Goal: Task Accomplishment & Management: Contribute content

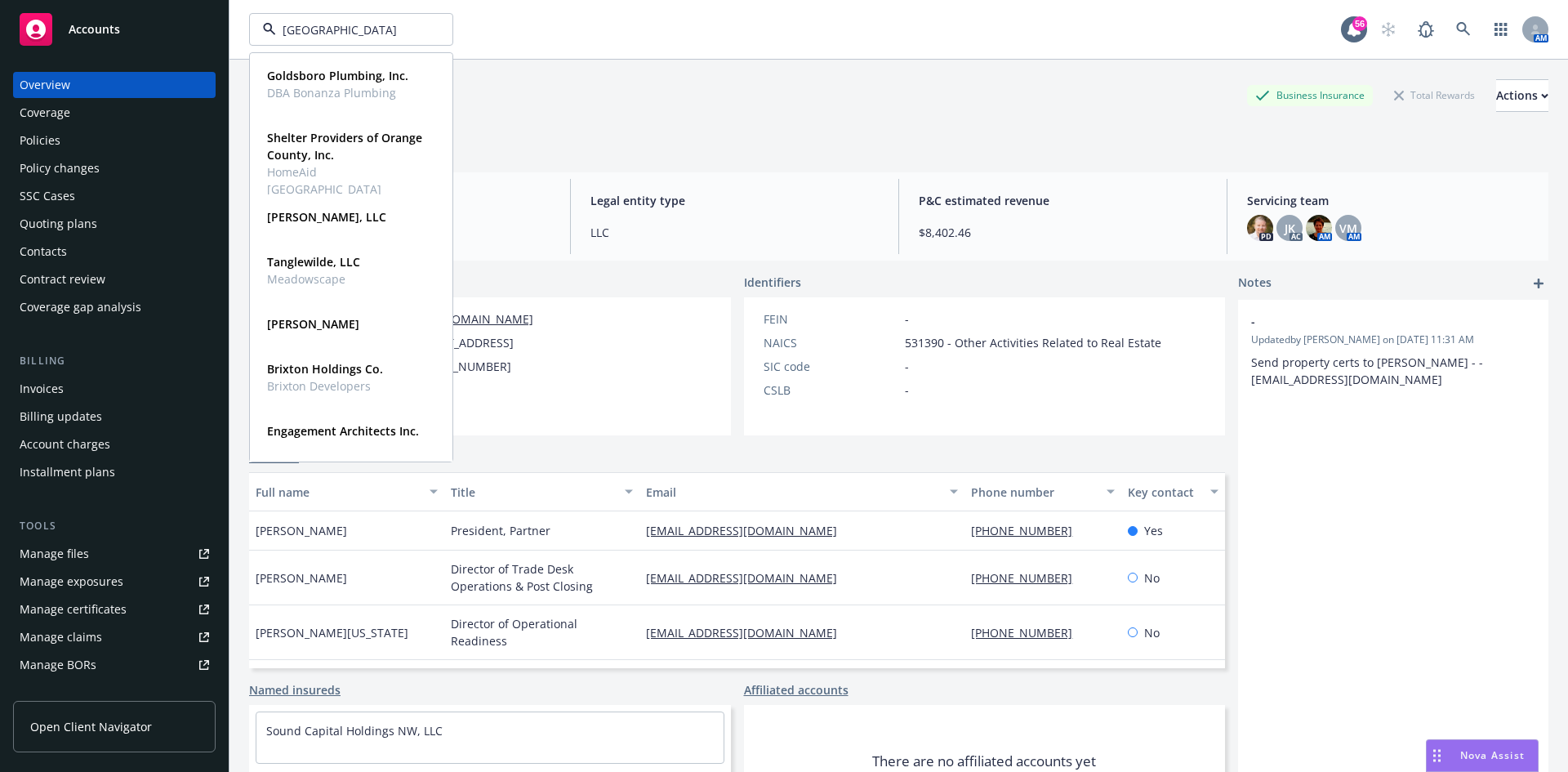
type input "[GEOGRAPHIC_DATA]"
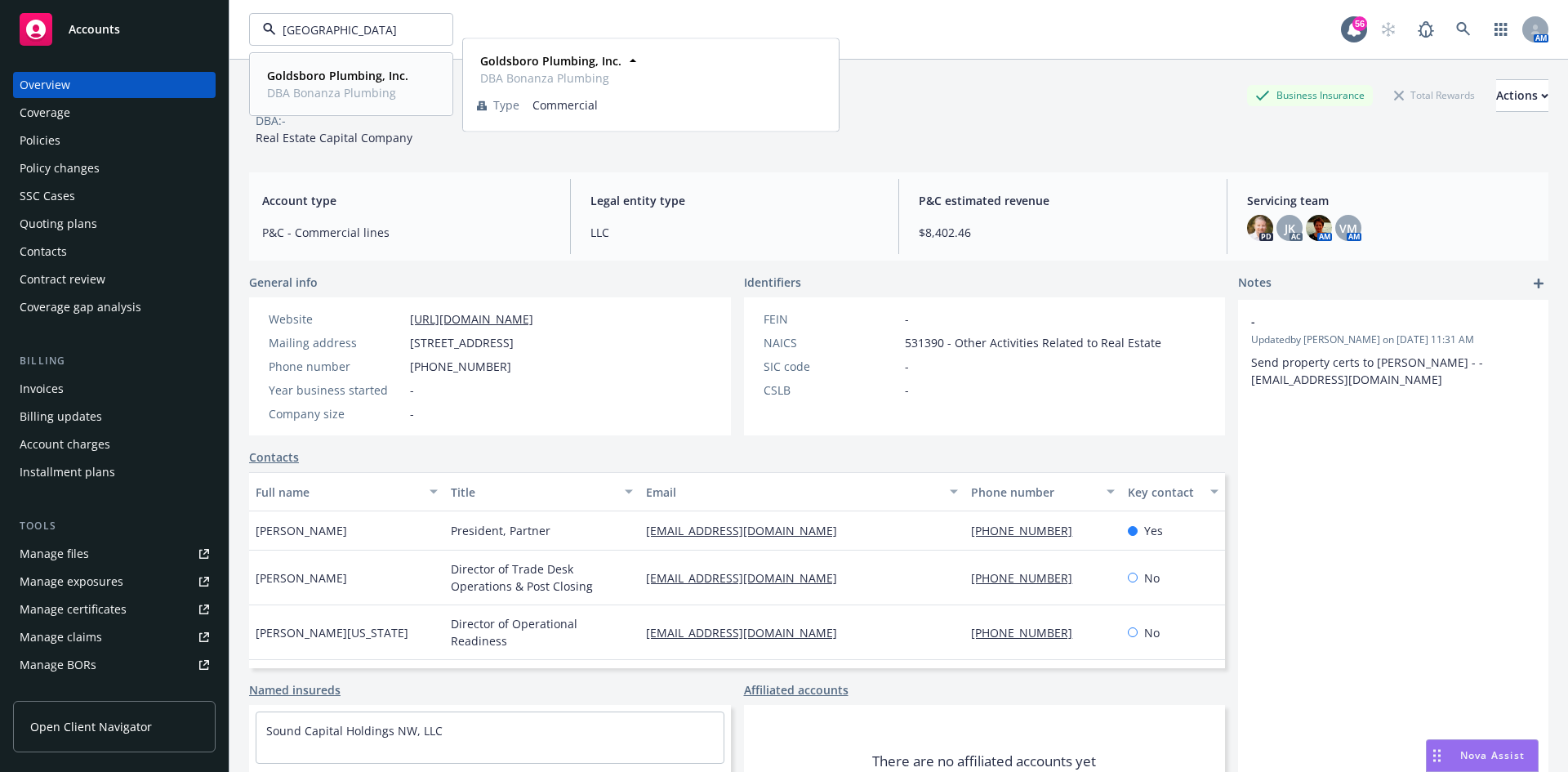
click at [351, 97] on span "DBA Bonanza Plumbing" at bounding box center [337, 93] width 141 height 17
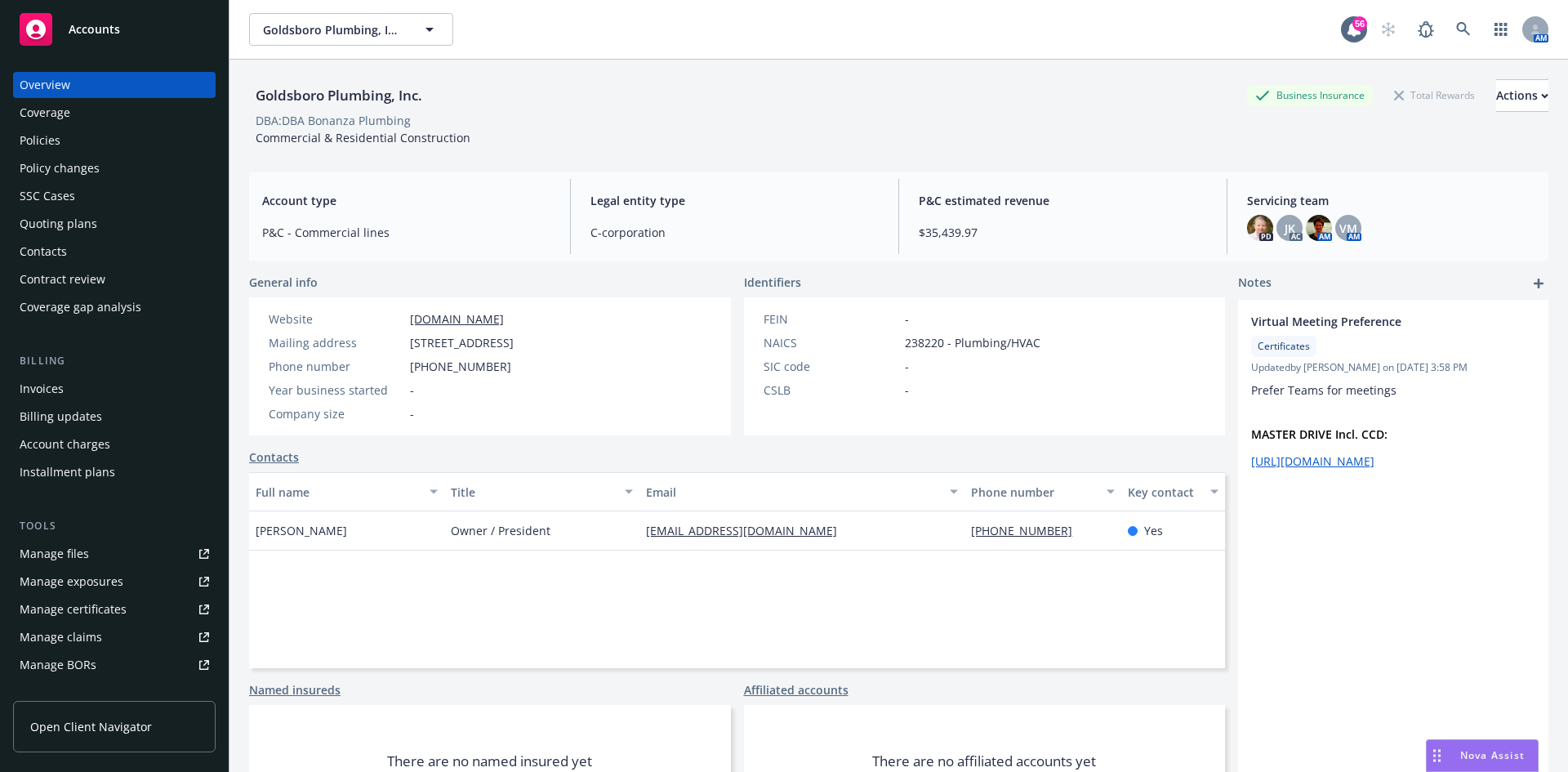
click at [95, 139] on div "Policies" at bounding box center [114, 140] width 189 height 26
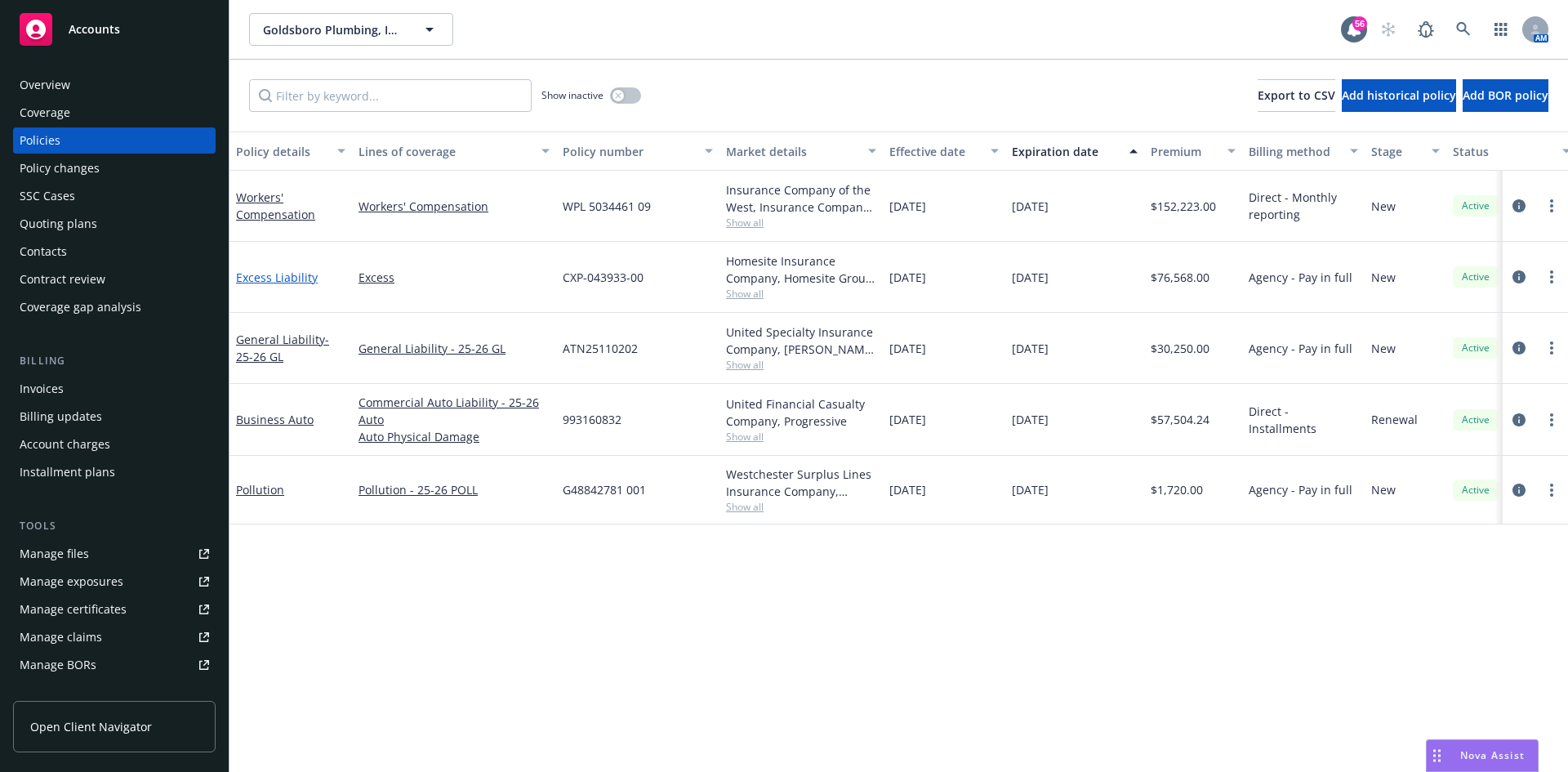
click at [297, 282] on link "Excess Liability" at bounding box center [277, 277] width 82 height 15
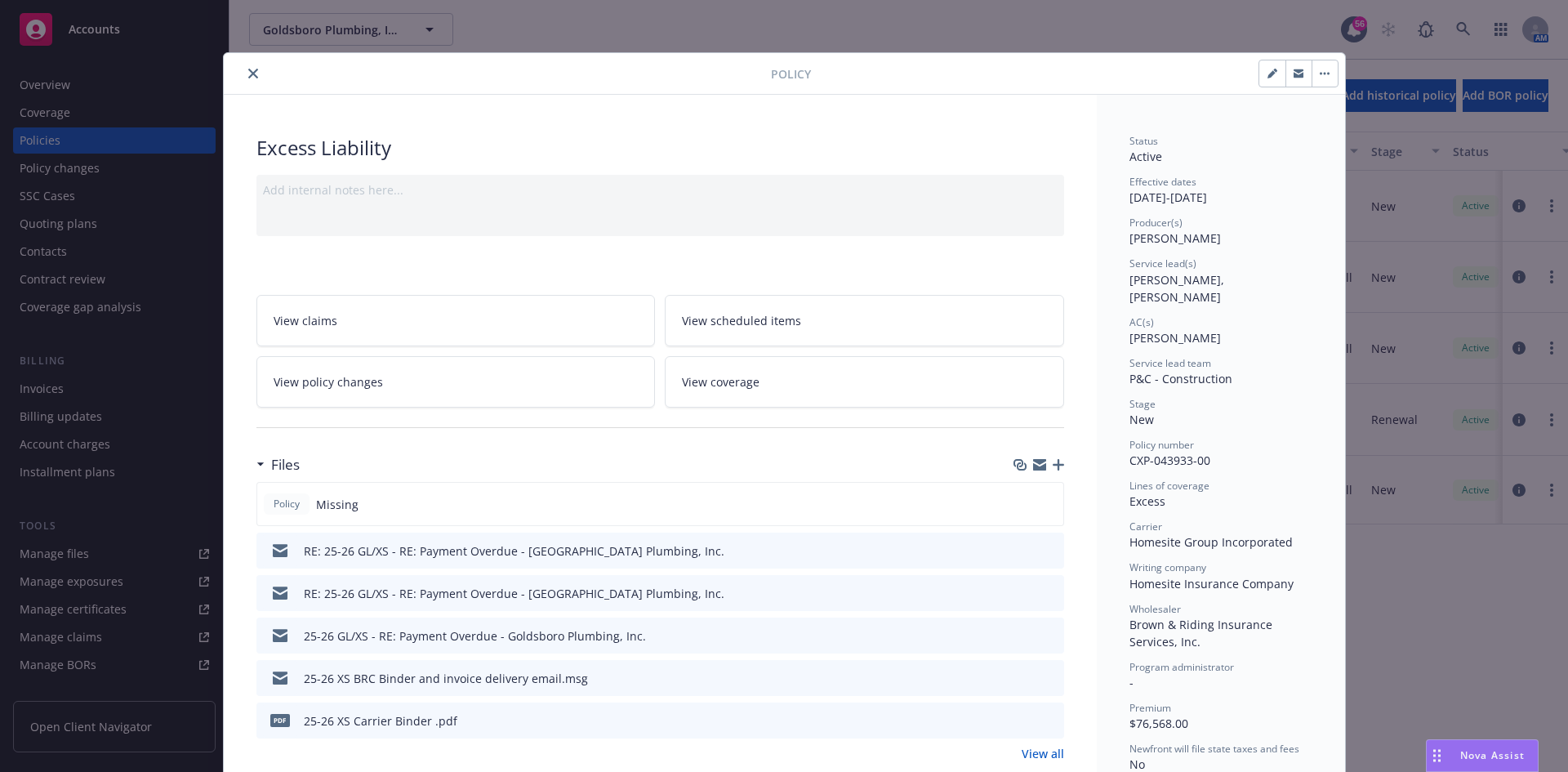
click at [252, 84] on div "Policy" at bounding box center [784, 73] width 1121 height 41
click at [252, 75] on button "close" at bounding box center [252, 73] width 19 height 19
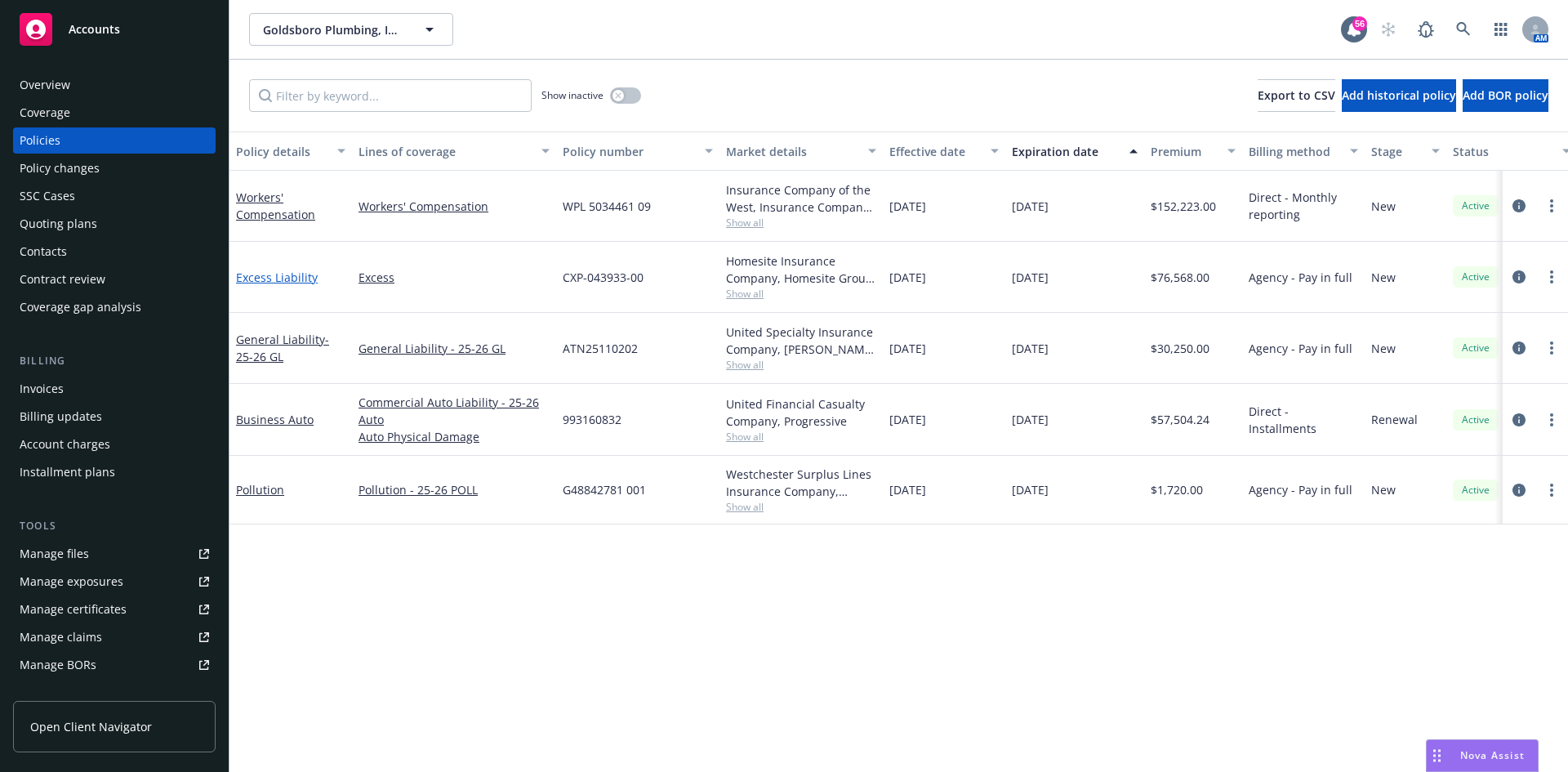
click at [280, 277] on link "Excess Liability" at bounding box center [277, 277] width 82 height 15
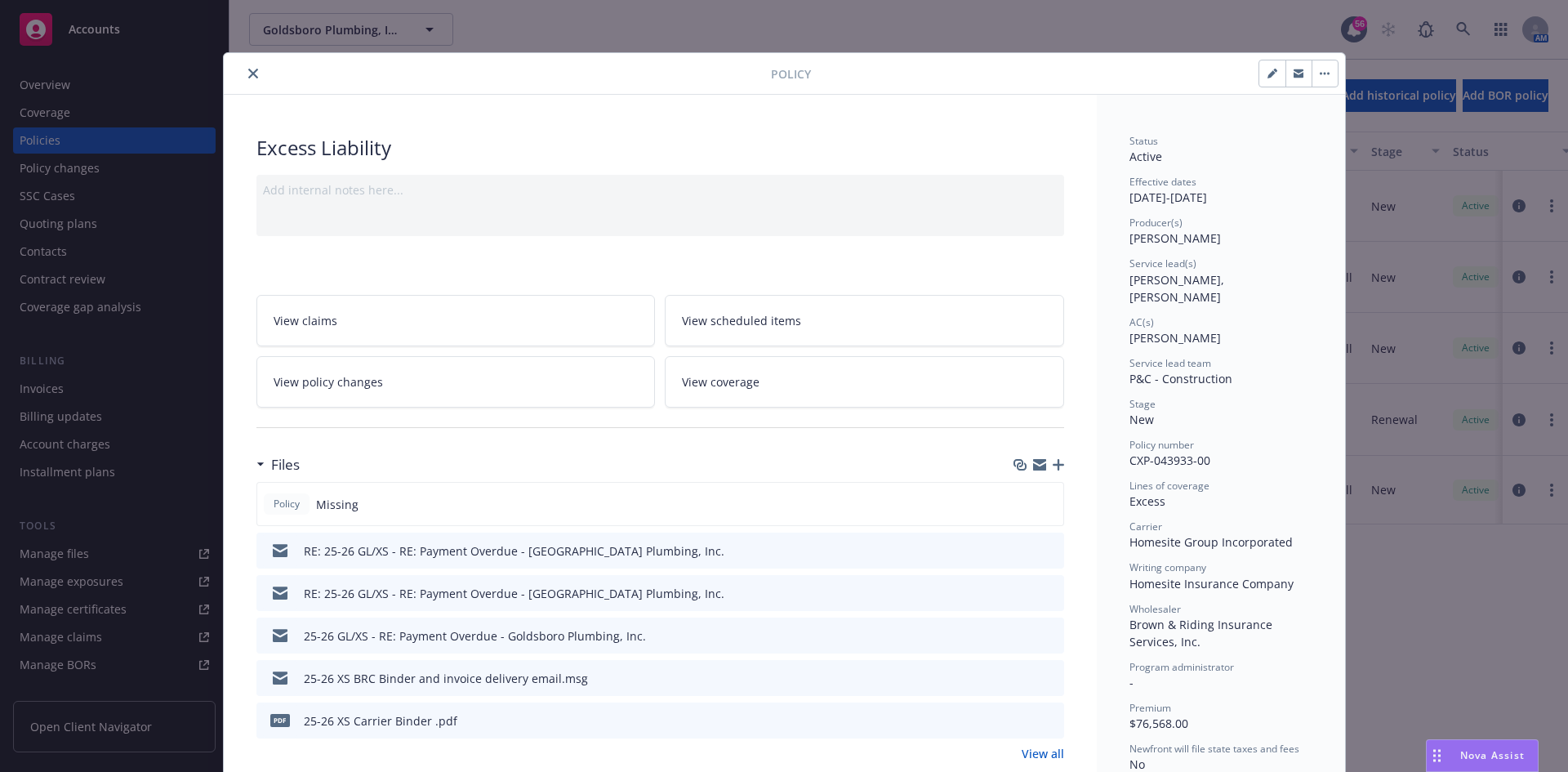
scroll to position [49, 0]
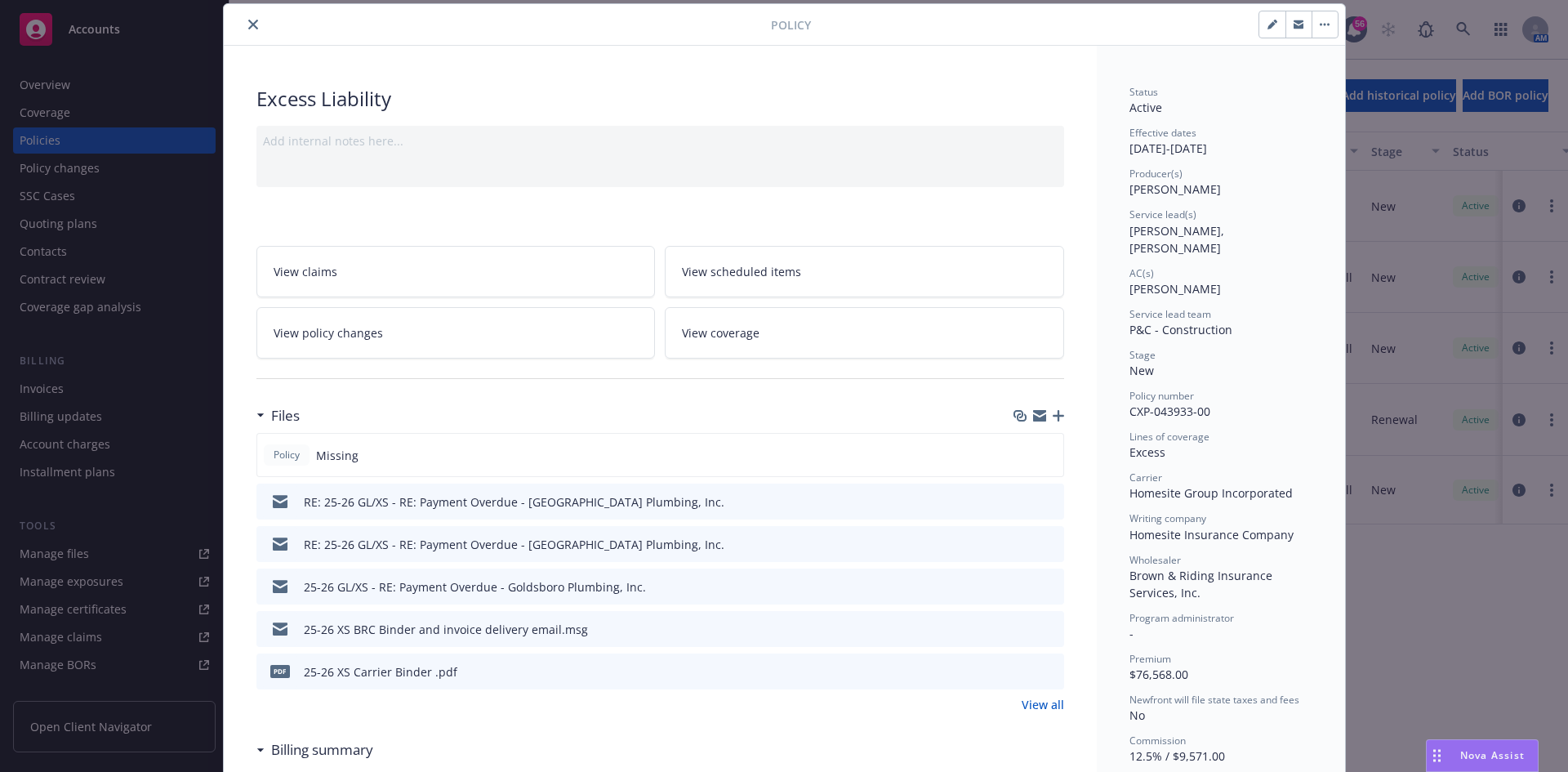
click at [1053, 417] on icon "button" at bounding box center [1059, 416] width 12 height 12
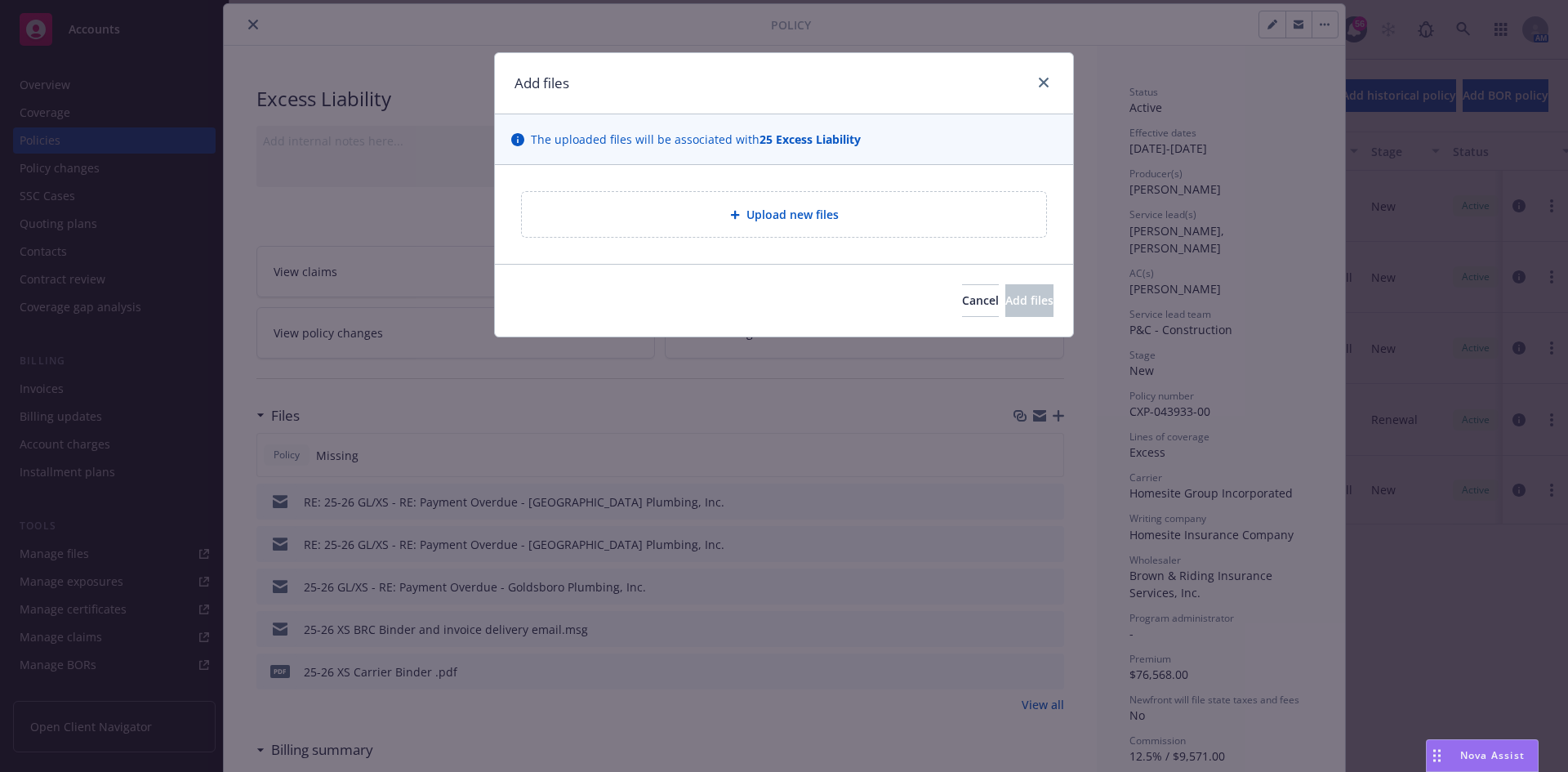
type textarea "x"
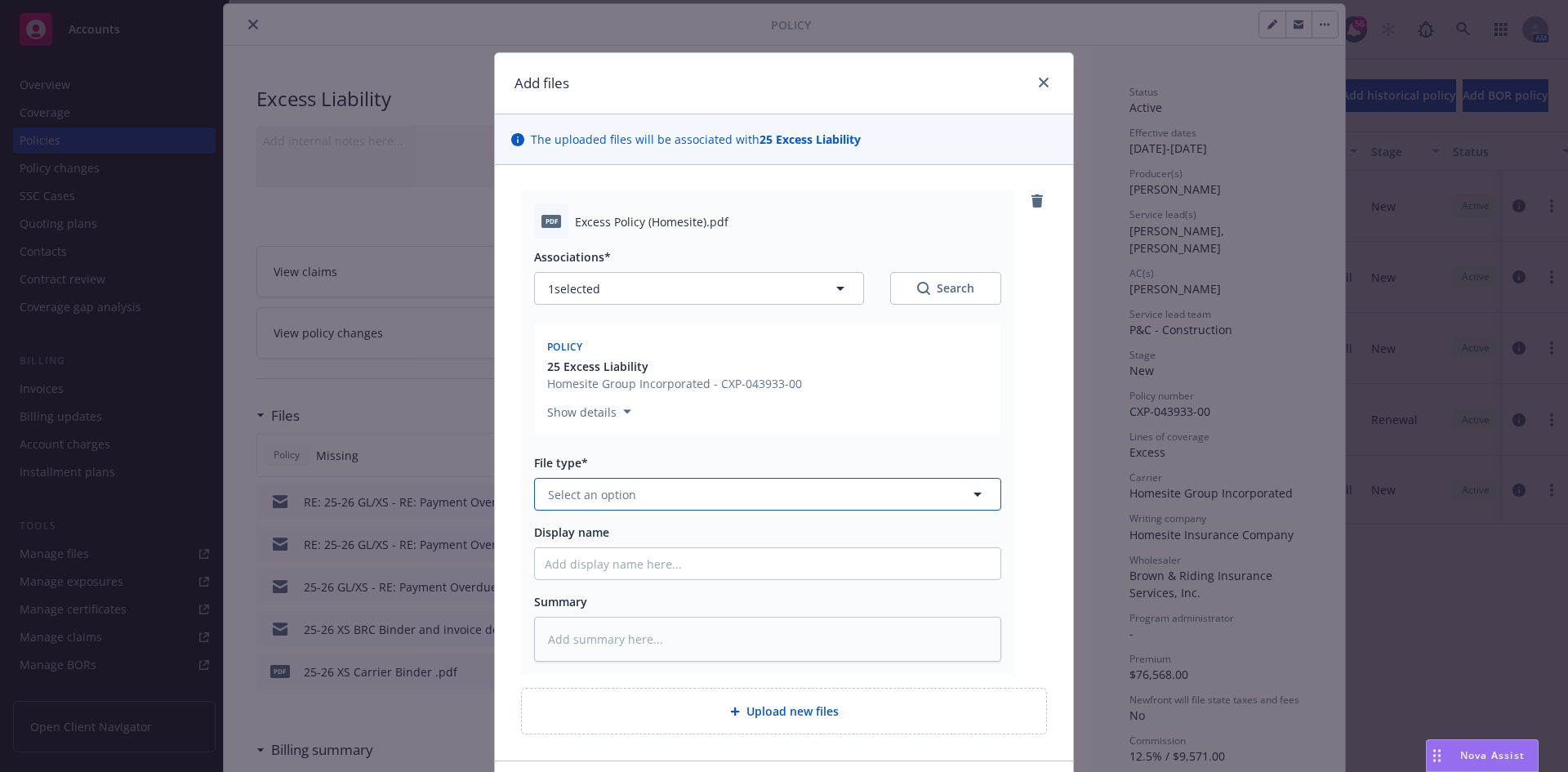
click at [663, 501] on button "Select an option" at bounding box center [768, 494] width 467 height 33
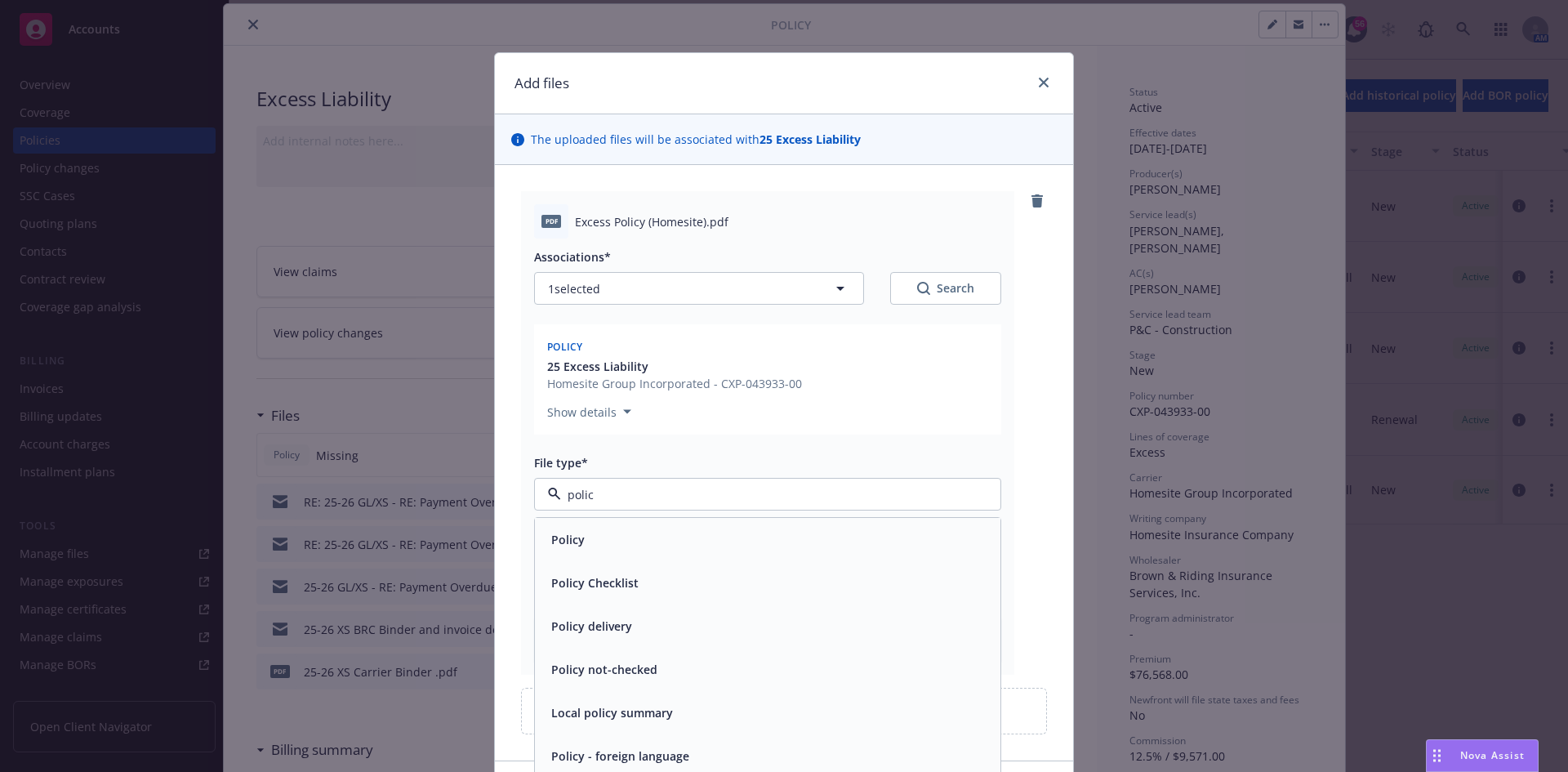
type input "policy"
click at [609, 536] on div "Policy" at bounding box center [768, 540] width 446 height 24
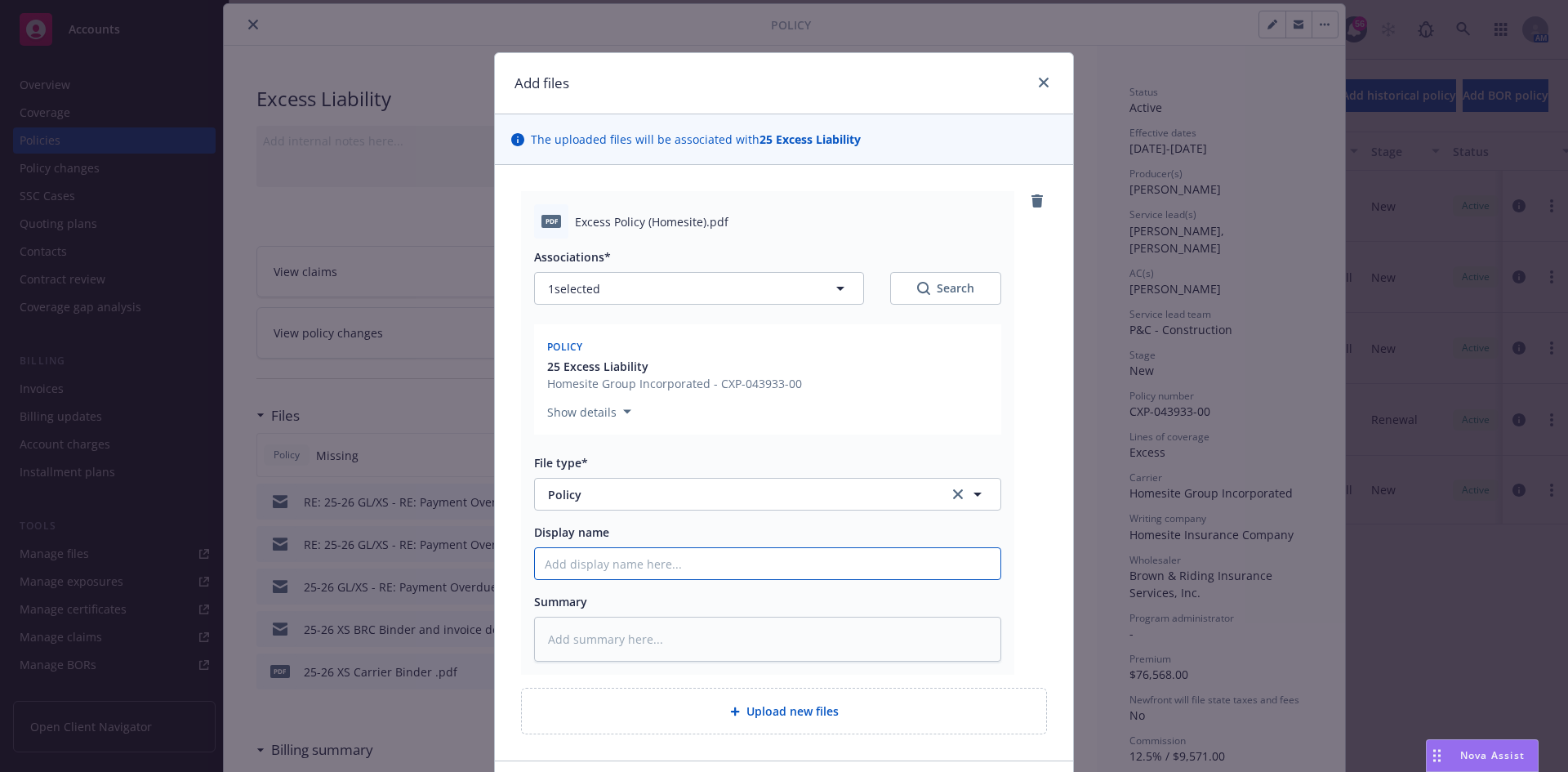
click at [595, 570] on input "Display name" at bounding box center [768, 563] width 465 height 31
type textarea "x"
type input "2"
type textarea "x"
type input "24"
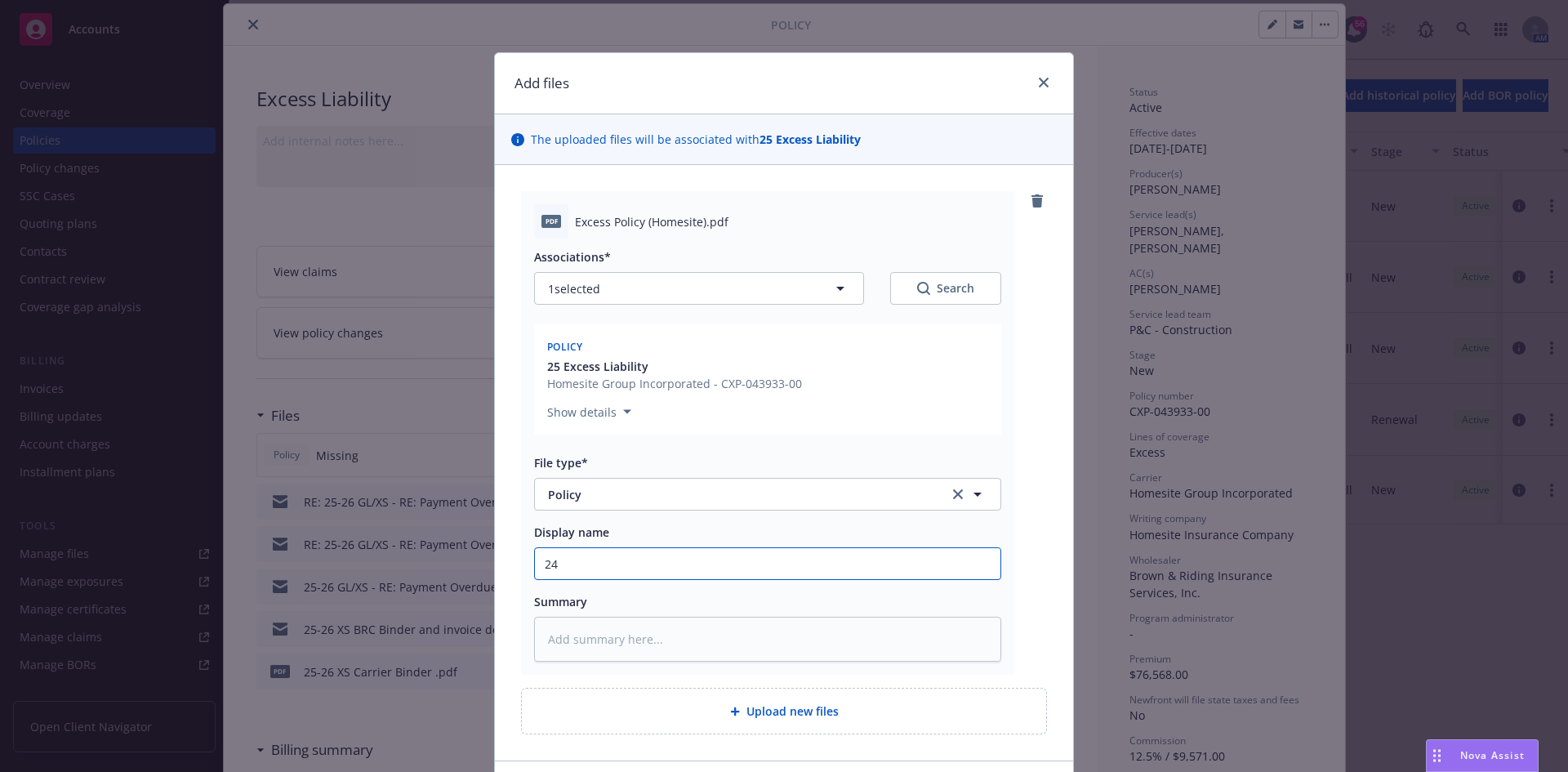
type textarea "x"
type input "24-"
drag, startPoint x: 661, startPoint y: 566, endPoint x: 659, endPoint y: 558, distance: 8.2
click at [661, 565] on input "24-" at bounding box center [768, 563] width 465 height 31
type textarea "x"
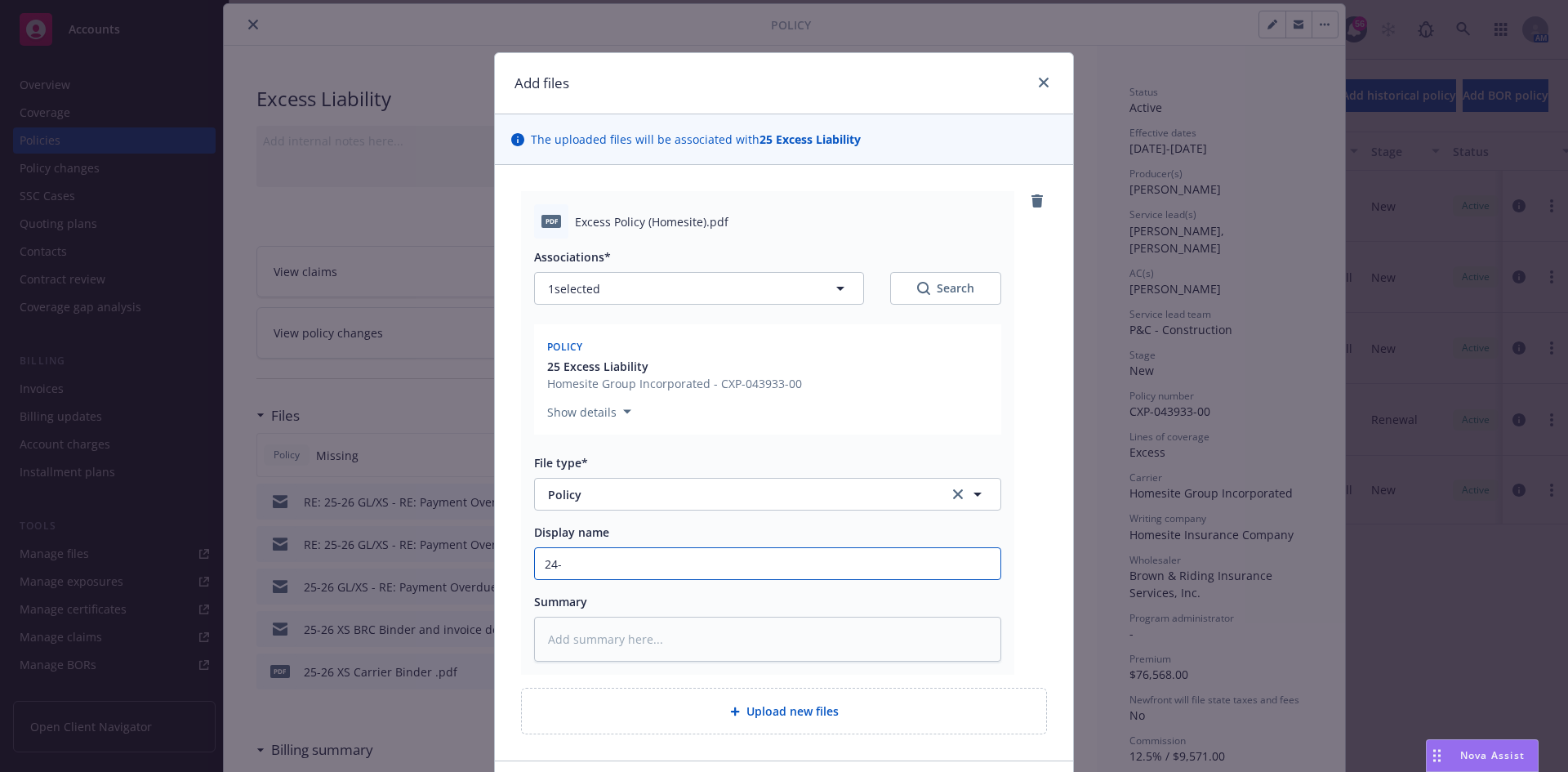
type input "2"
type textarea "x"
type input "25"
type textarea "x"
type input "25-"
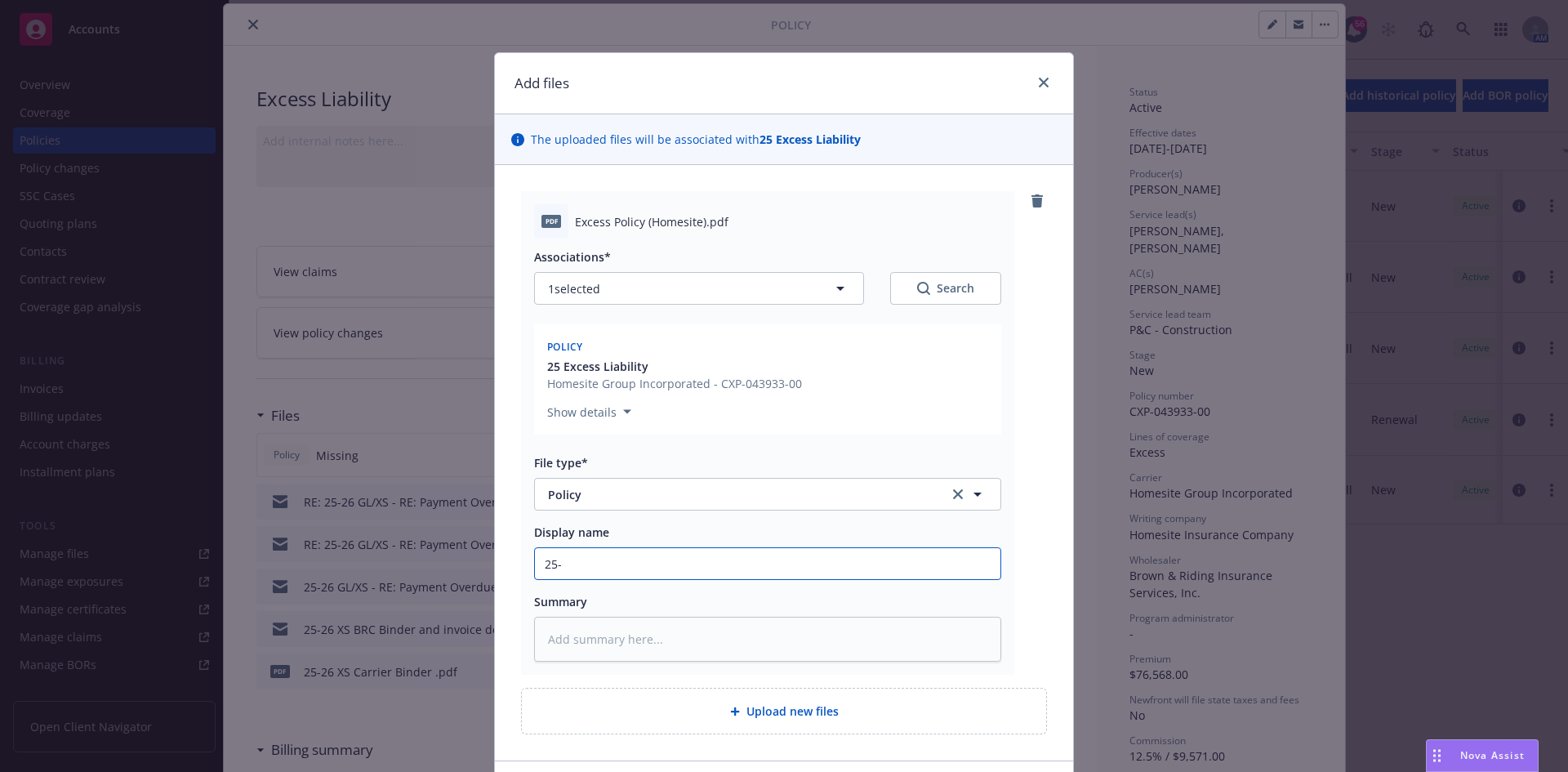
type textarea "x"
type input "25-2"
type textarea "x"
type input "25-26"
type textarea "x"
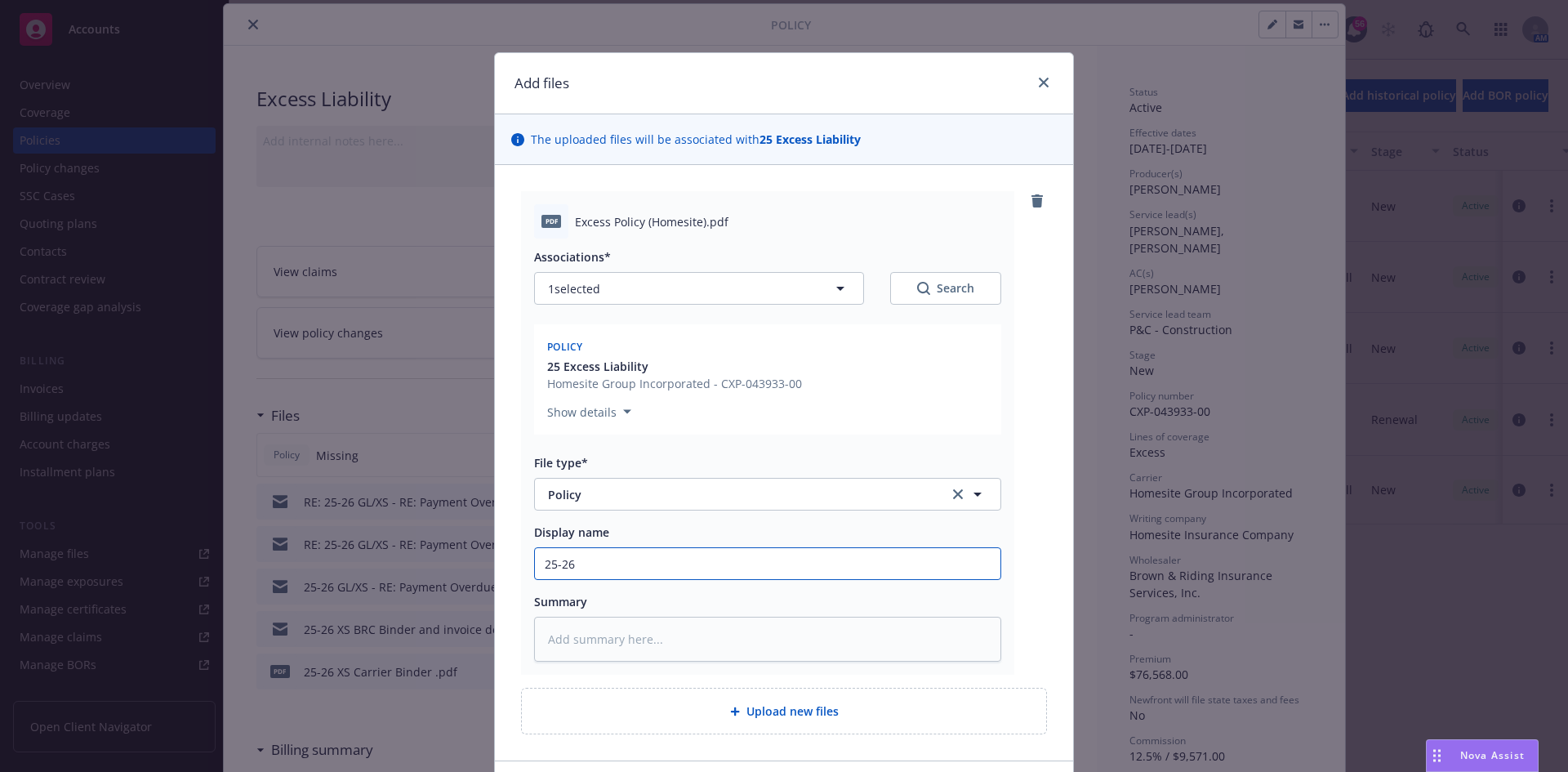
type input "25-26"
type textarea "x"
type input "25-26 X"
type textarea "x"
type input "25-26 XS"
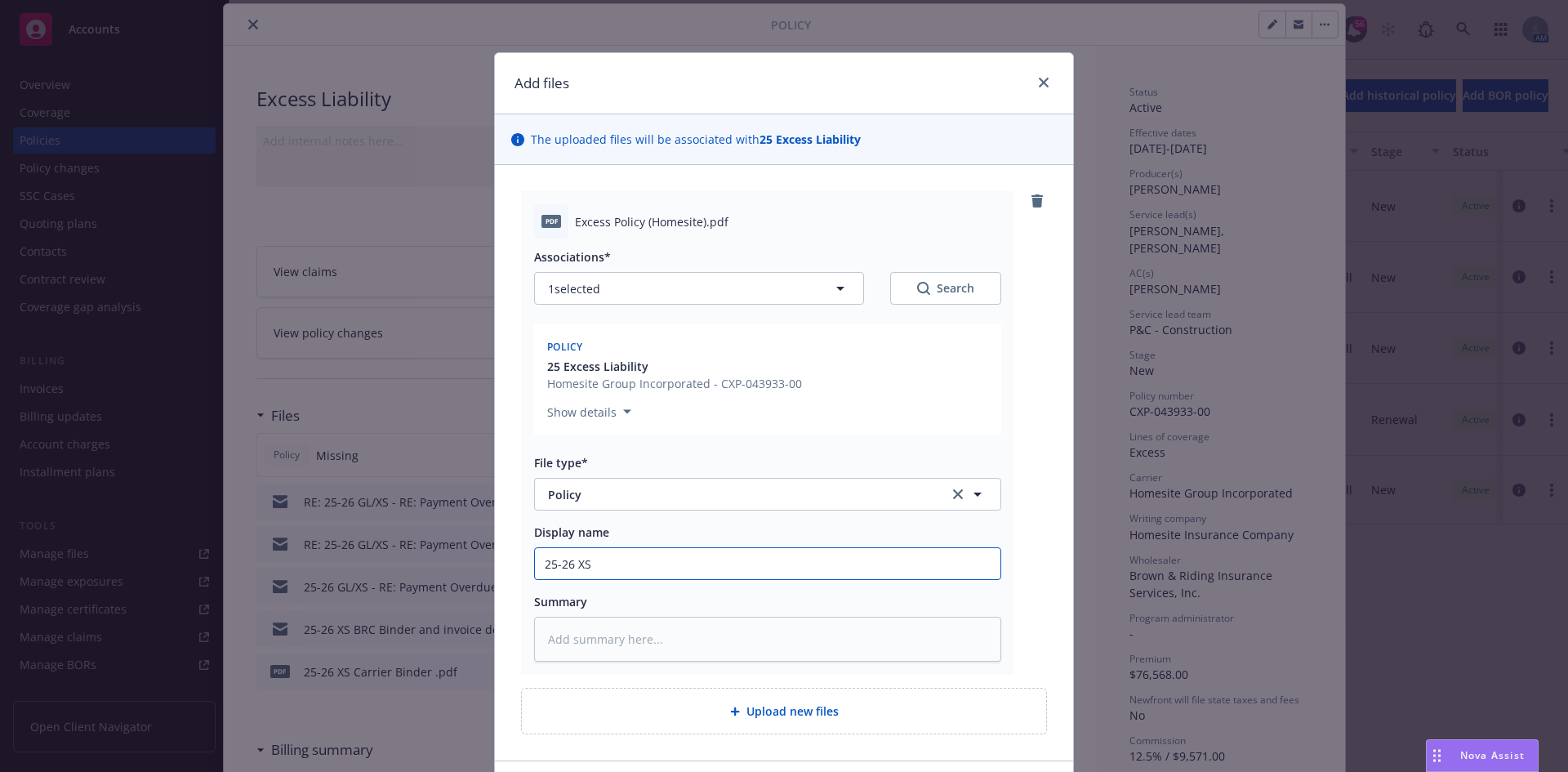
type textarea "x"
type input "25-26 XS"
type textarea "x"
type input "25-26 XS -"
type textarea "x"
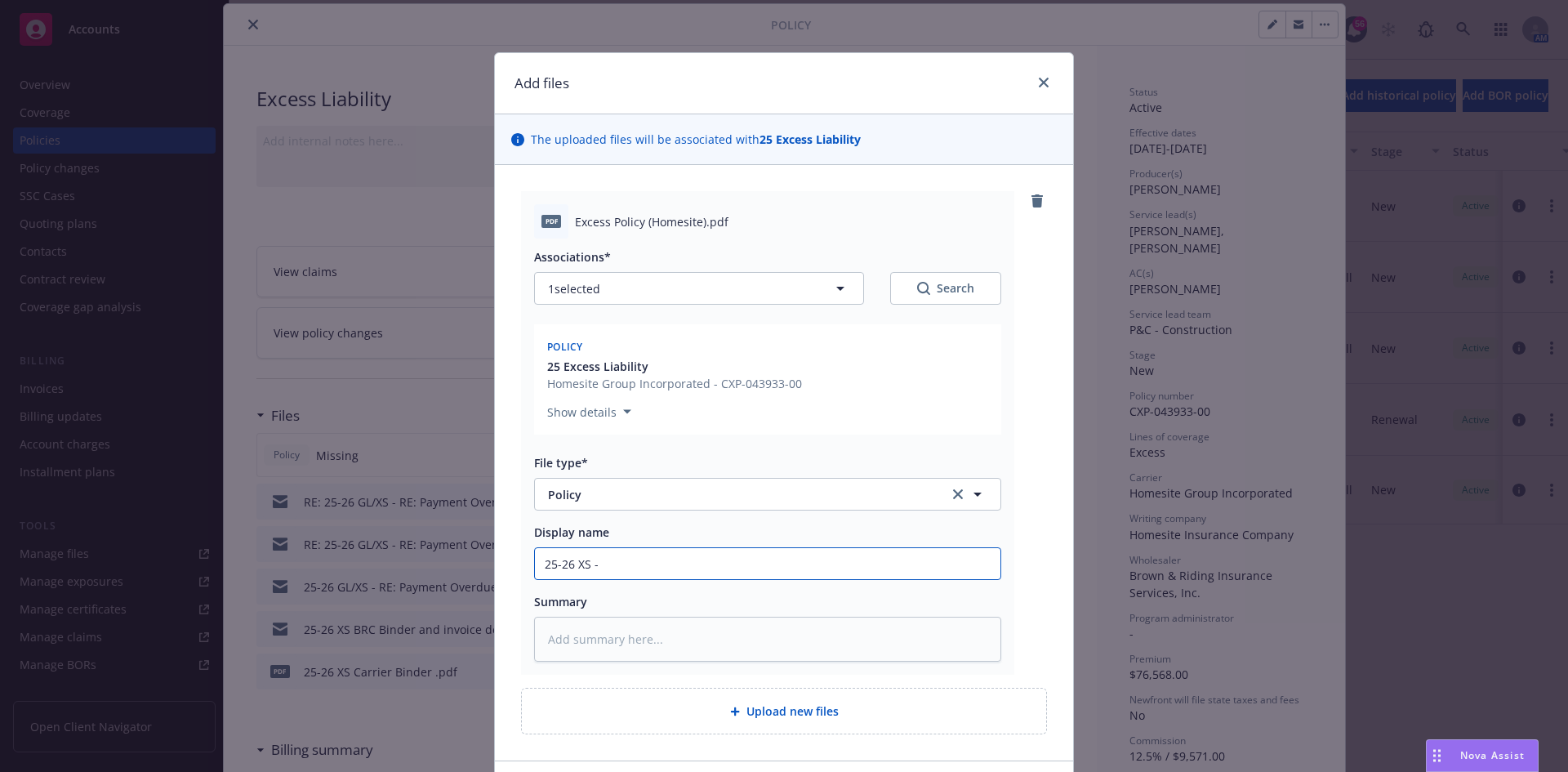
type input "25-26 XS -"
type textarea "x"
type input "25-26 XS - P"
type textarea "x"
type input "25-26 XS - Po"
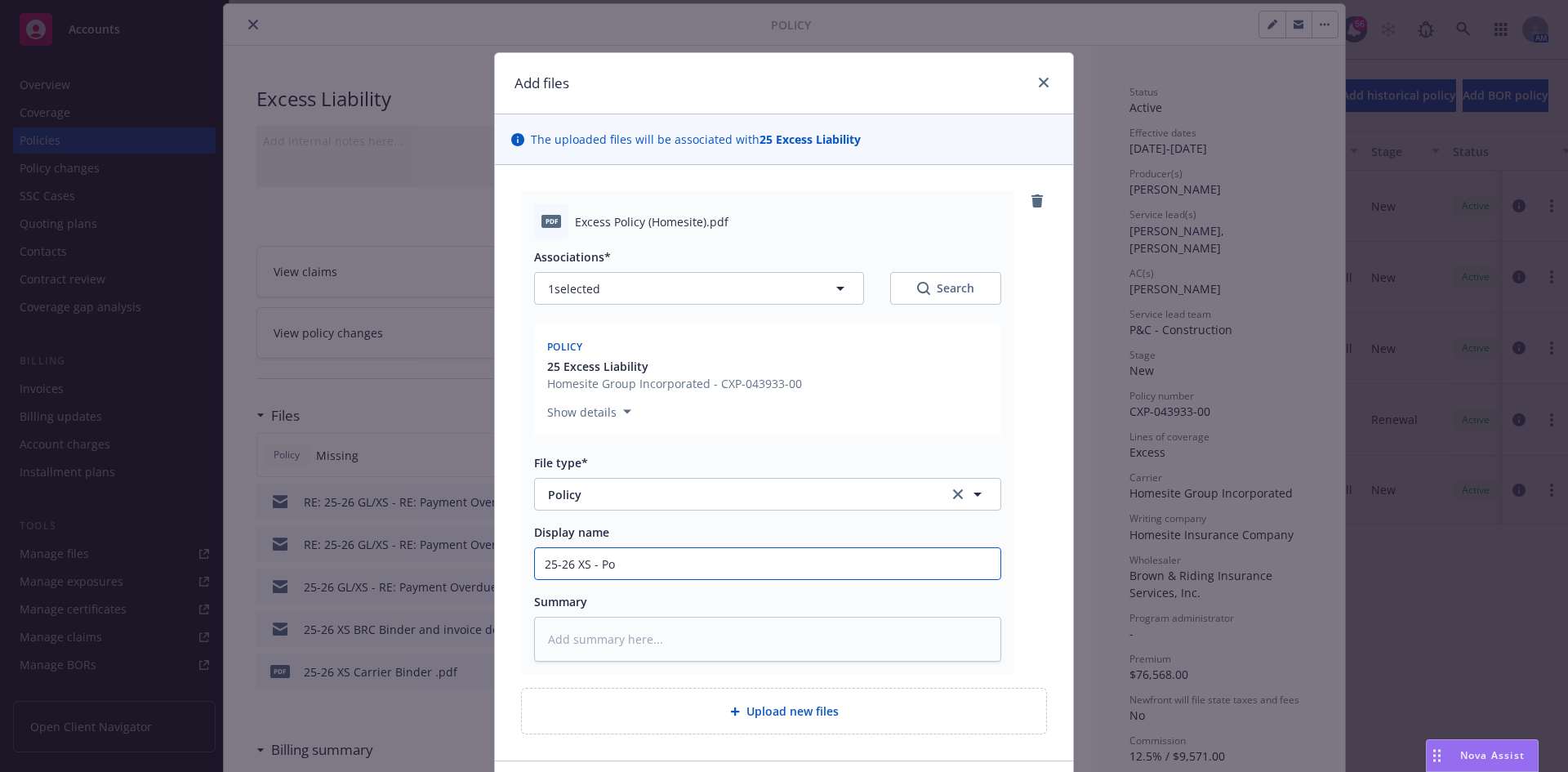
type textarea "x"
type input "25-26 XS - Pol"
type textarea "x"
type input "25-26 XS - Poli"
type textarea "x"
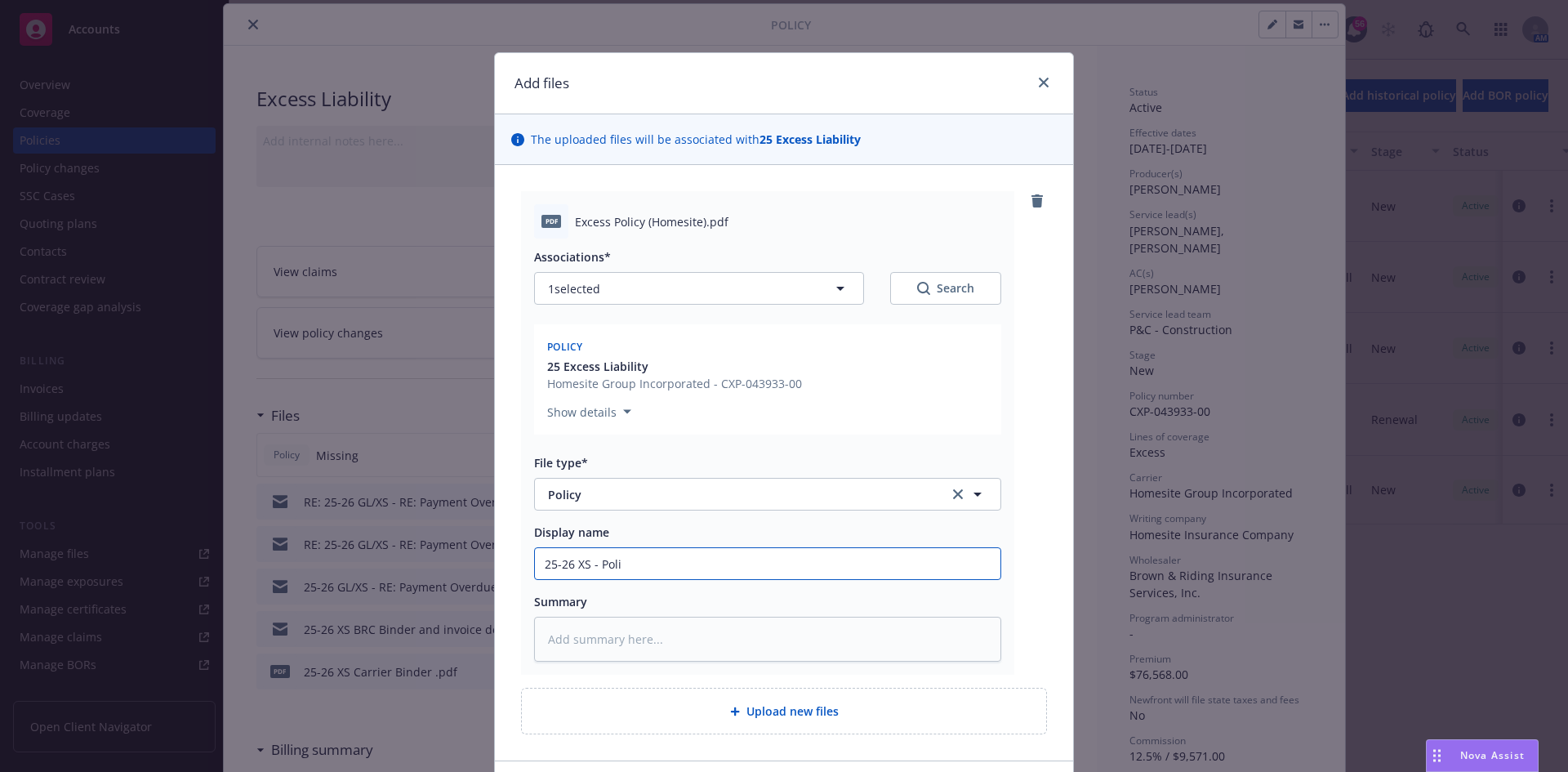
type input "25-26 XS - Poliu"
type textarea "x"
type input "25-26 XS - Poli"
type textarea "x"
type input "25-26 XS - Polic"
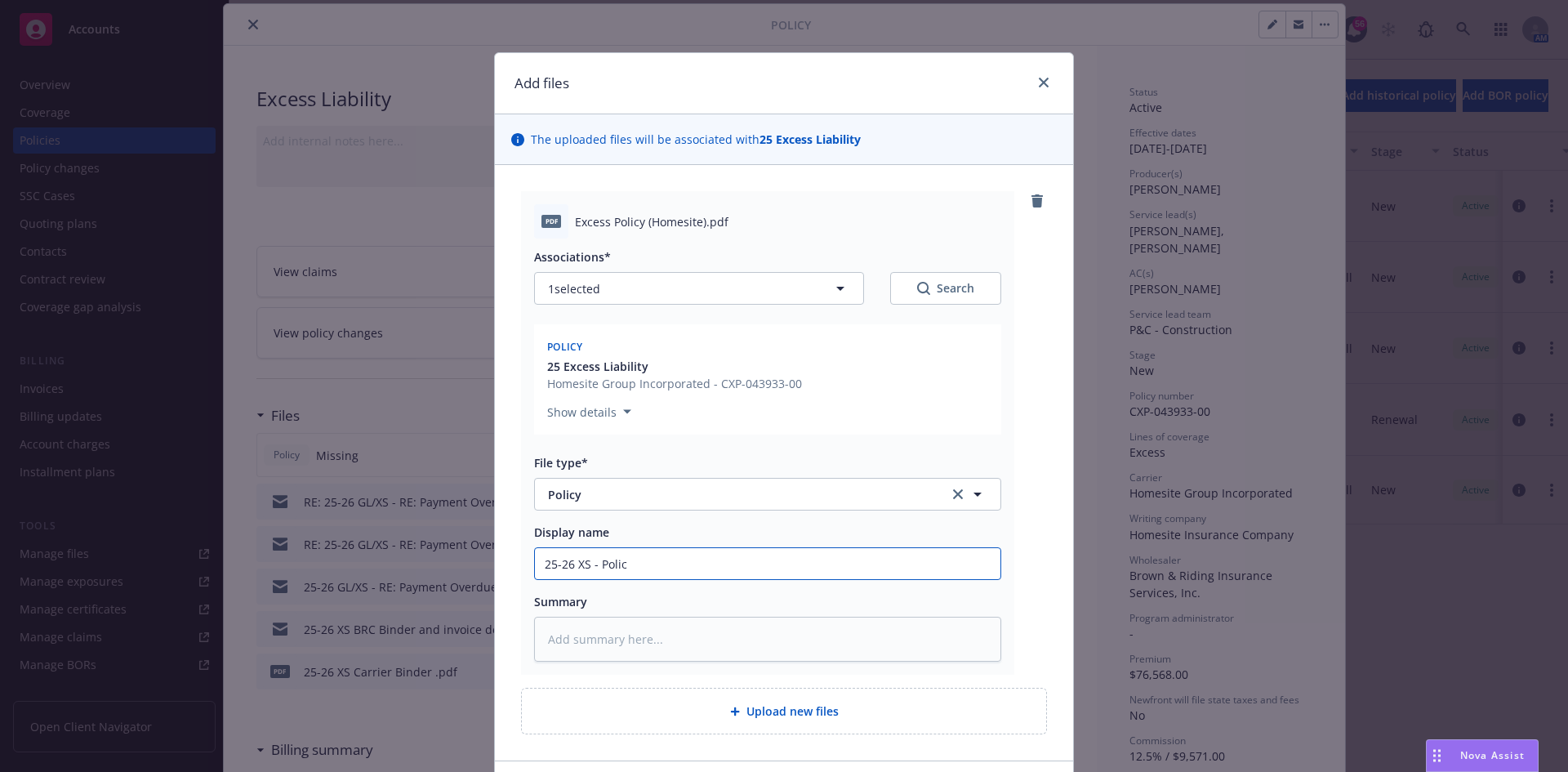
type textarea "x"
type input "25-26 XS - Policy"
type textarea "x"
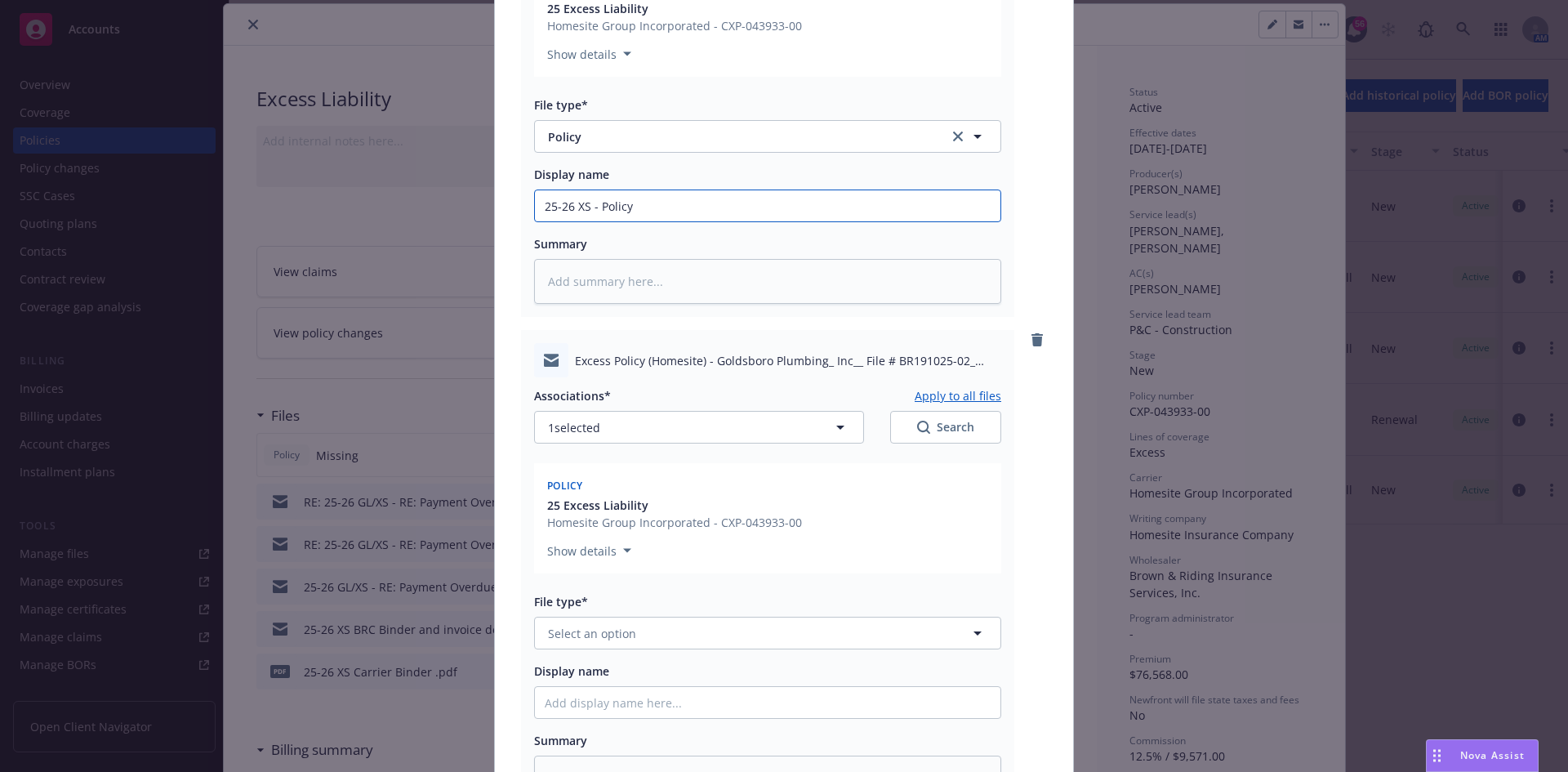
scroll to position [409, 0]
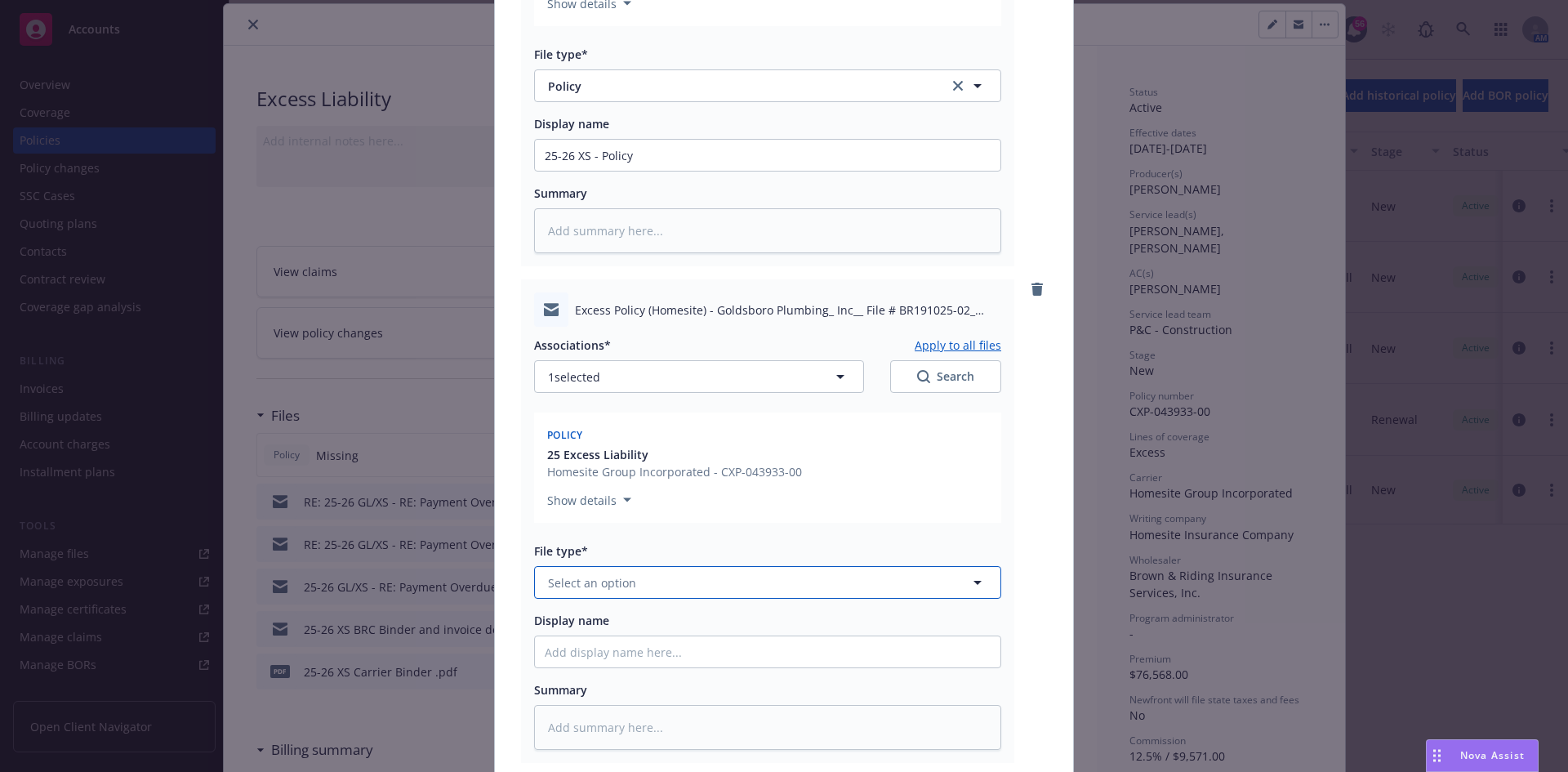
click at [653, 579] on button "Select an option" at bounding box center [768, 582] width 467 height 33
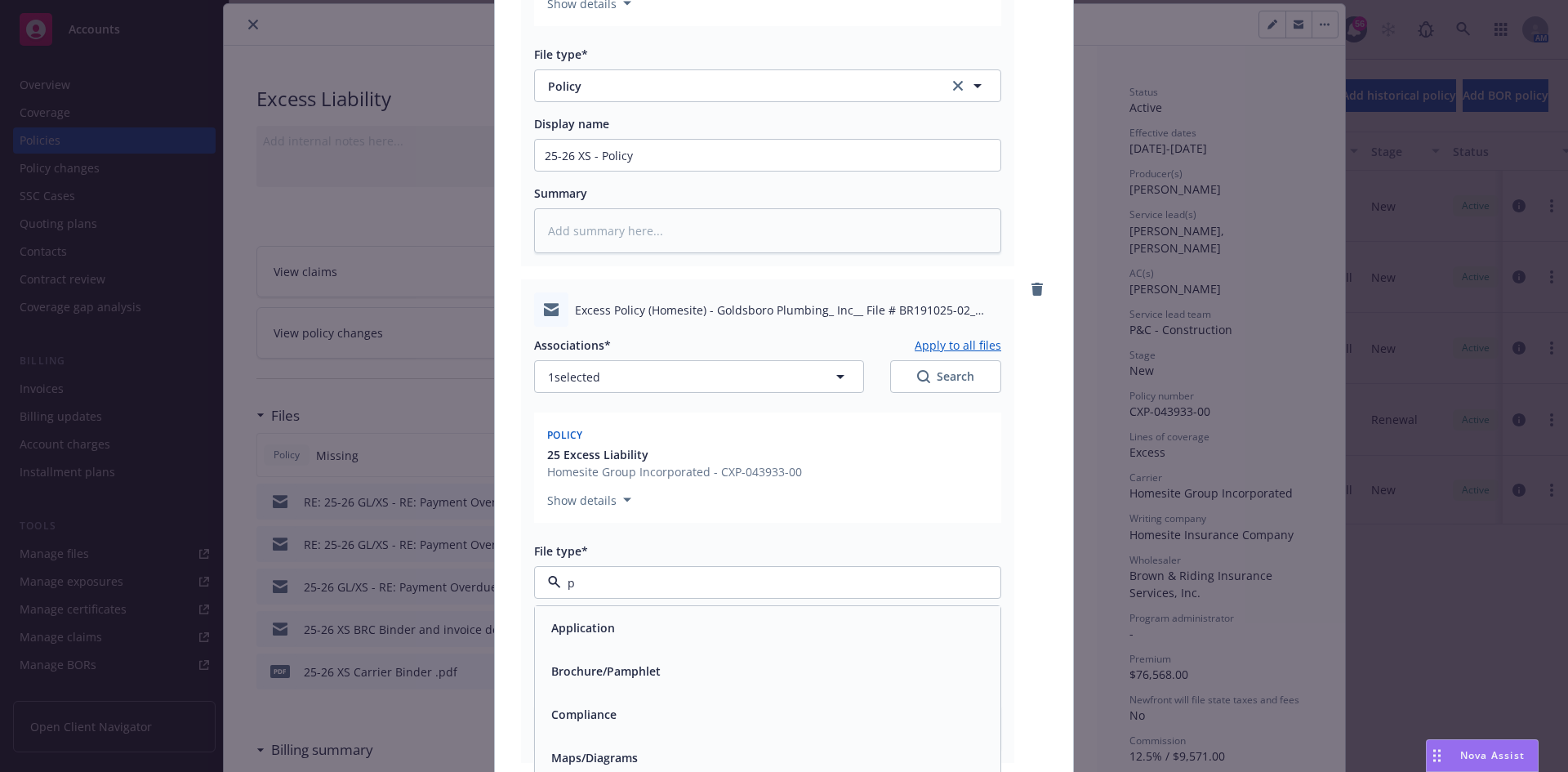
type input "po"
click at [617, 626] on div "Policy" at bounding box center [768, 628] width 446 height 24
click at [653, 156] on input "25-26 XS - Policy" at bounding box center [768, 155] width 465 height 31
drag, startPoint x: 634, startPoint y: 159, endPoint x: 348, endPoint y: 138, distance: 286.8
click at [349, 138] on div "Add files The uploaded files will be associated with 25 Excess Liability pdf Ex…" at bounding box center [784, 386] width 1568 height 772
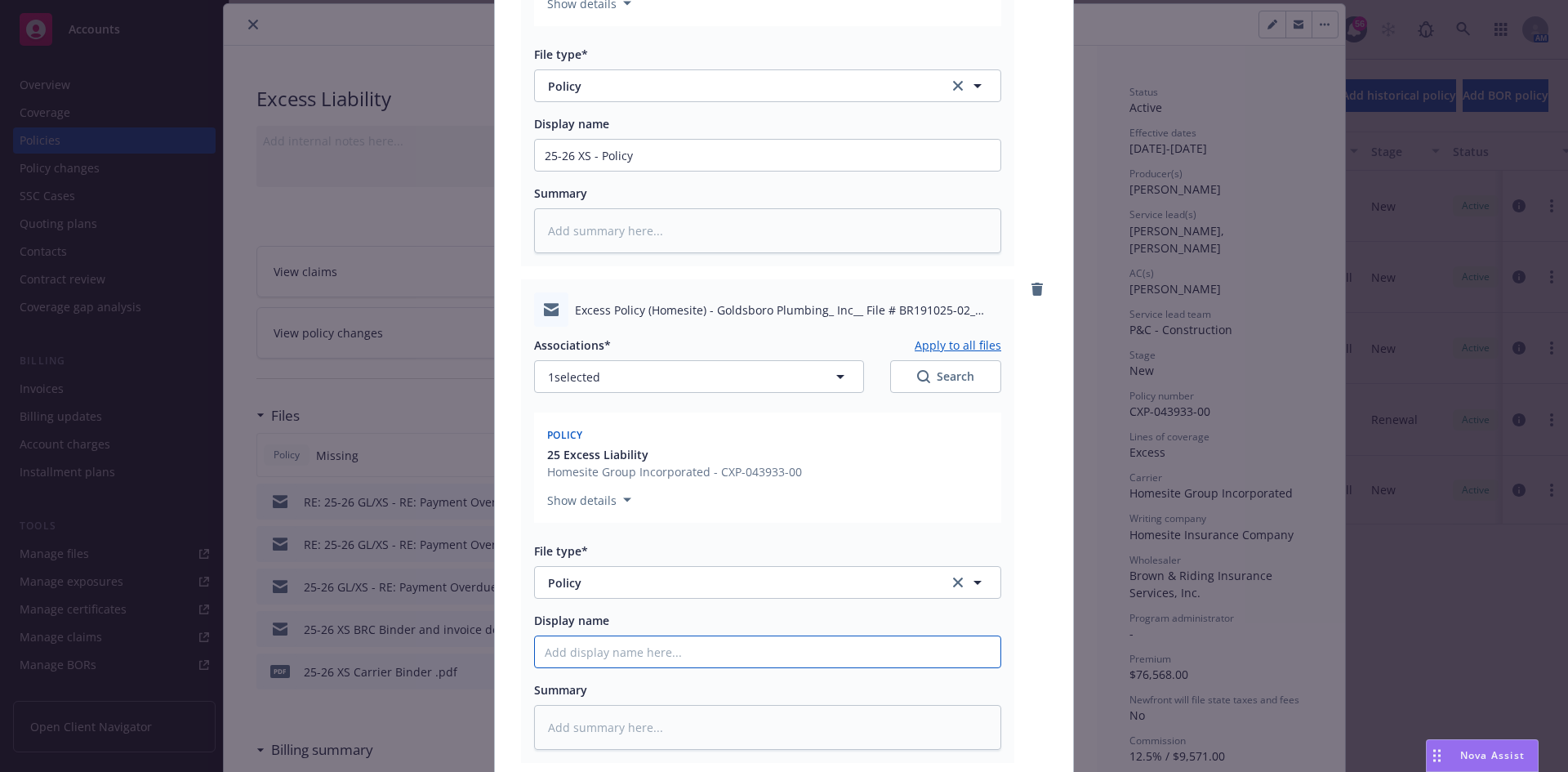
click at [640, 171] on input "Display name" at bounding box center [768, 155] width 465 height 31
click at [647, 171] on input "Display name" at bounding box center [768, 155] width 465 height 31
paste input "25-26 XS - Policy"
type textarea "x"
type input "25-26 XS - Policy"
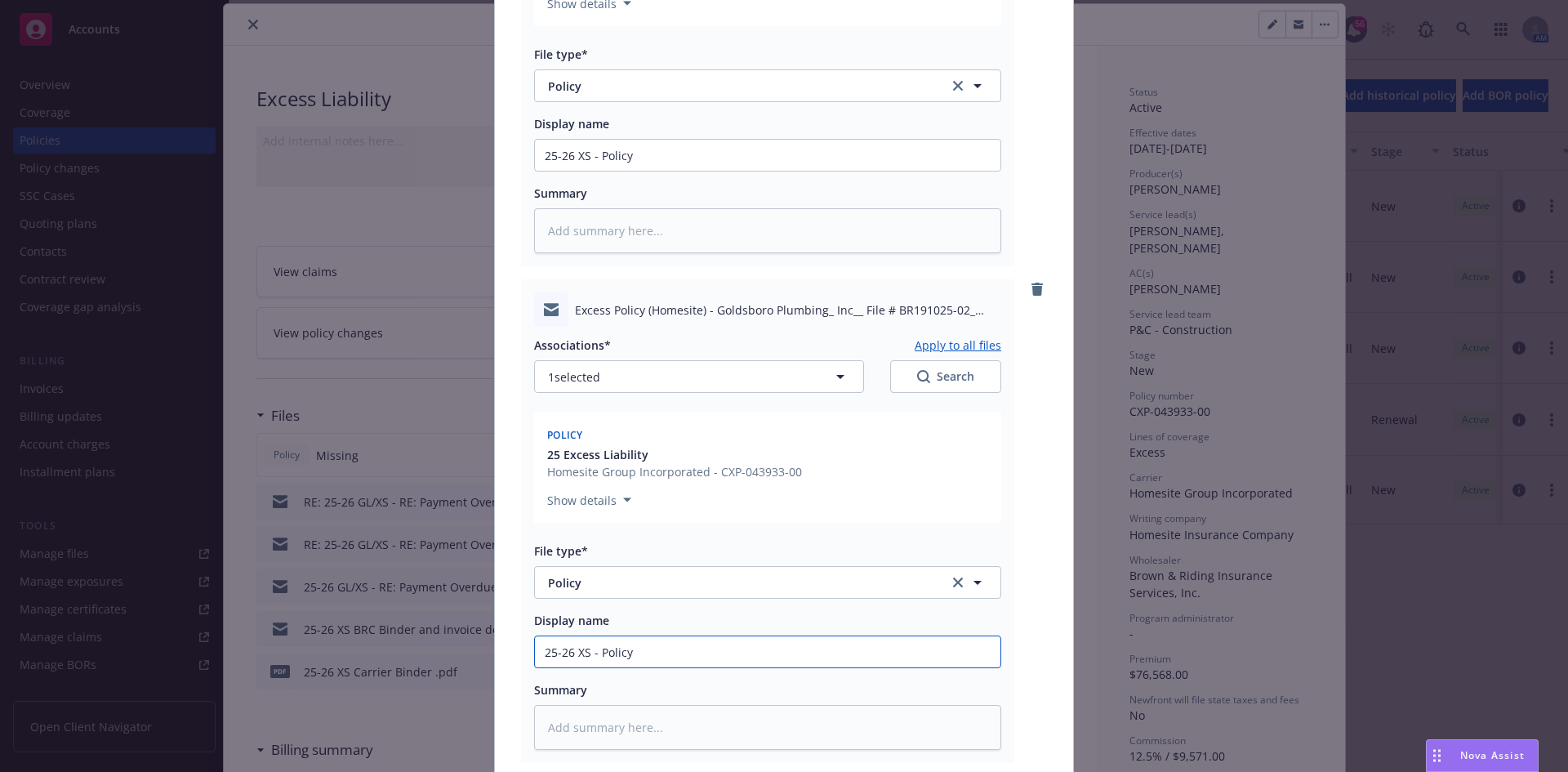
type textarea "x"
type input "25-26 XS - Policy"
type textarea "x"
type input "25-26 XS - Policy de"
type textarea "x"
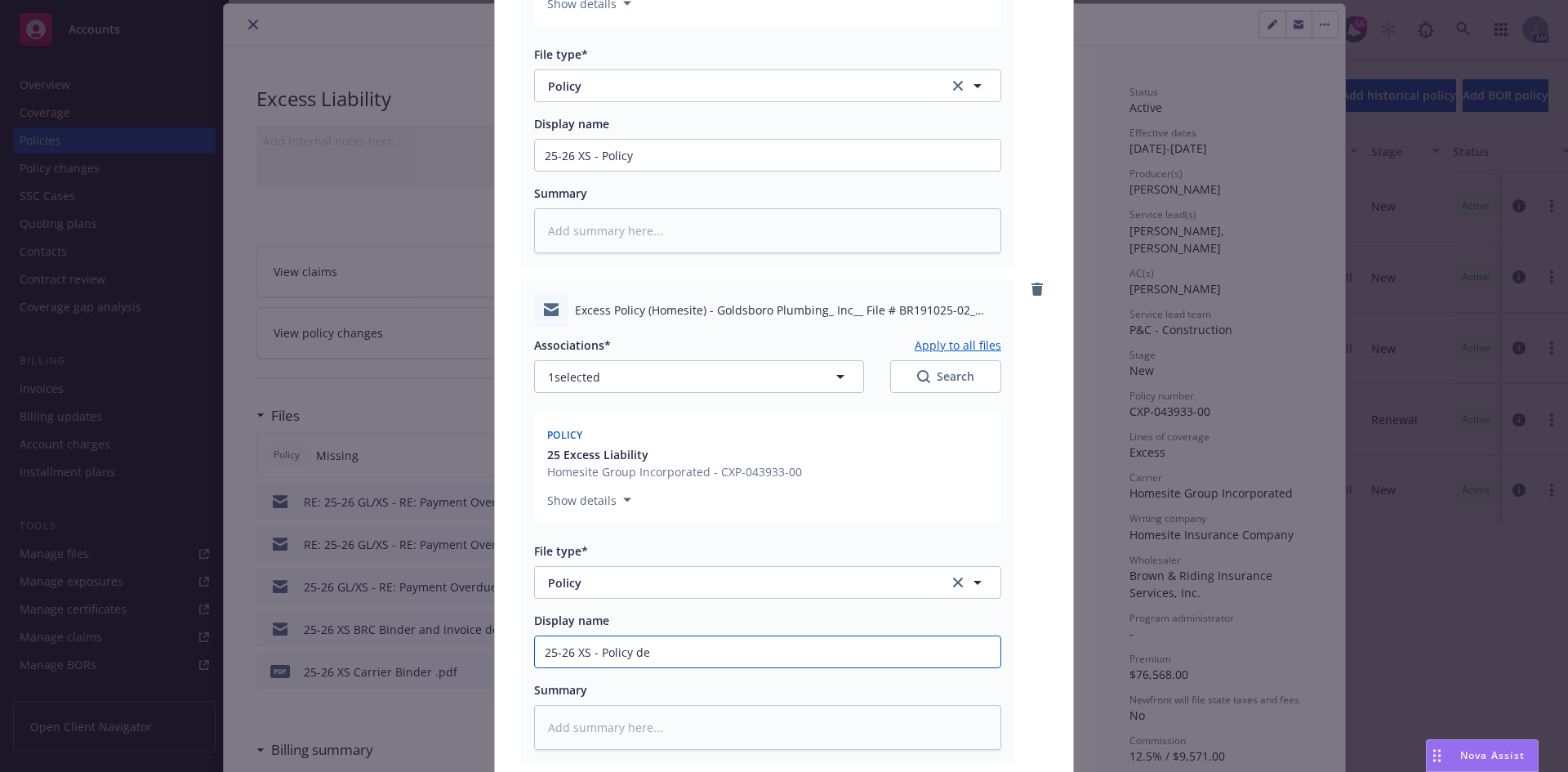
type input "25-26 XS - Policy del"
type textarea "x"
type input "25-26 XS - Policy deli"
type textarea "x"
type input "25-26 XS - Policy deliv"
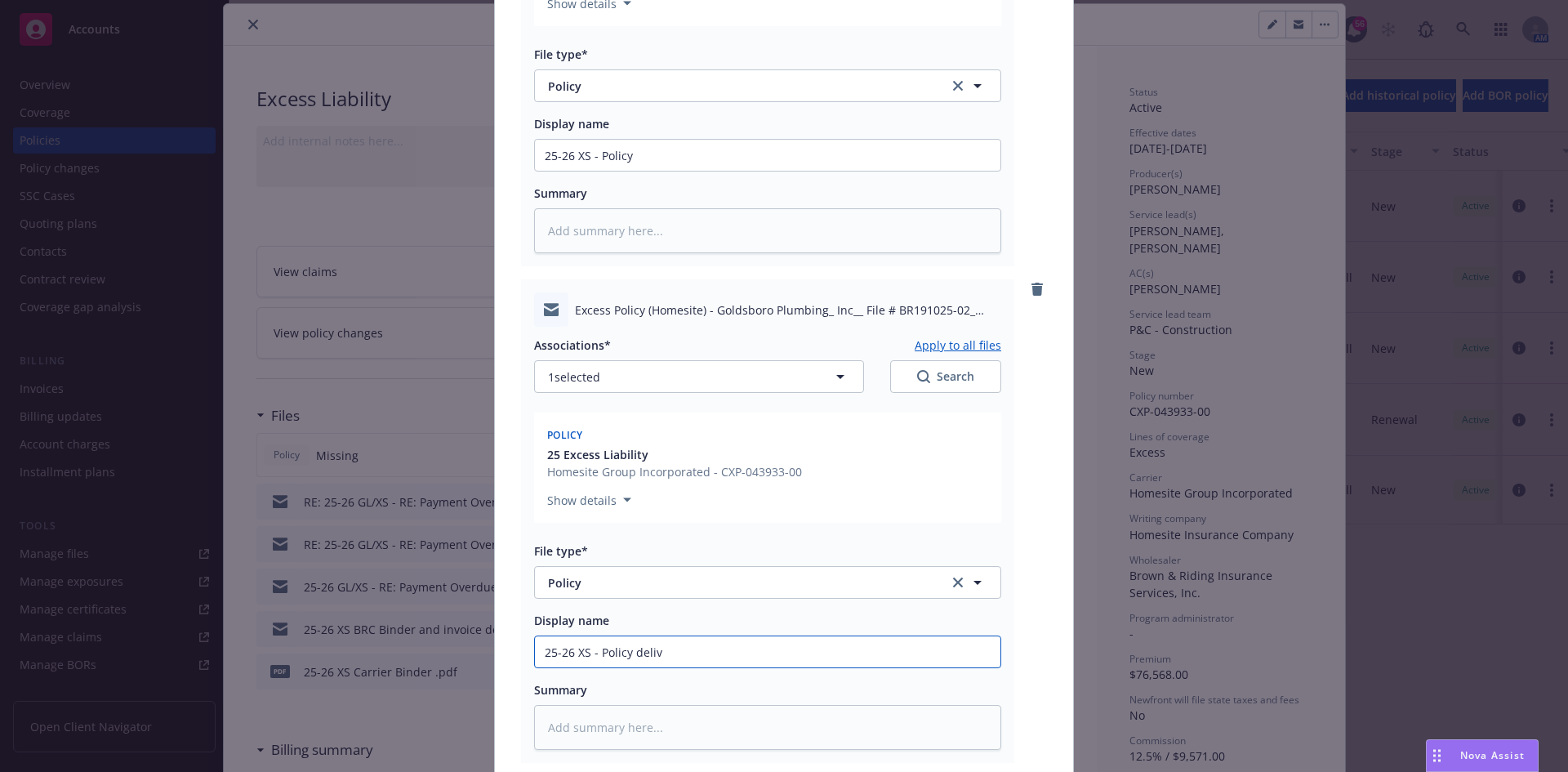
type textarea "x"
type input "25-26 XS - Policy delive"
type textarea "x"
type input "25-26 XS - Policy deliver"
type textarea "x"
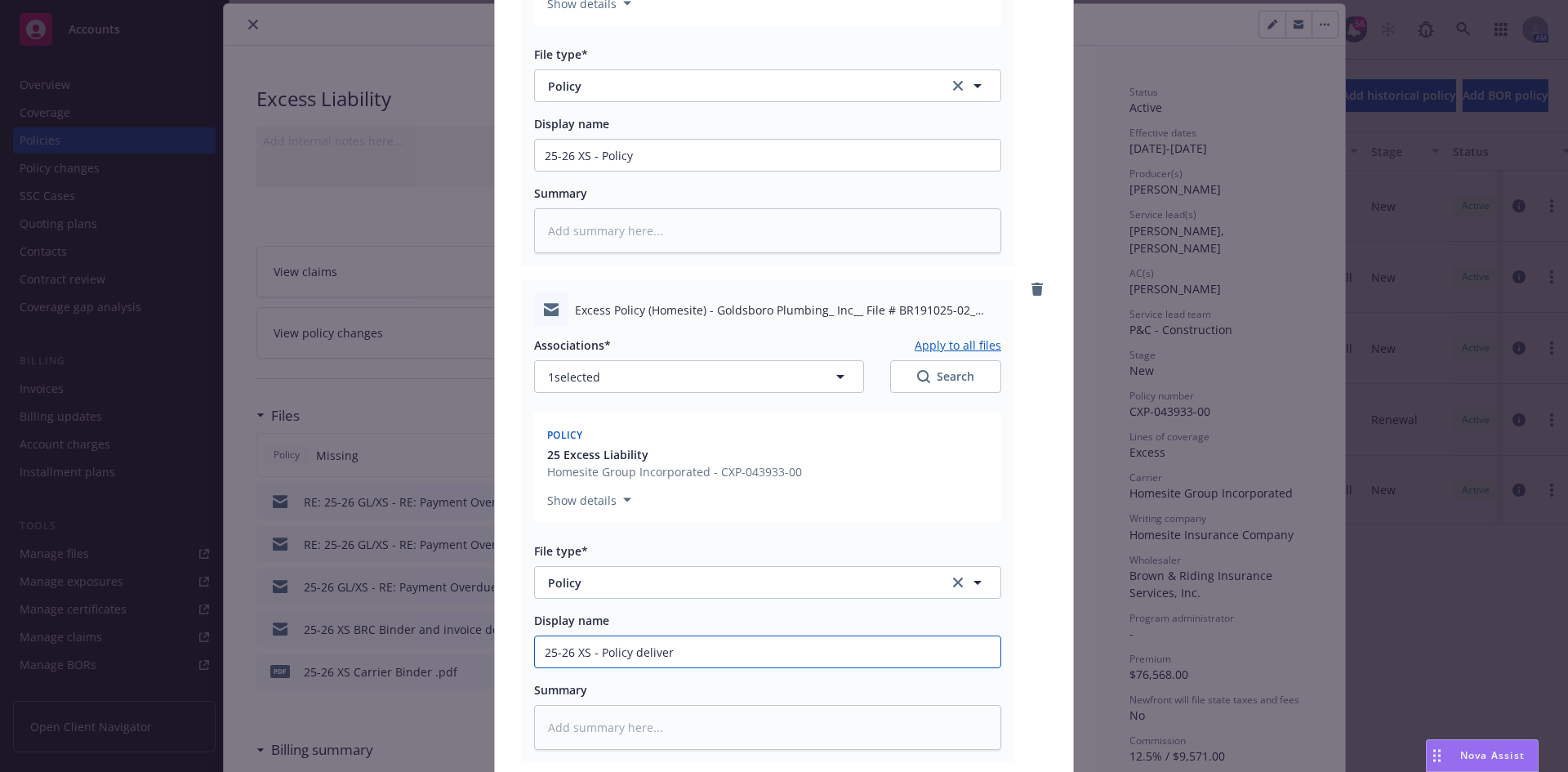
type input "25-26 XS - Policy delivery"
type textarea "x"
type input "25-26 XS - Policy delivery"
type textarea "x"
type input "25-26 XS - Policy delivery e"
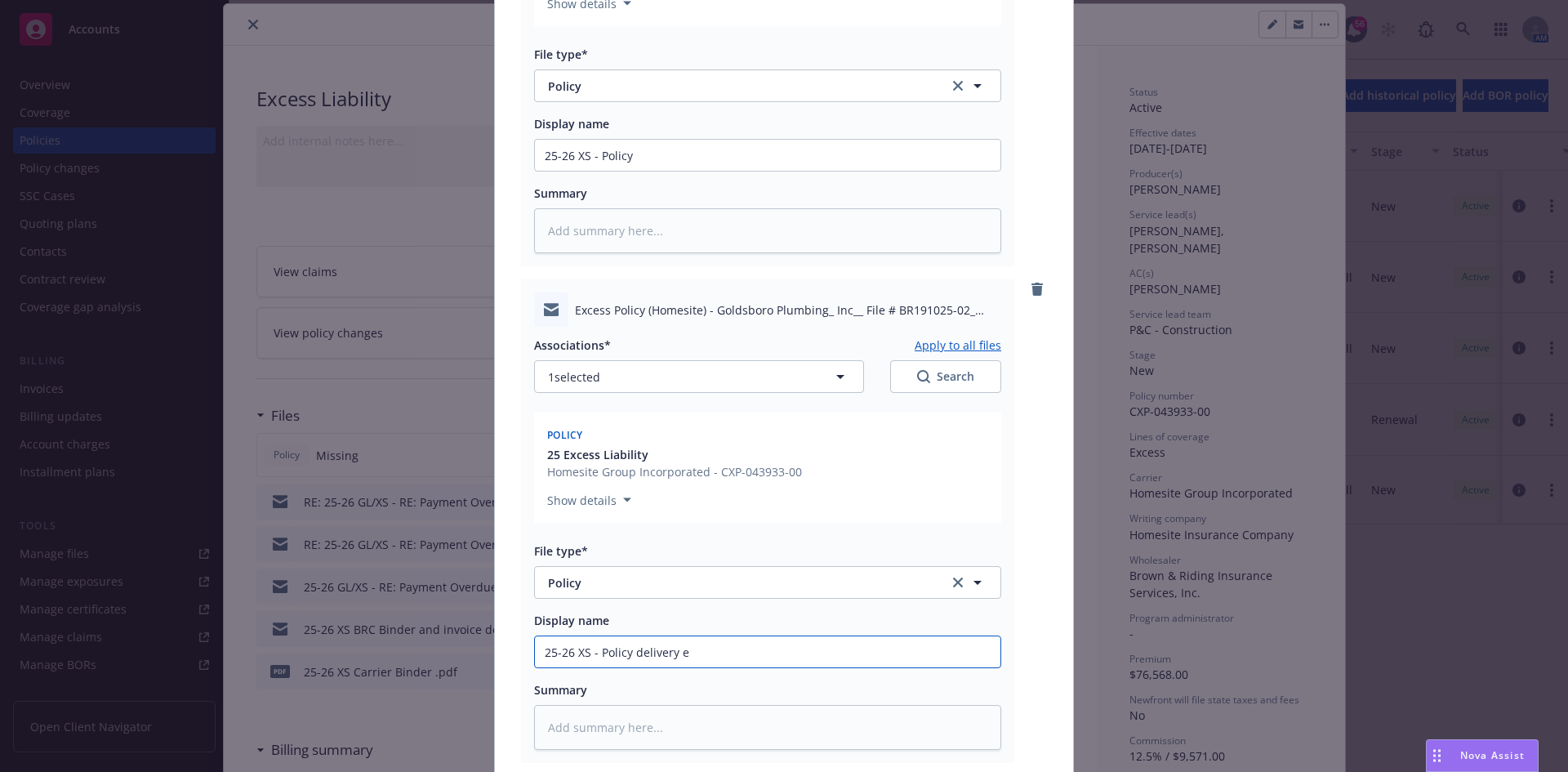
type textarea "x"
type input "25-26 XS - Policy delivery em"
type textarea "x"
type input "25-26 XS - Policy delivery ema"
type textarea "x"
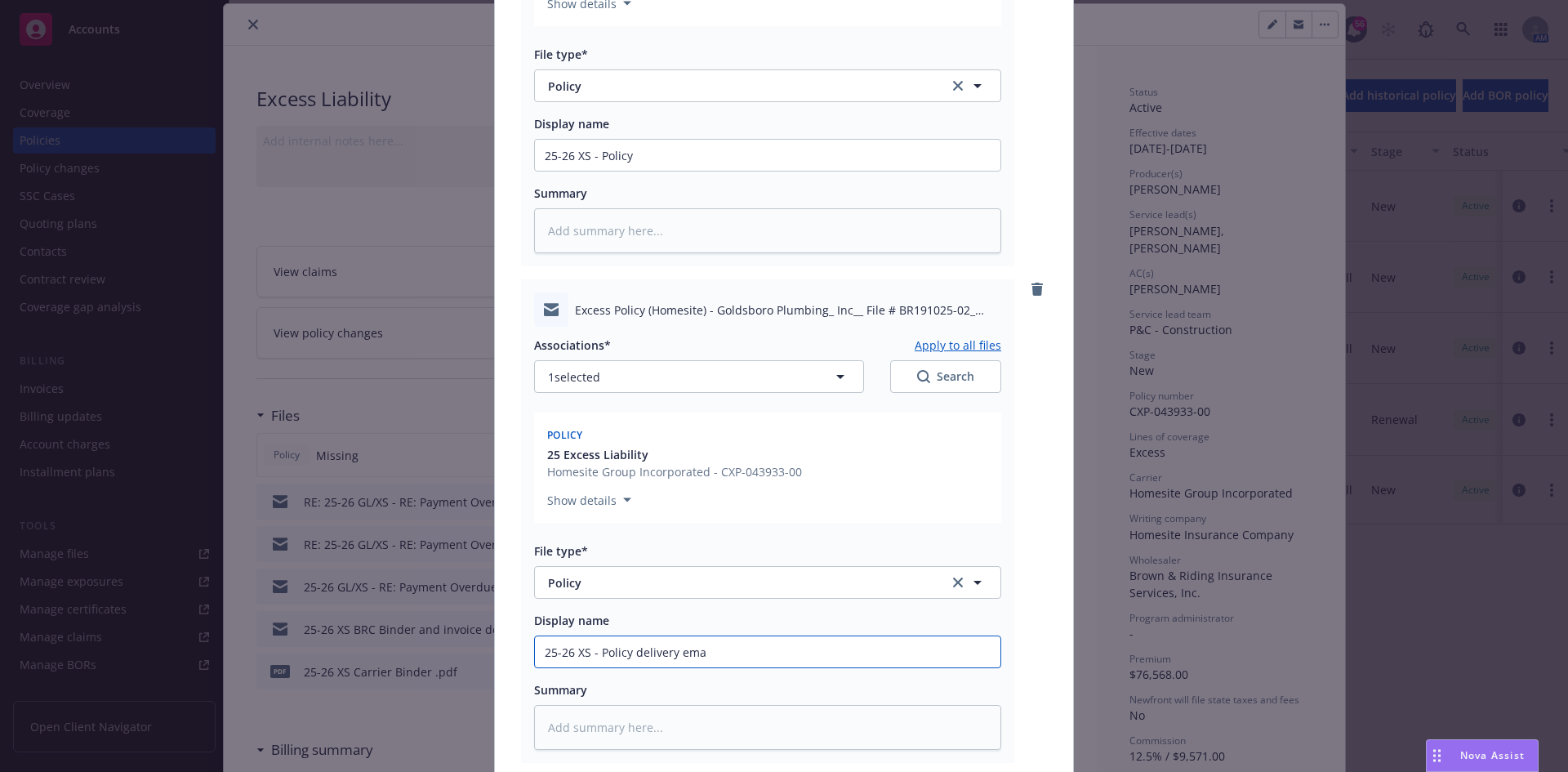
type input "25-26 XS - Policy delivery emai"
type textarea "x"
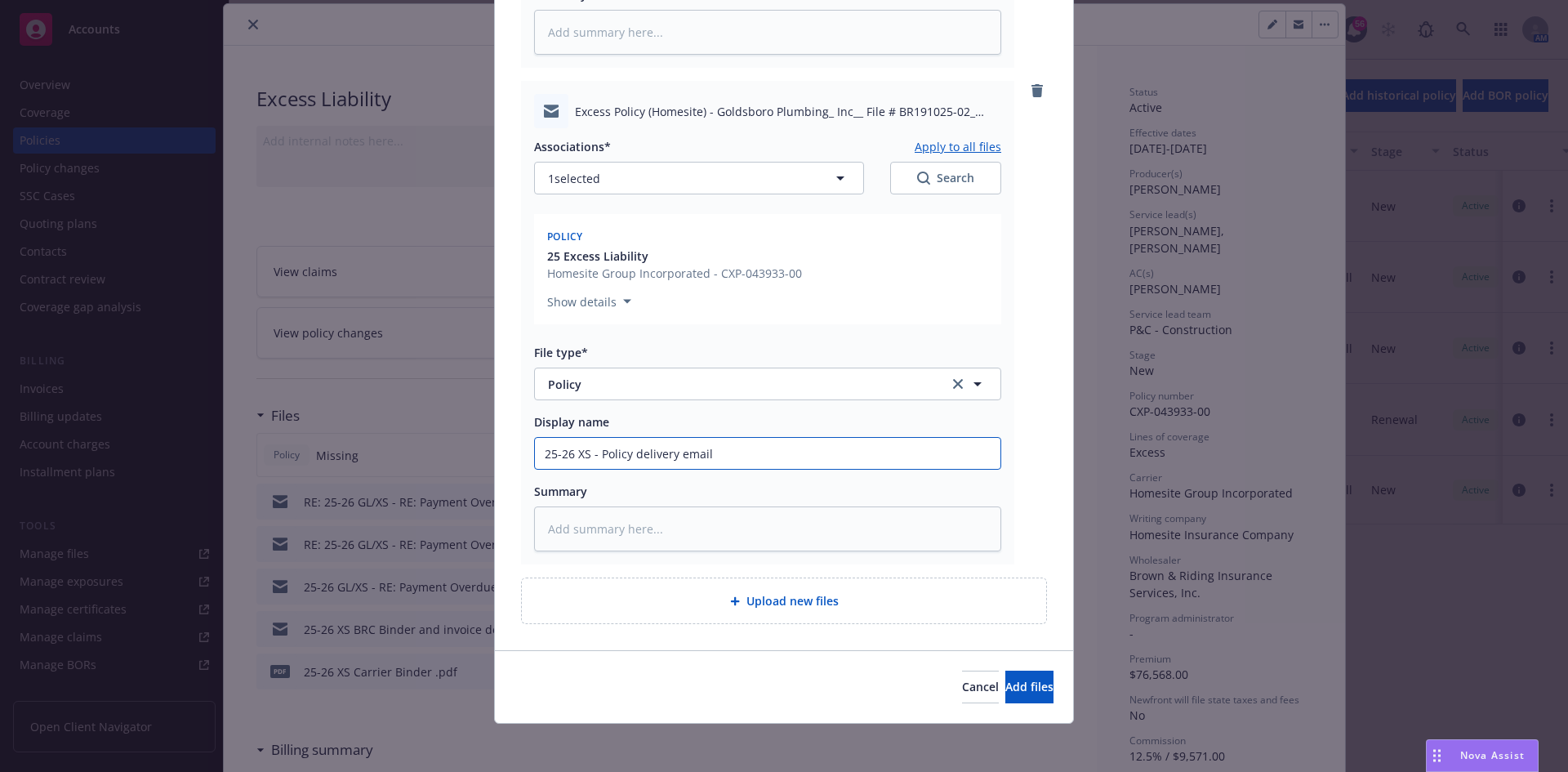
scroll to position [612, 0]
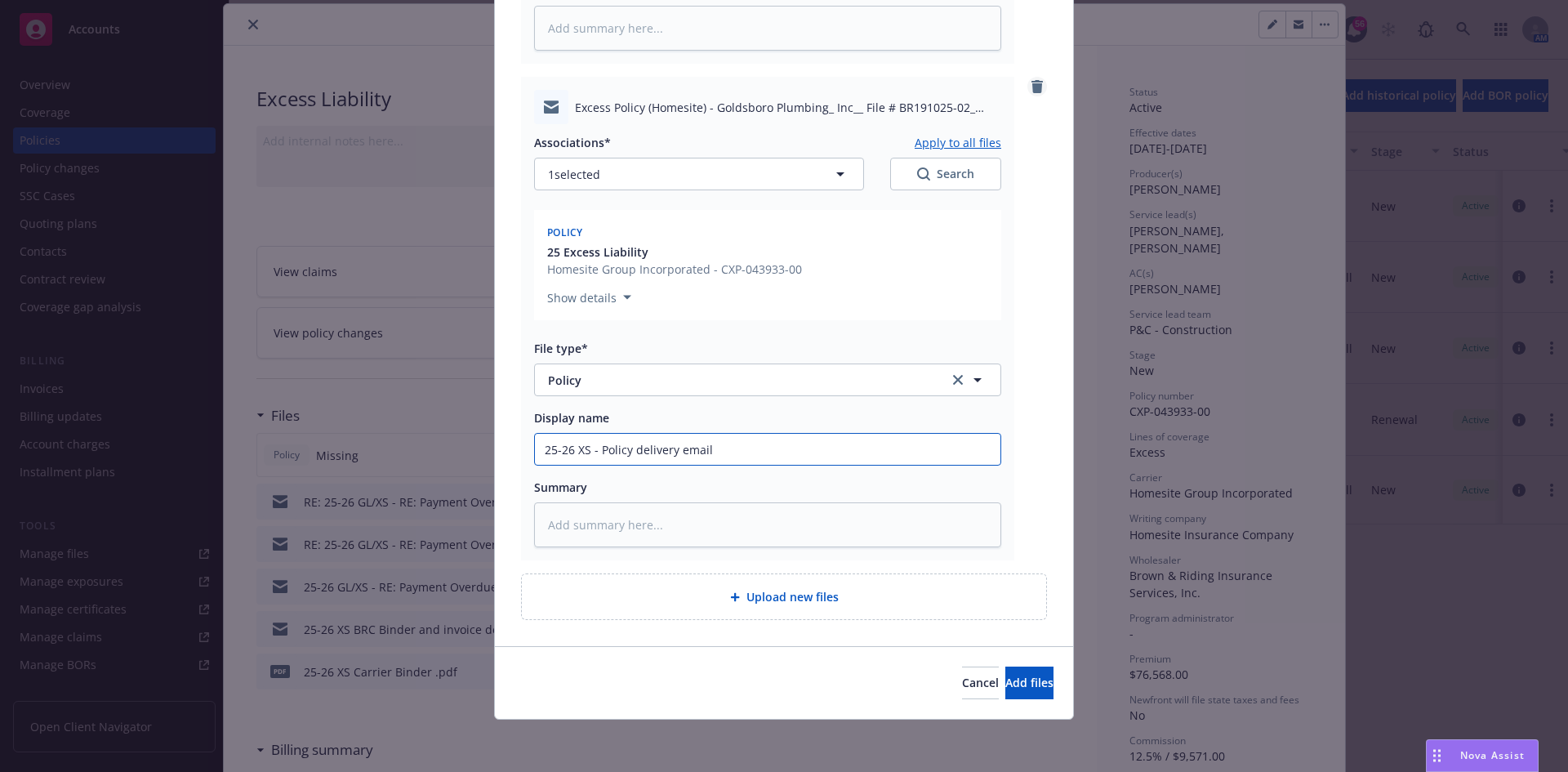
type input "25-26 XS - Policy delivery email"
click at [1031, 96] on link "remove" at bounding box center [1037, 86] width 19 height 19
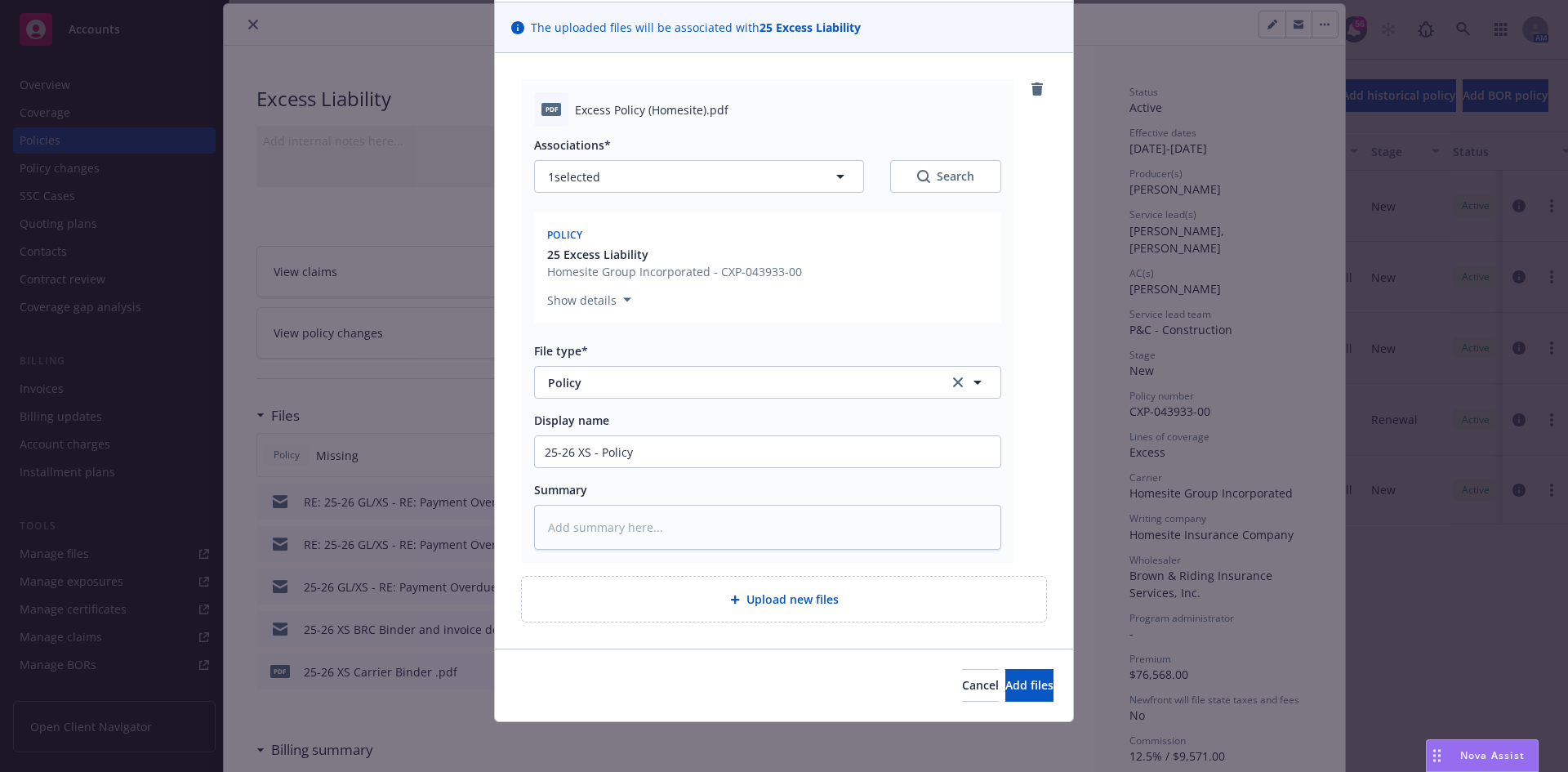
scroll to position [114, 0]
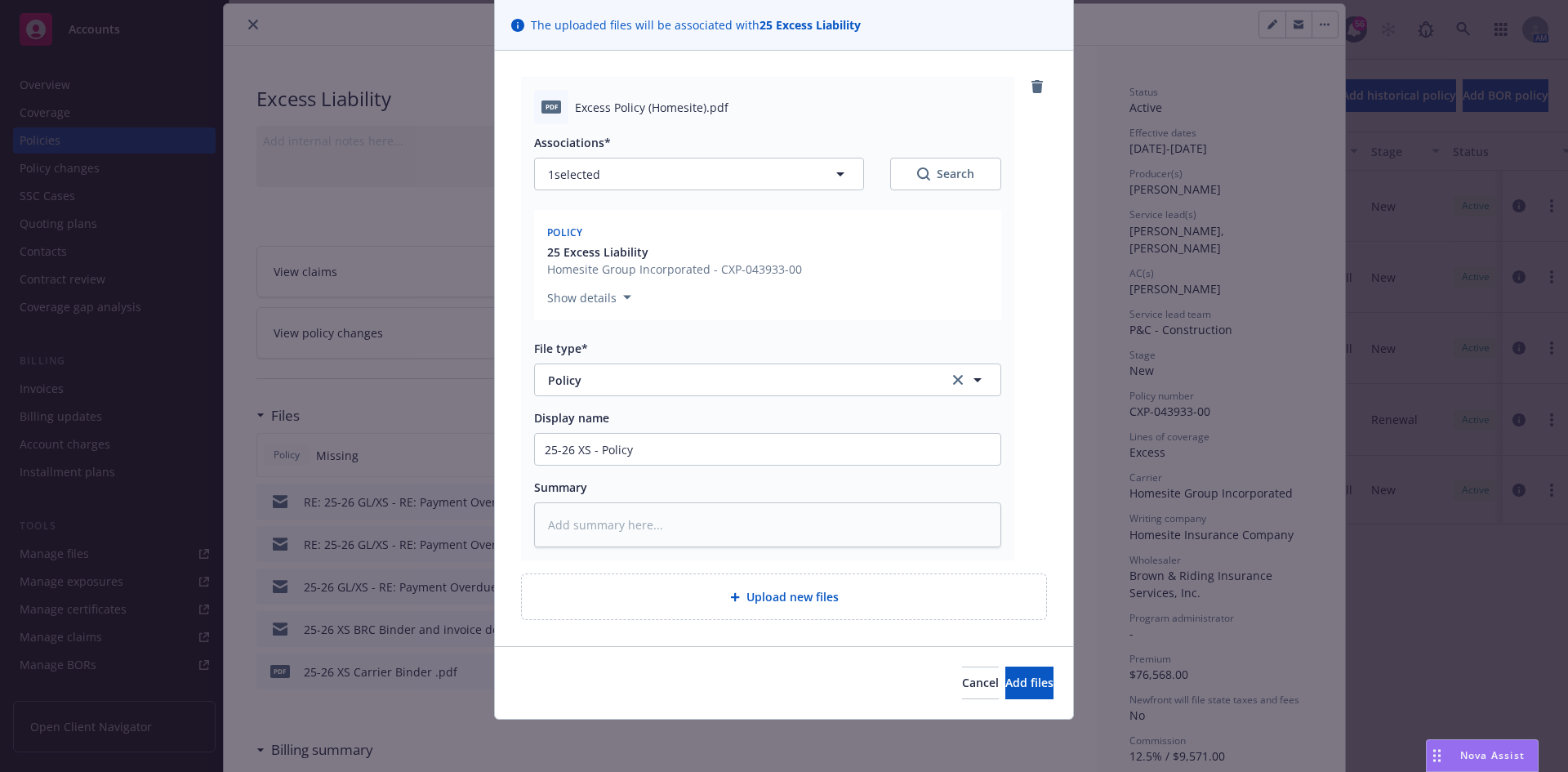
type textarea "x"
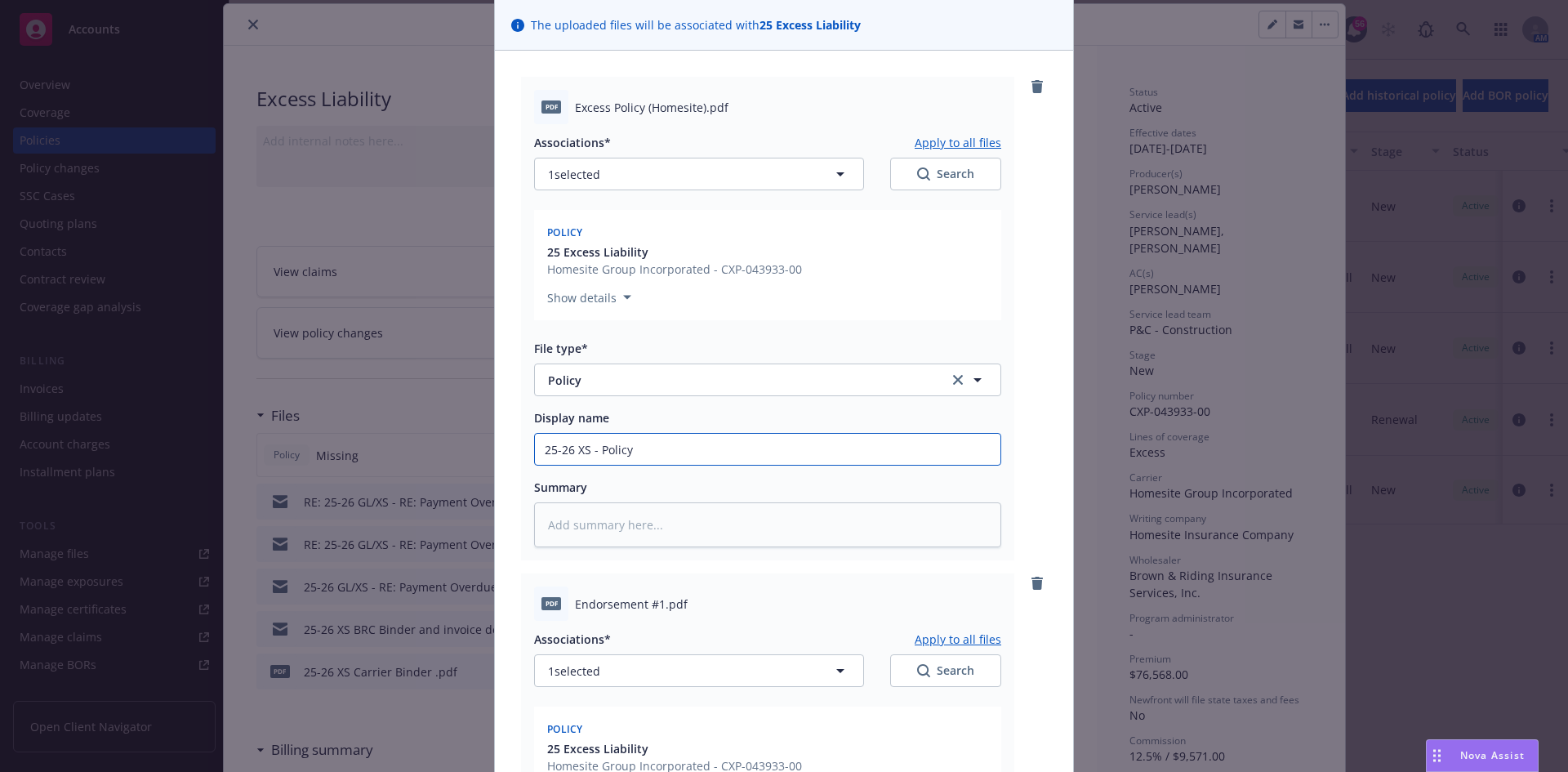
drag, startPoint x: 714, startPoint y: 455, endPoint x: 92, endPoint y: 454, distance: 622.0
click at [94, 454] on div "Add files The uploaded files will be associated with 25 Excess Liability pdf Ex…" at bounding box center [784, 386] width 1568 height 772
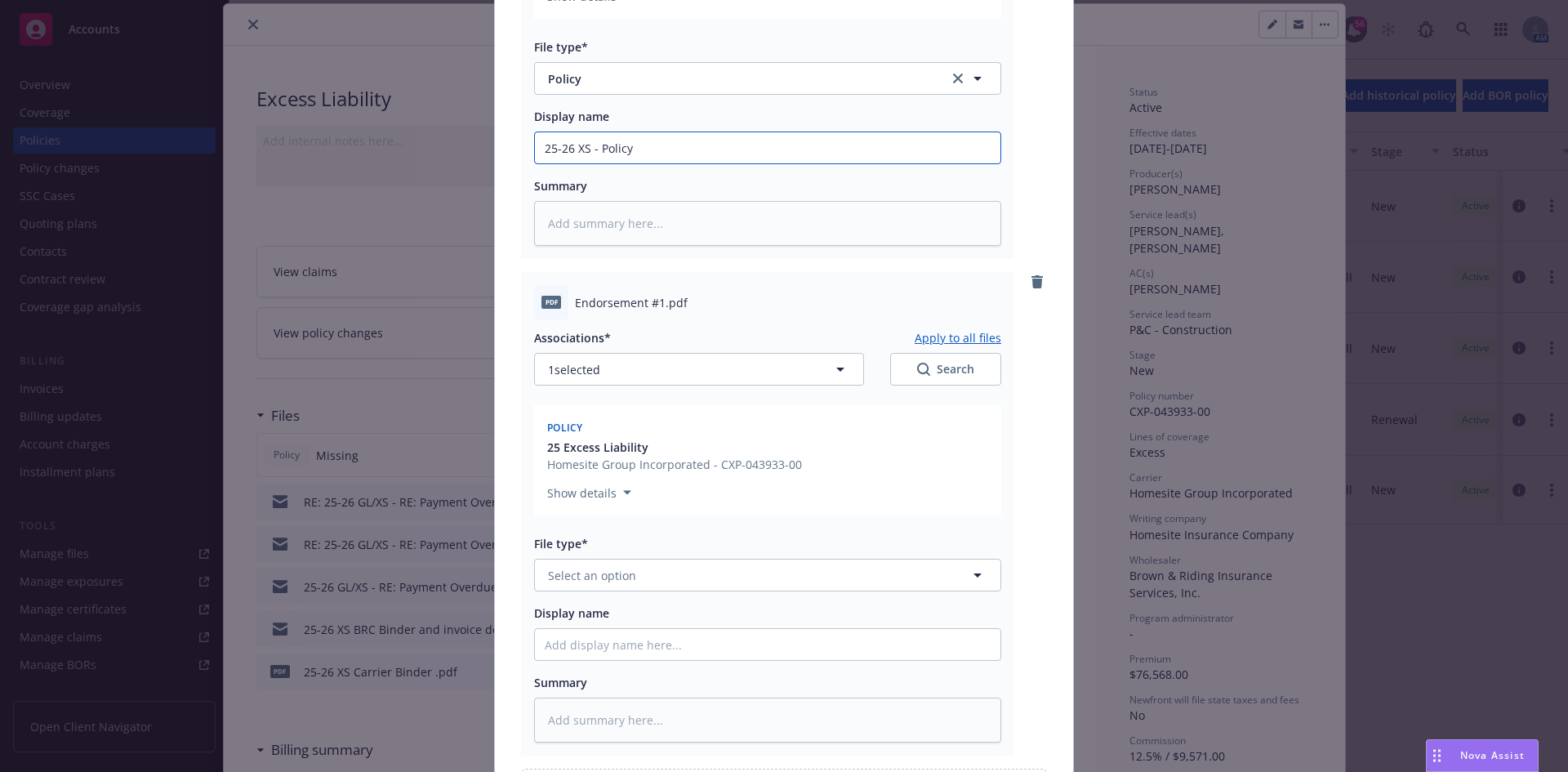
scroll to position [441, 0]
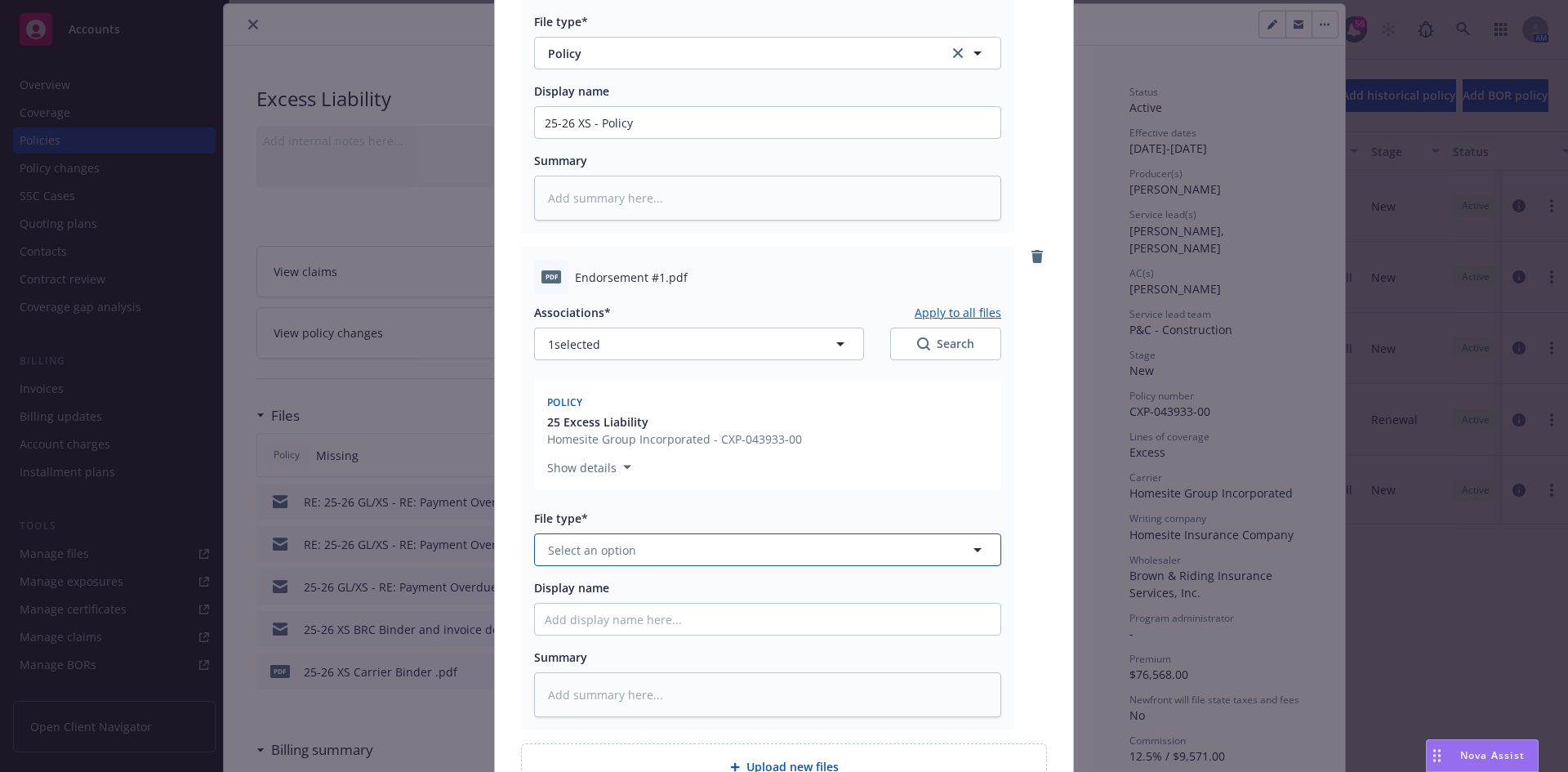
click at [645, 553] on button "Select an option" at bounding box center [768, 550] width 467 height 33
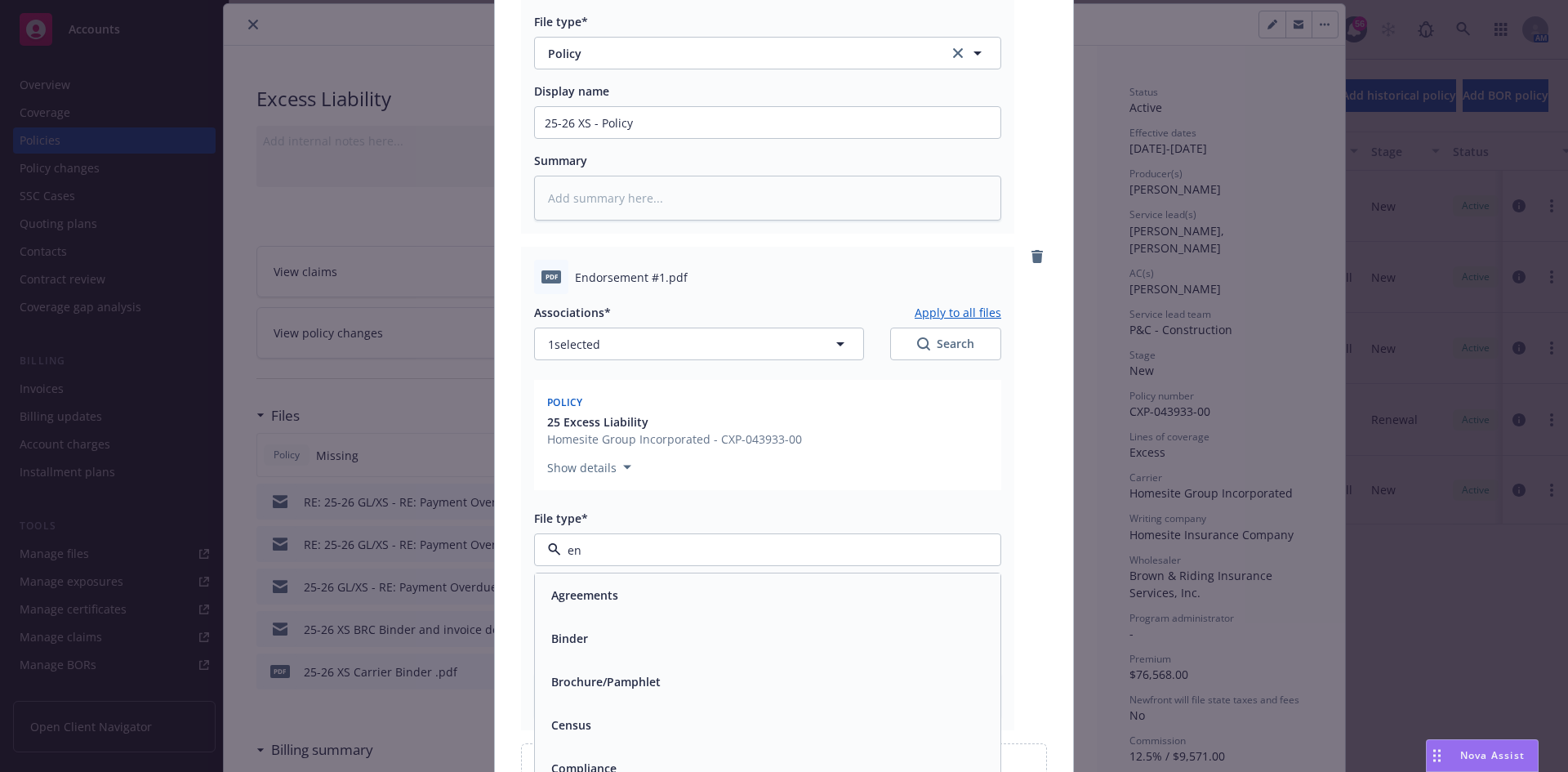
type input "end"
click at [627, 592] on div "Endorsement" at bounding box center [768, 595] width 446 height 24
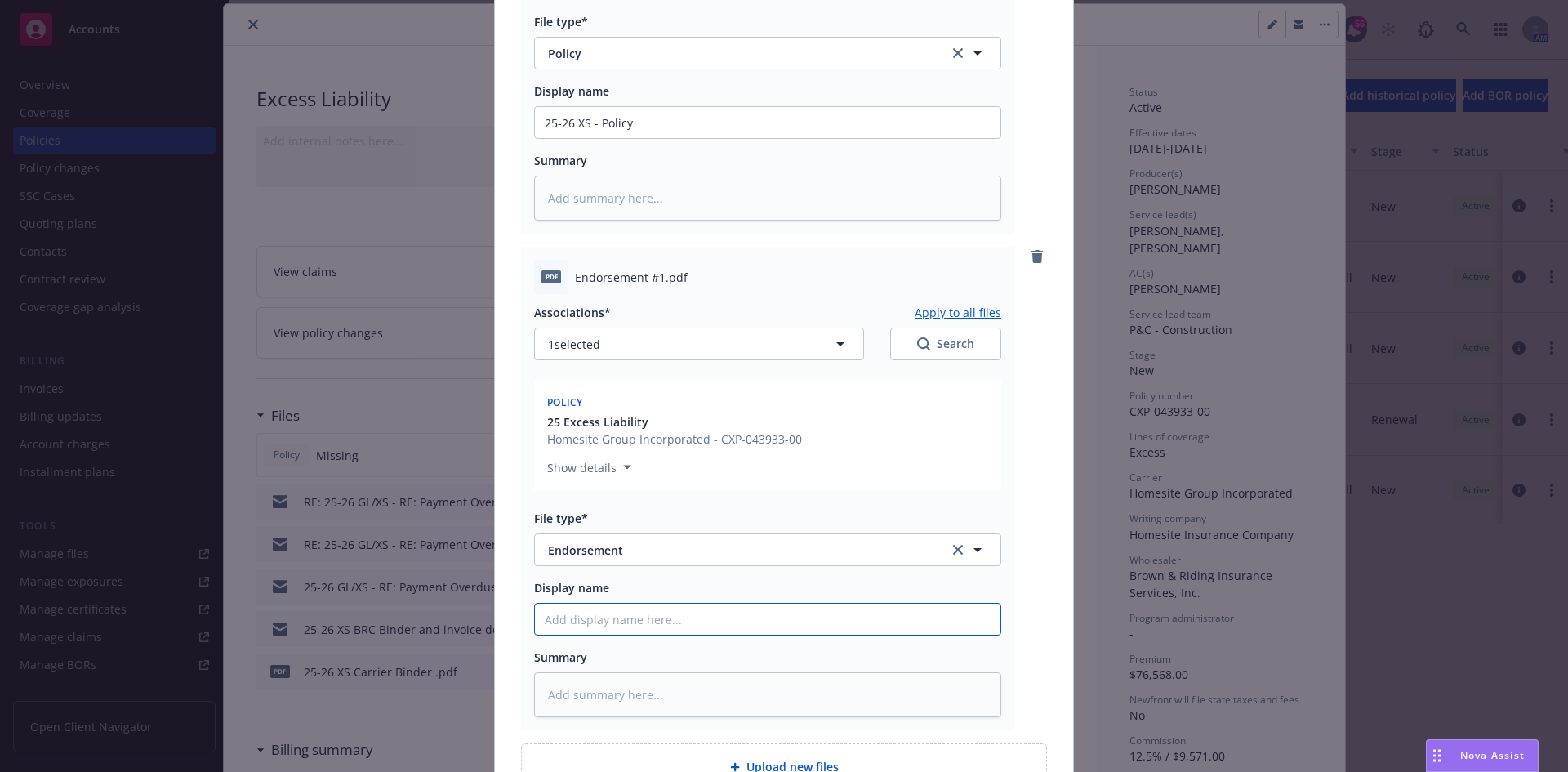
click at [606, 138] on input "Display name" at bounding box center [768, 122] width 465 height 31
paste input "25-26 XS - Policy"
type textarea "x"
type input "25-26 XS - Policy"
type textarea "x"
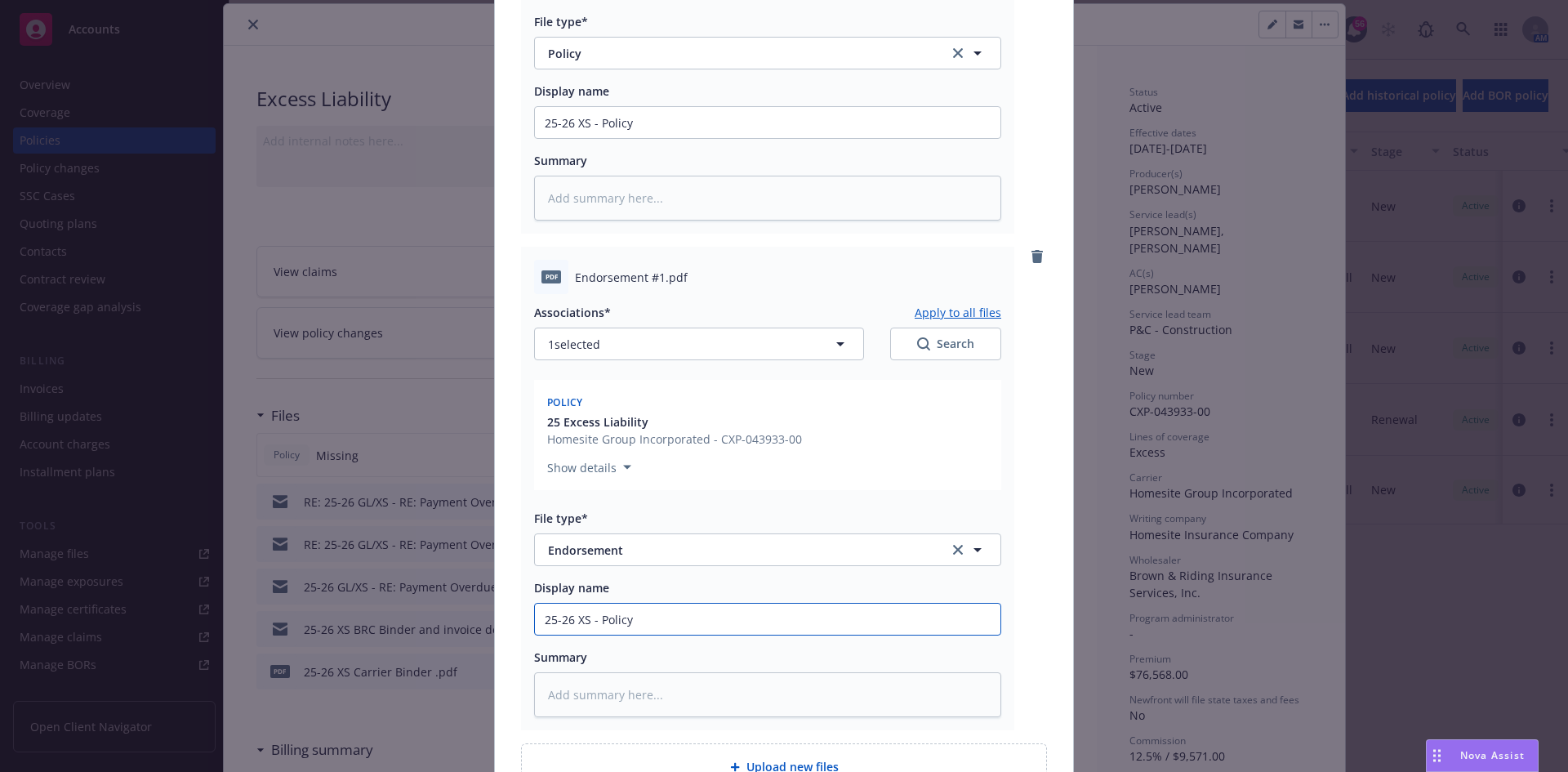
type input "25-26 XS - Polic"
type textarea "x"
type input "25-26 XS - Poli"
type textarea "x"
type input "25-26 XS - Pol"
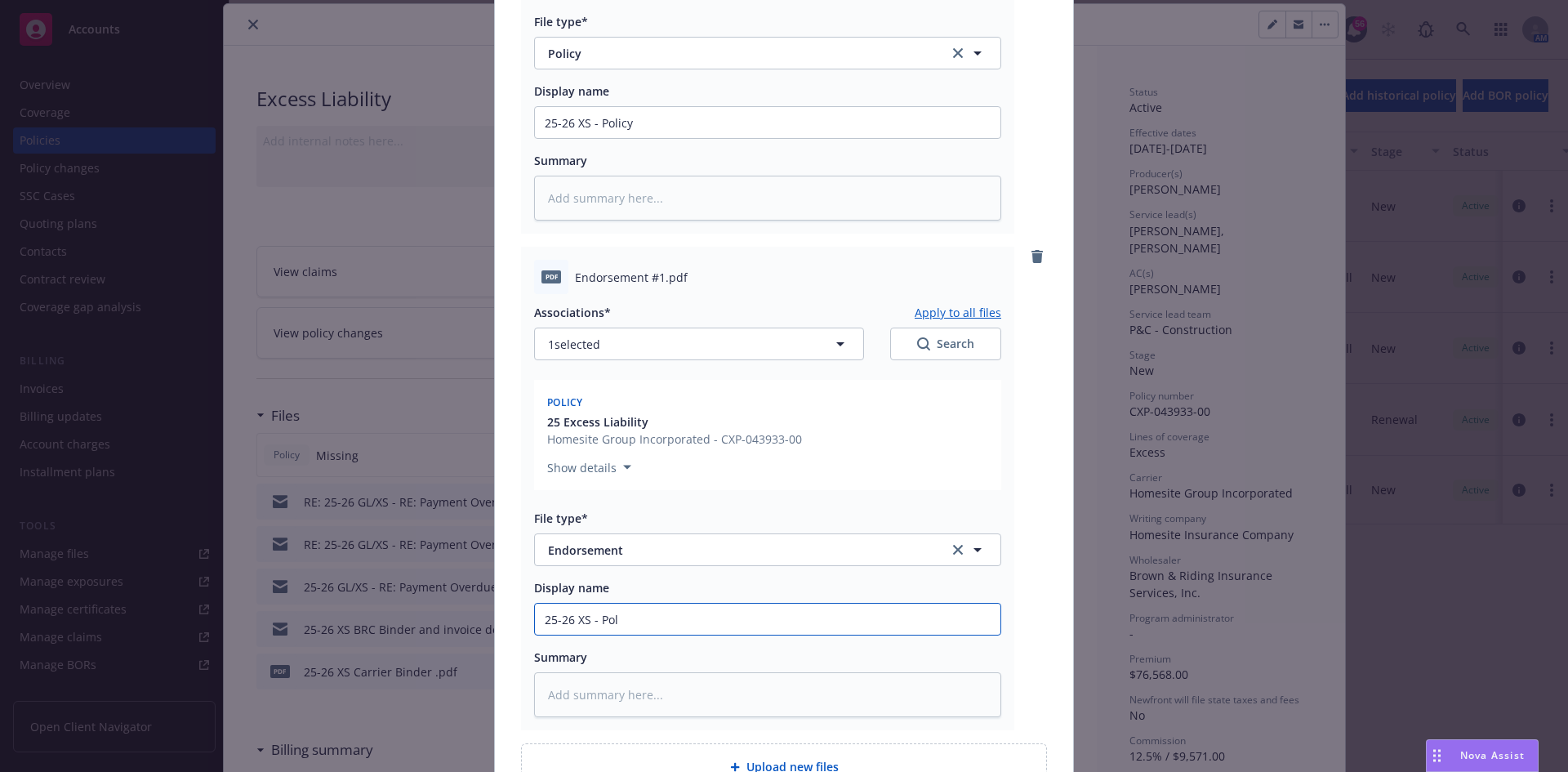
type textarea "x"
type input "25-26 XS - Po"
type textarea "x"
type input "25-26 XS - P"
type textarea "x"
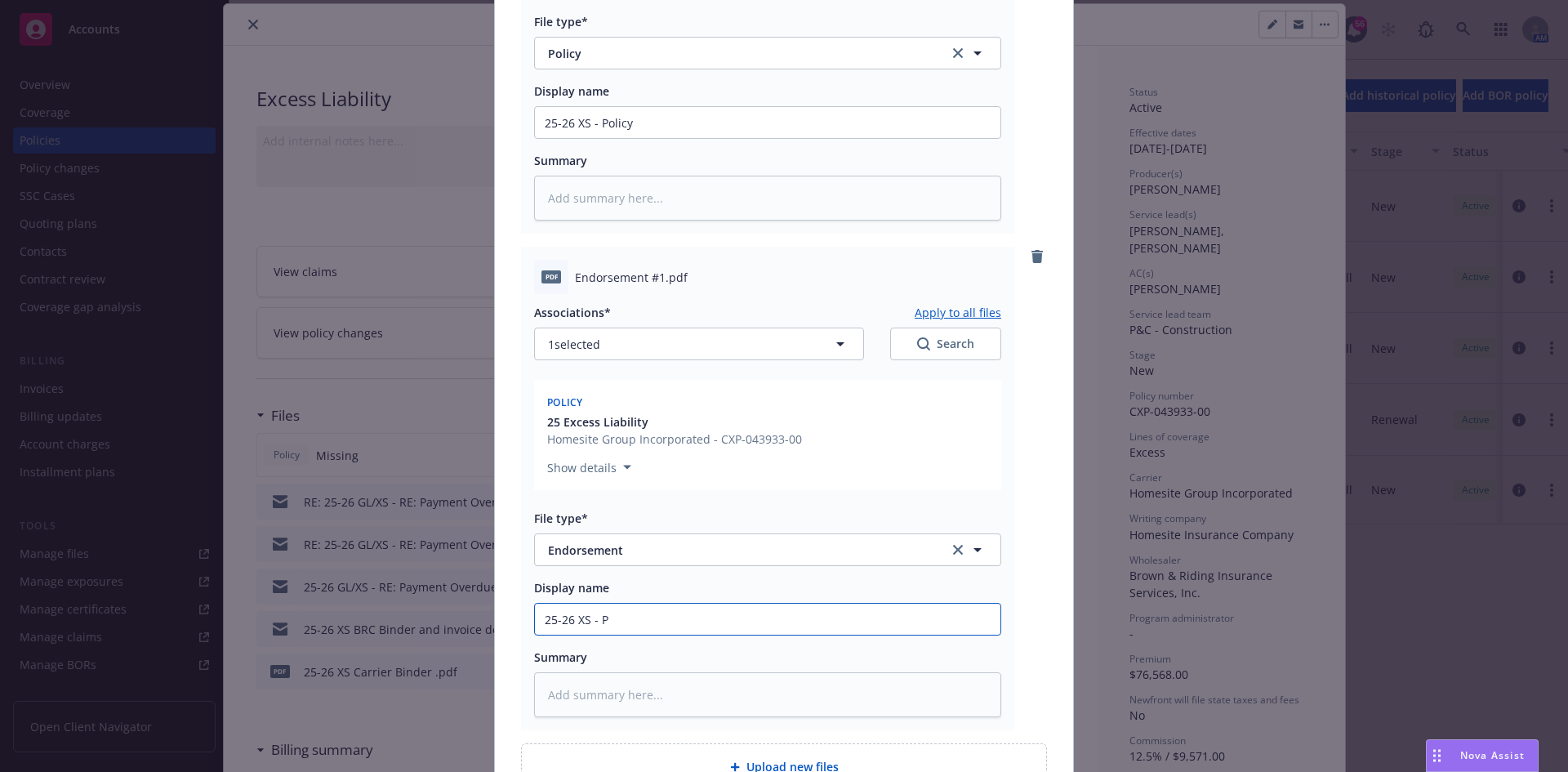
type input "25-26 XS -"
type textarea "x"
type input "25-26 XS - E"
type textarea "x"
type input "25-26 XS - En"
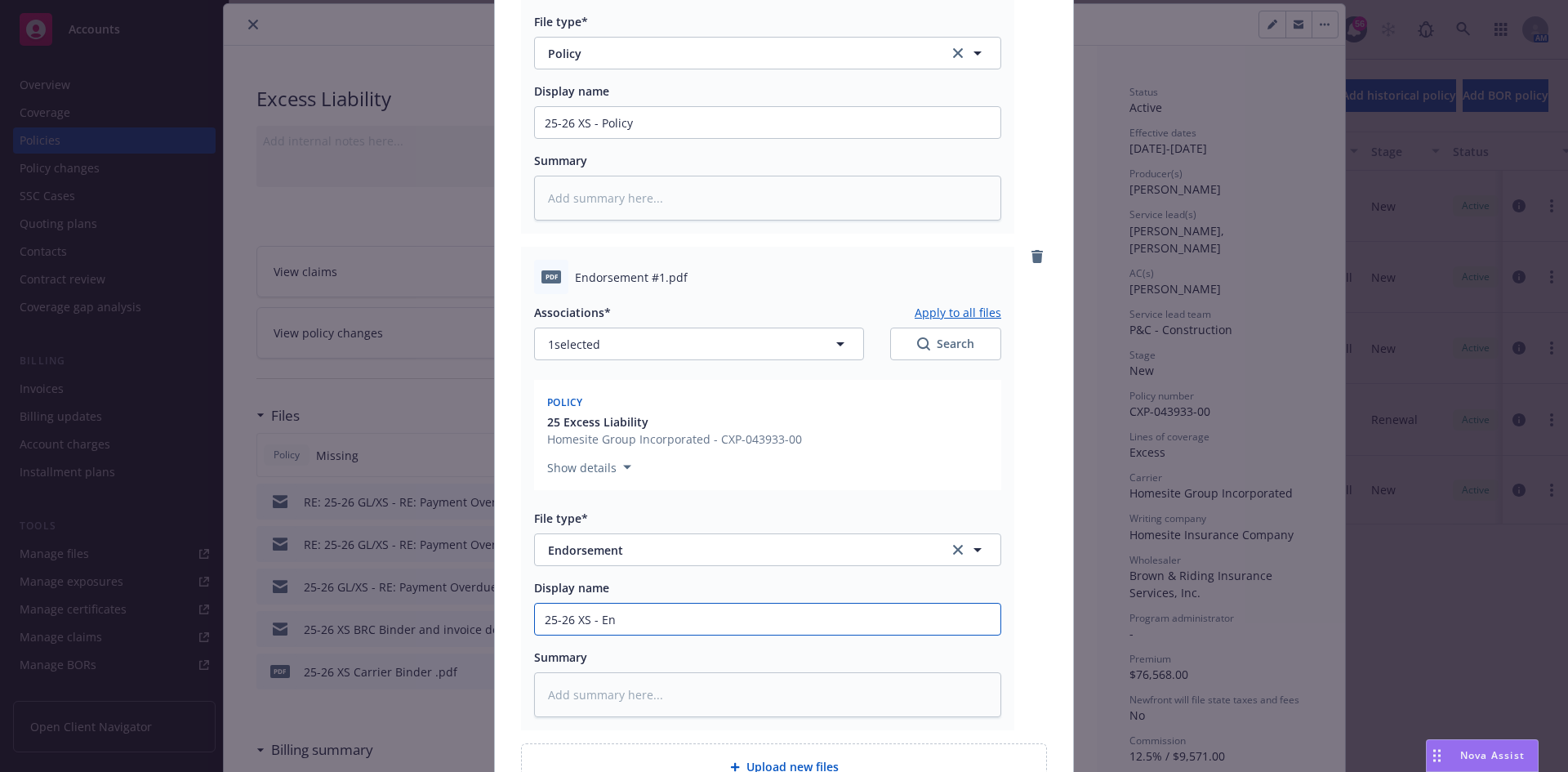
type textarea "x"
type input "25-26 XS - End"
type textarea "x"
type input "25-26 XS - End#"
type textarea "x"
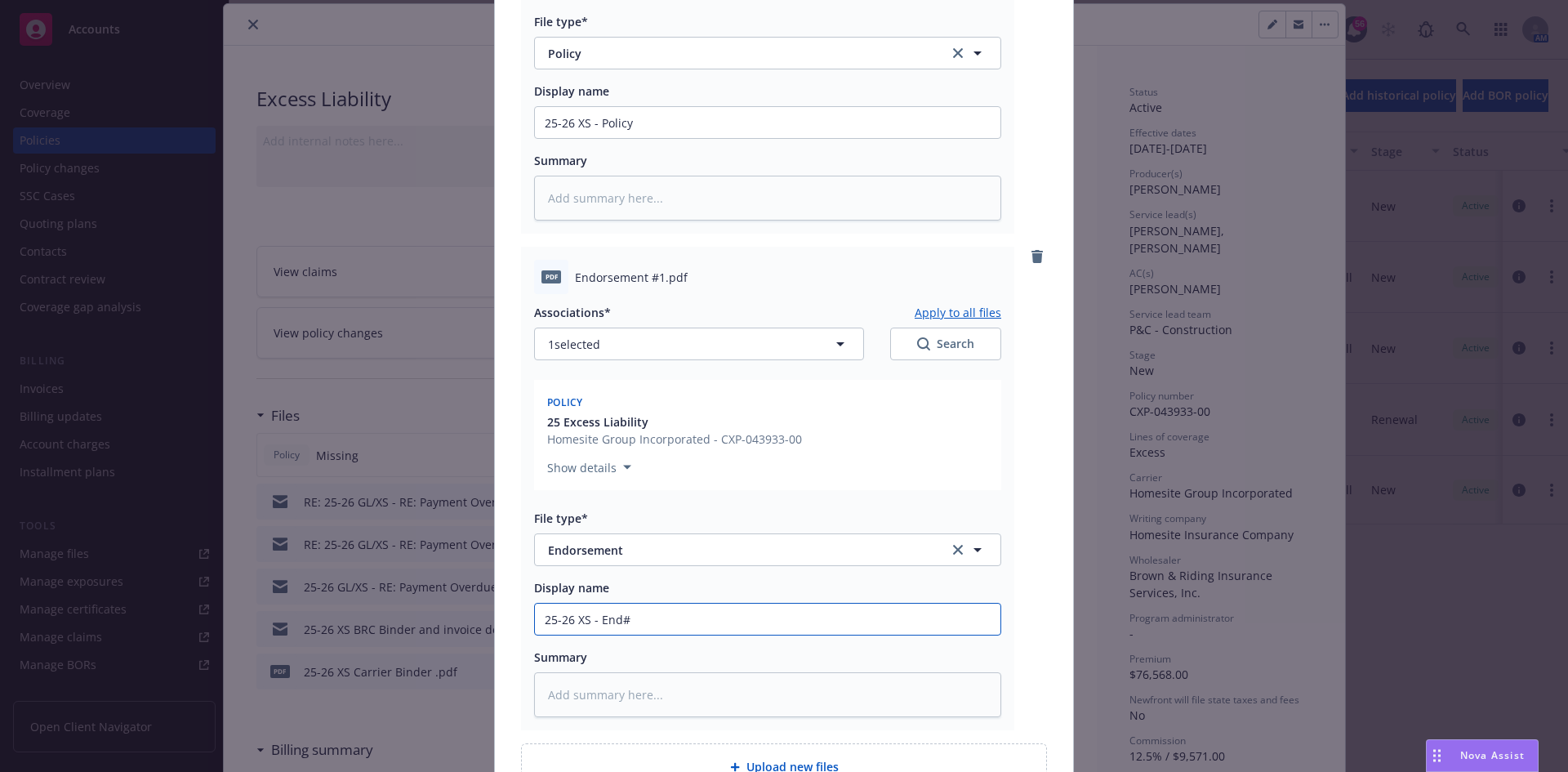
type input "25-26 XS - End#1"
type textarea "x"
type input "25-26 XS - End#1"
type textarea "x"
type input "25-26 XS - End#1 U"
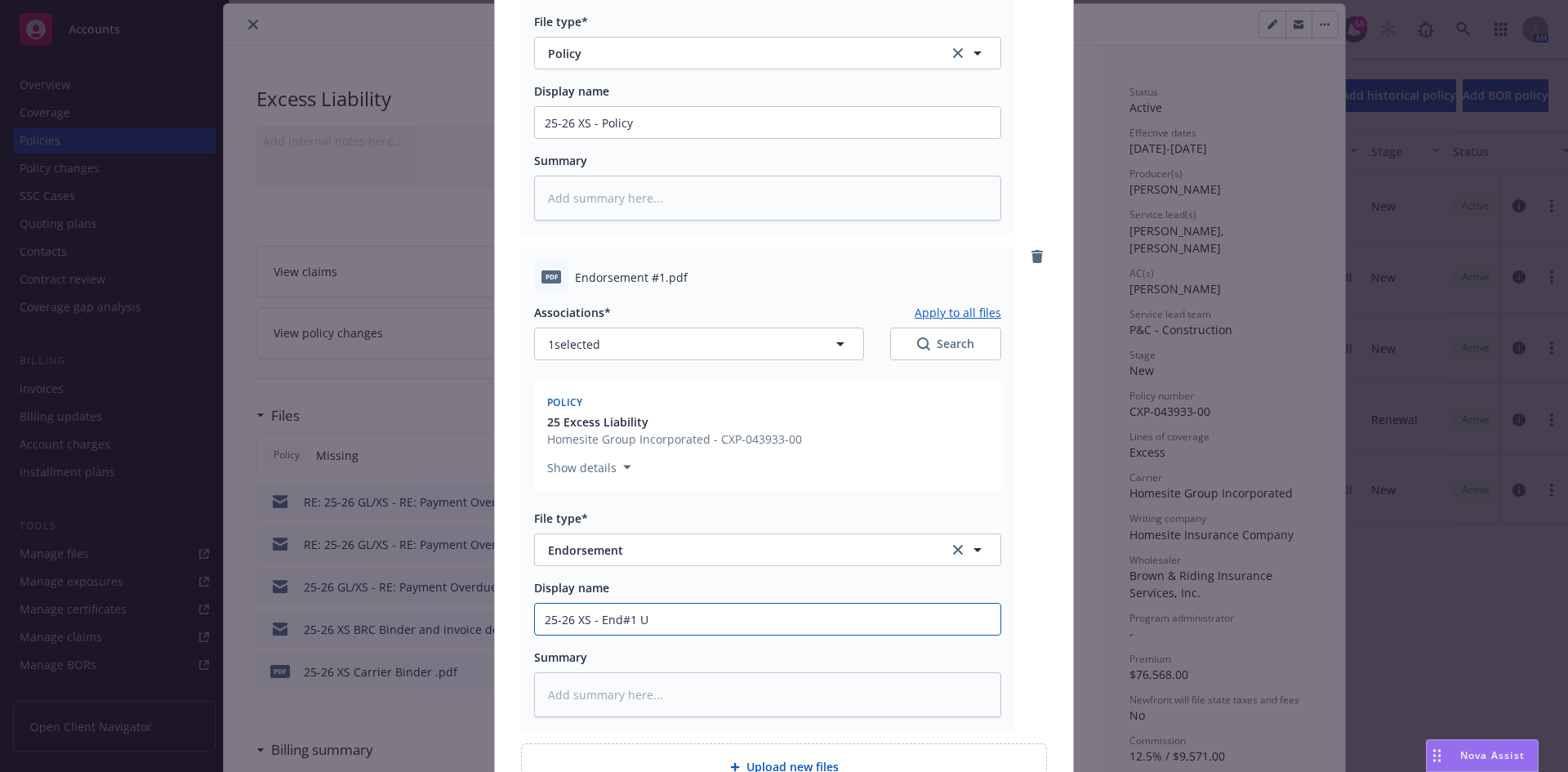
type textarea "x"
type input "25-26 XS - End#1 Up"
type textarea "x"
type input "25-26 XS - End#1 Upd"
type textarea "x"
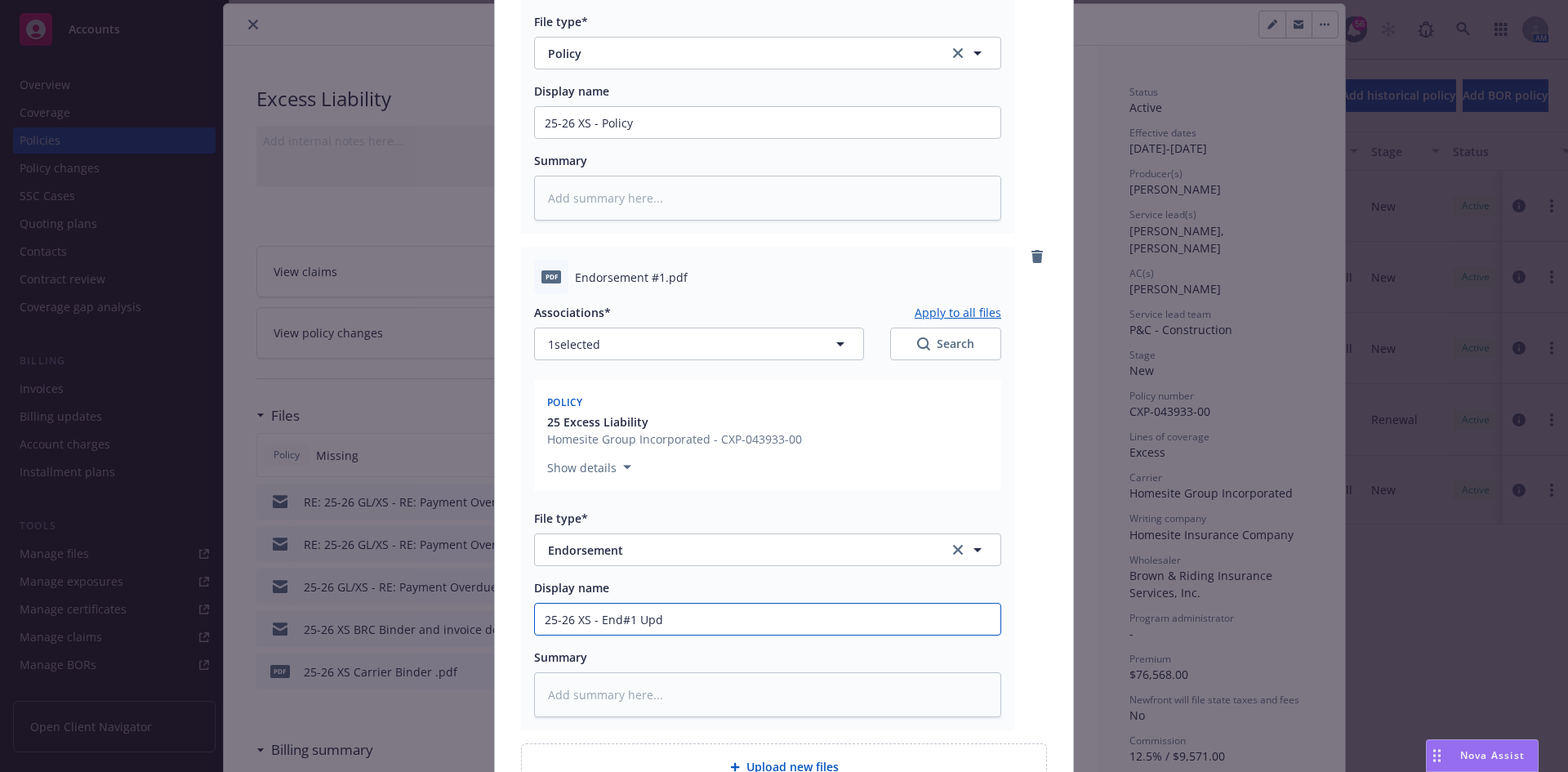
type input "25-26 XS - End#1 Upda"
type textarea "x"
type input "25-26 XS - End#1 Updat"
type textarea "x"
type input "25-26 XS - End#1 Updati"
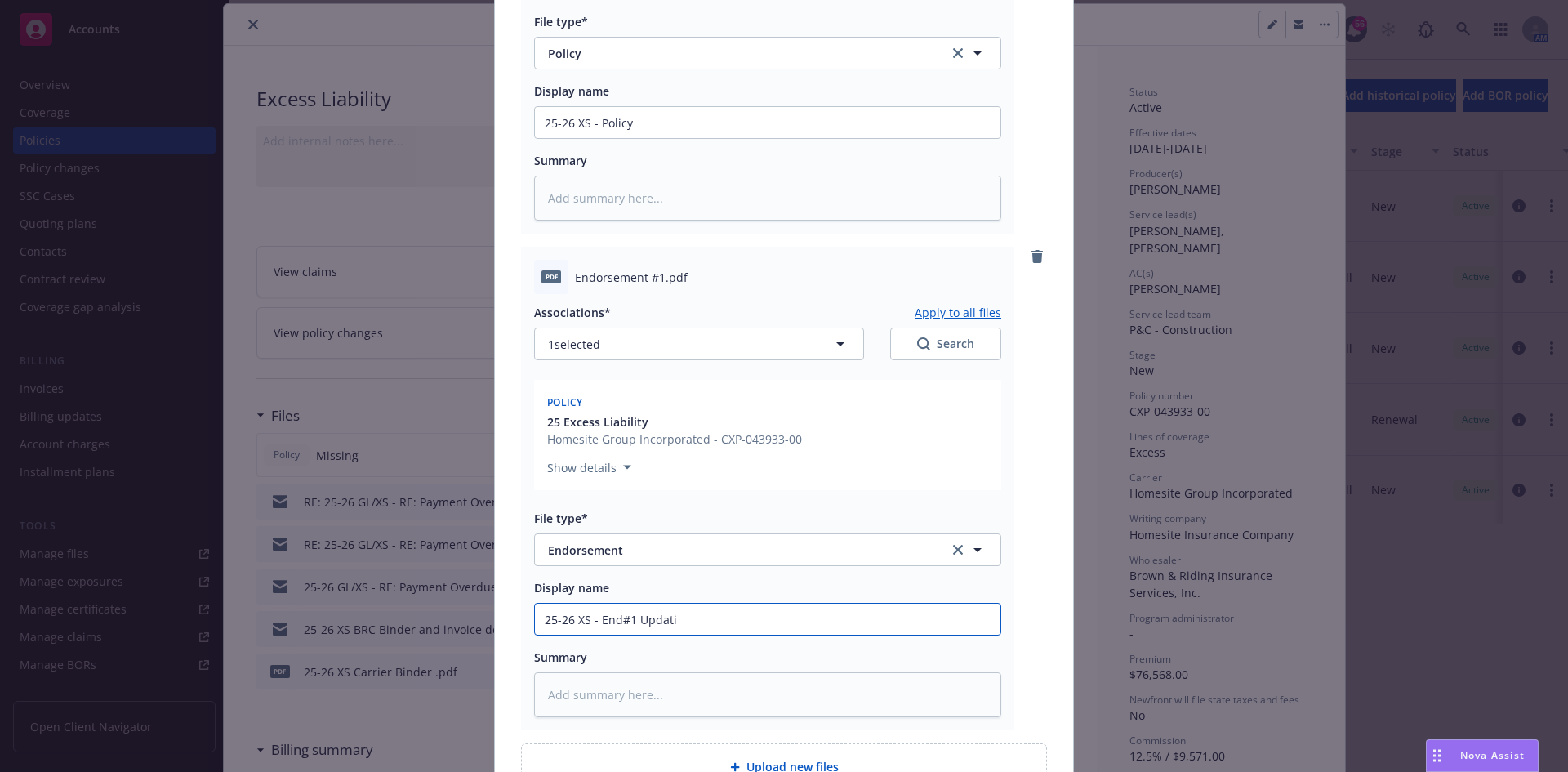
type textarea "x"
type input "25-26 XS - End#1 Updatin"
type textarea "x"
type input "25-26 XS - End#1 Updating"
type textarea "x"
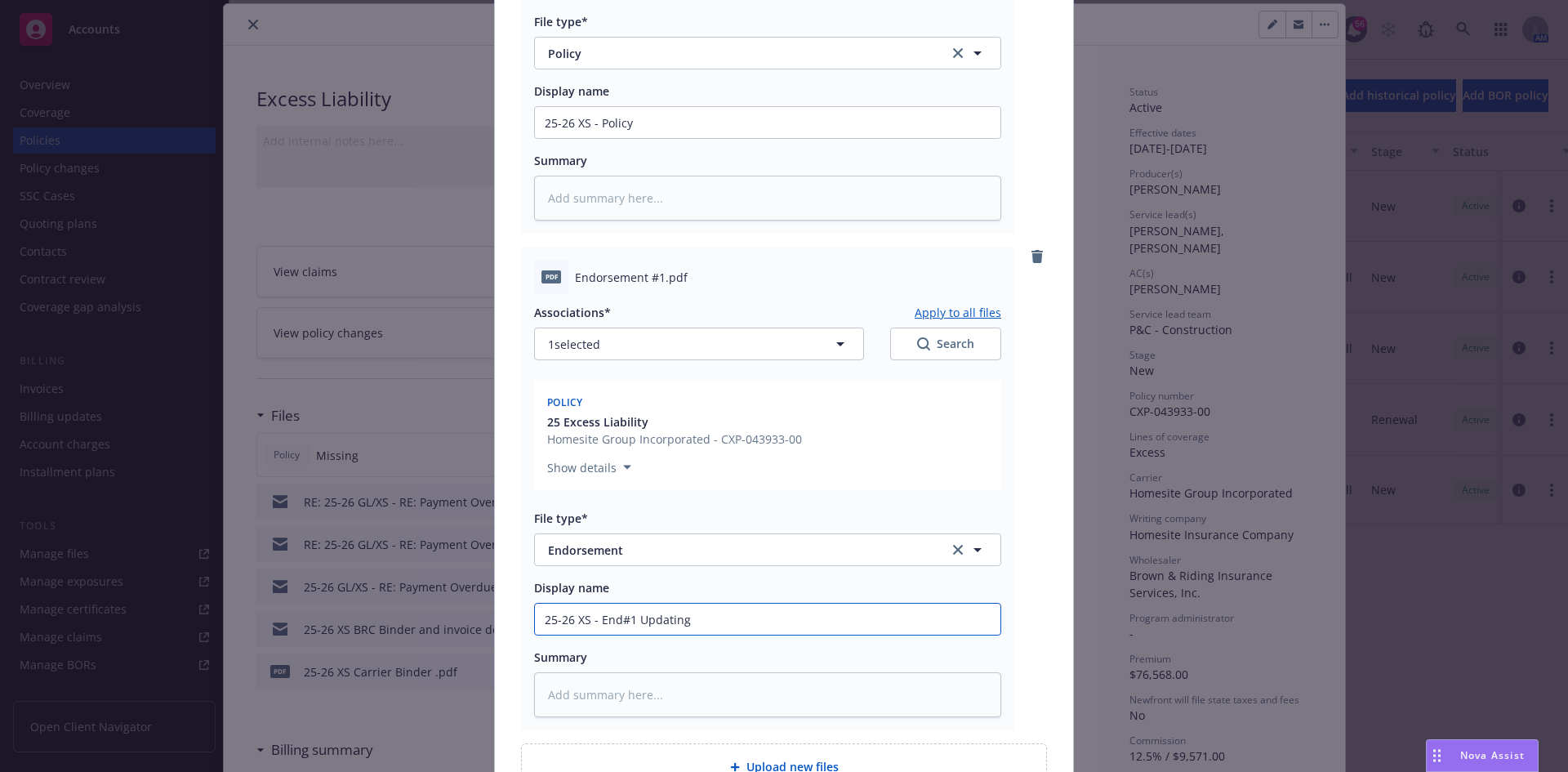
type input "25-26 XS - End#1 Updating"
type textarea "x"
type input "25-26 XS - End#1 Updating S"
type textarea "x"
type input "25-26 XS - End#1 Updating Sc"
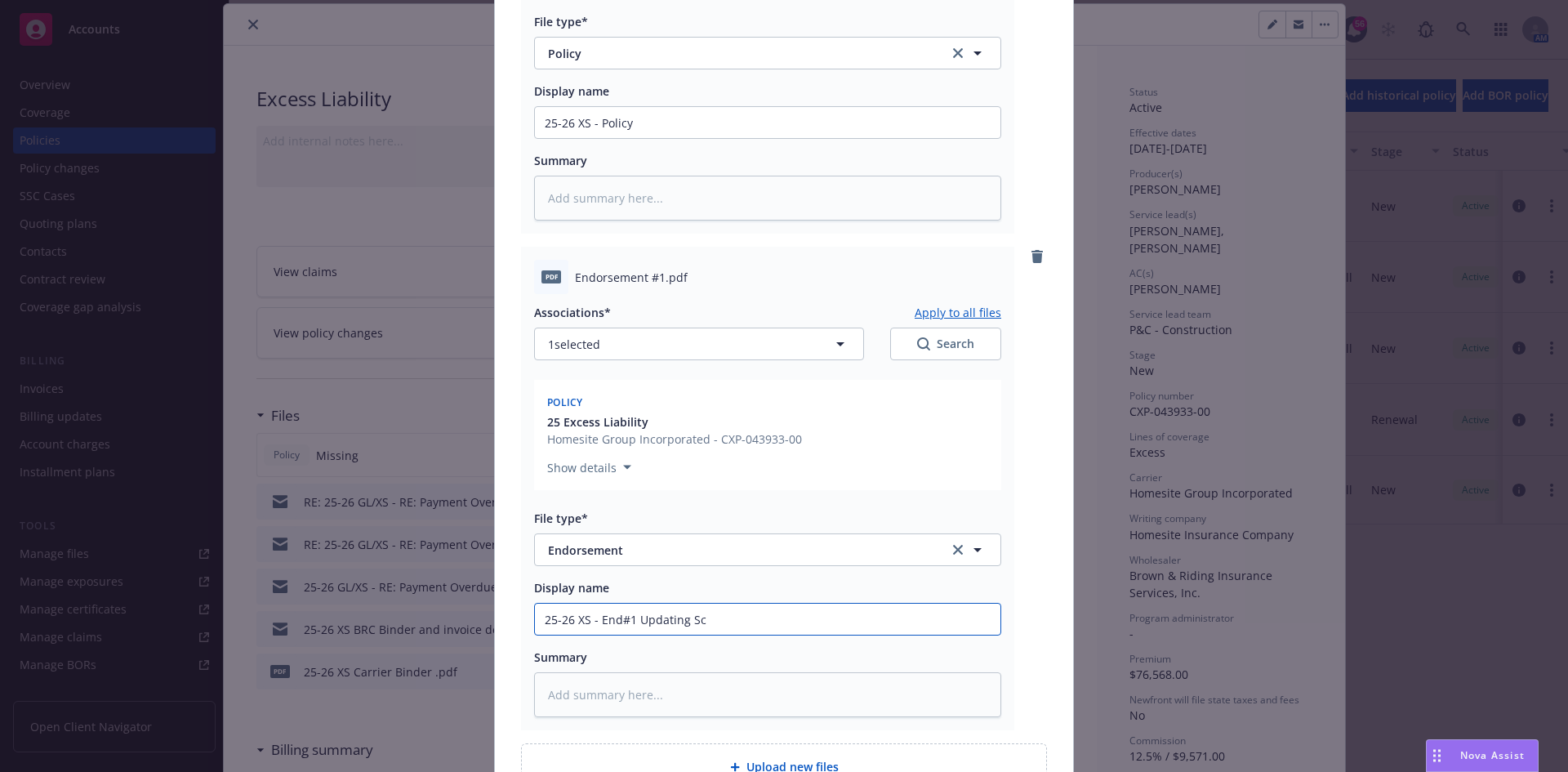
type textarea "x"
type input "25-26 XS - End#1 Updating Sch"
type textarea "x"
type input "25-26 XS - End#1 Updating Sche"
type textarea "x"
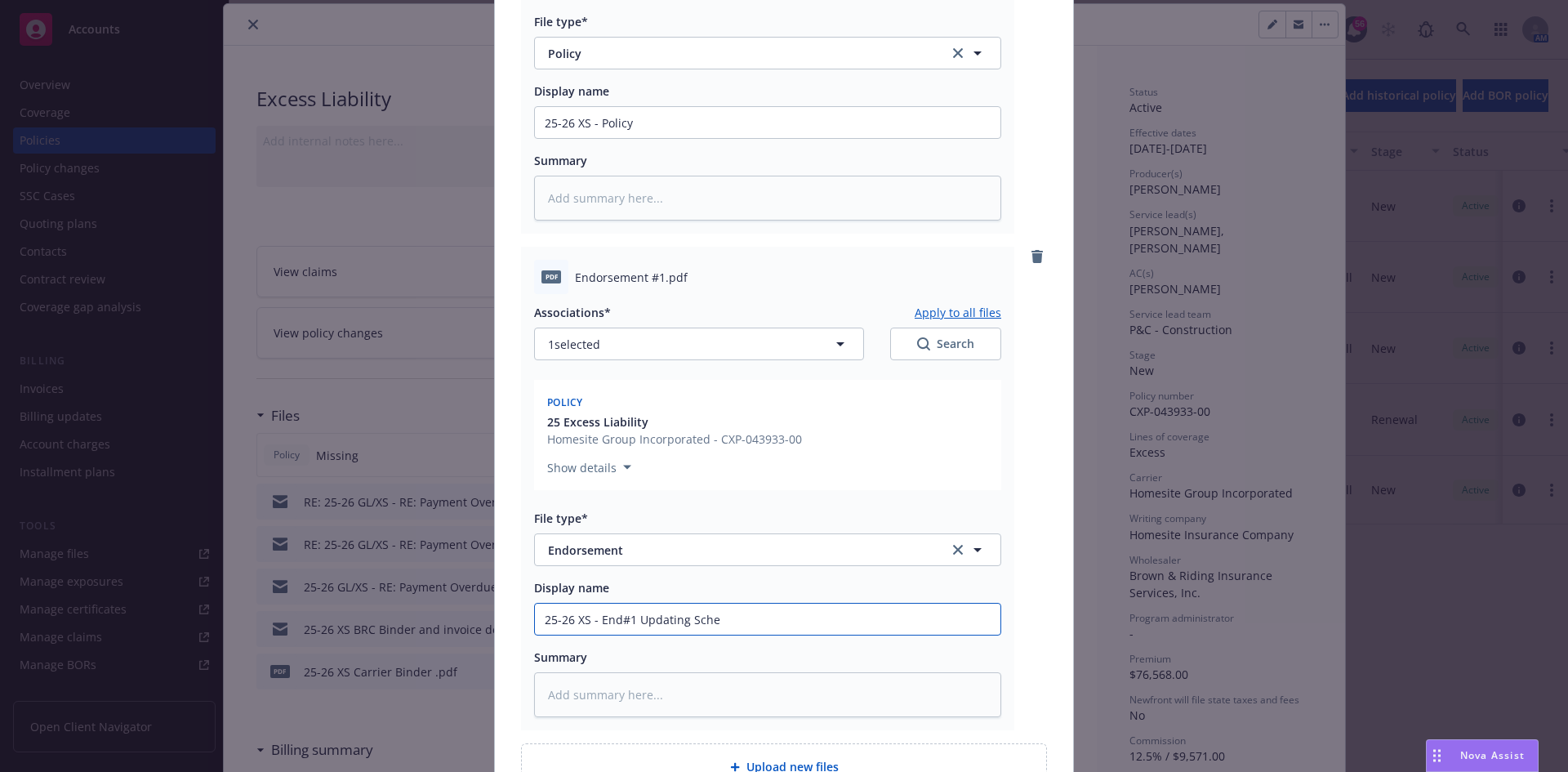
type input "25-26 XS - End#1 Updating Sched"
type textarea "x"
type input "25-26 XS - End#1 Updating Schedu"
type textarea "x"
type input "25-26 XS - End#1 Updating Schedul"
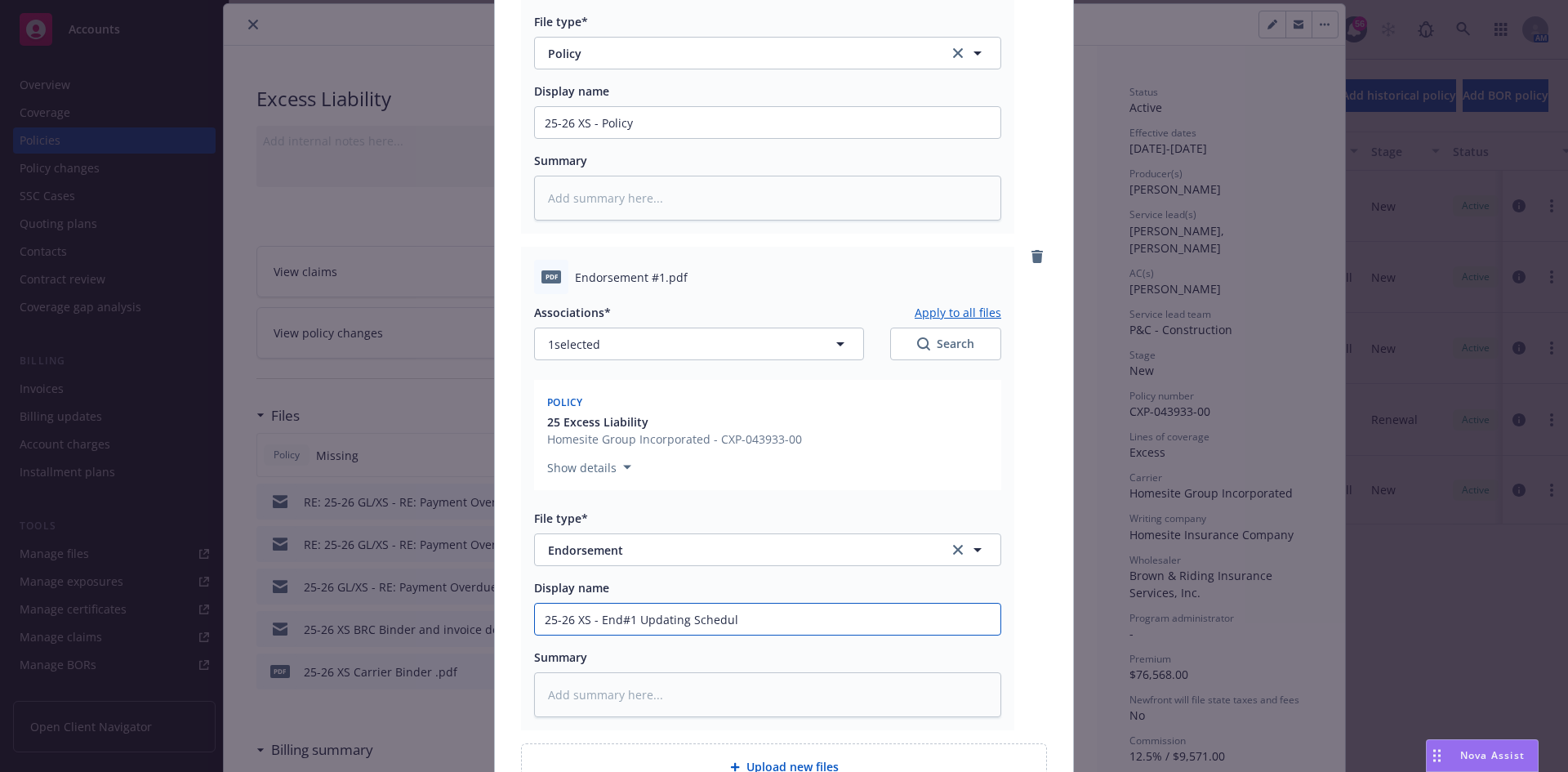
type textarea "x"
type input "25-26 XS - End#1 Updating Schedule"
type textarea "x"
type input "25-26 XS - End#1 Updating Schedule"
type textarea "x"
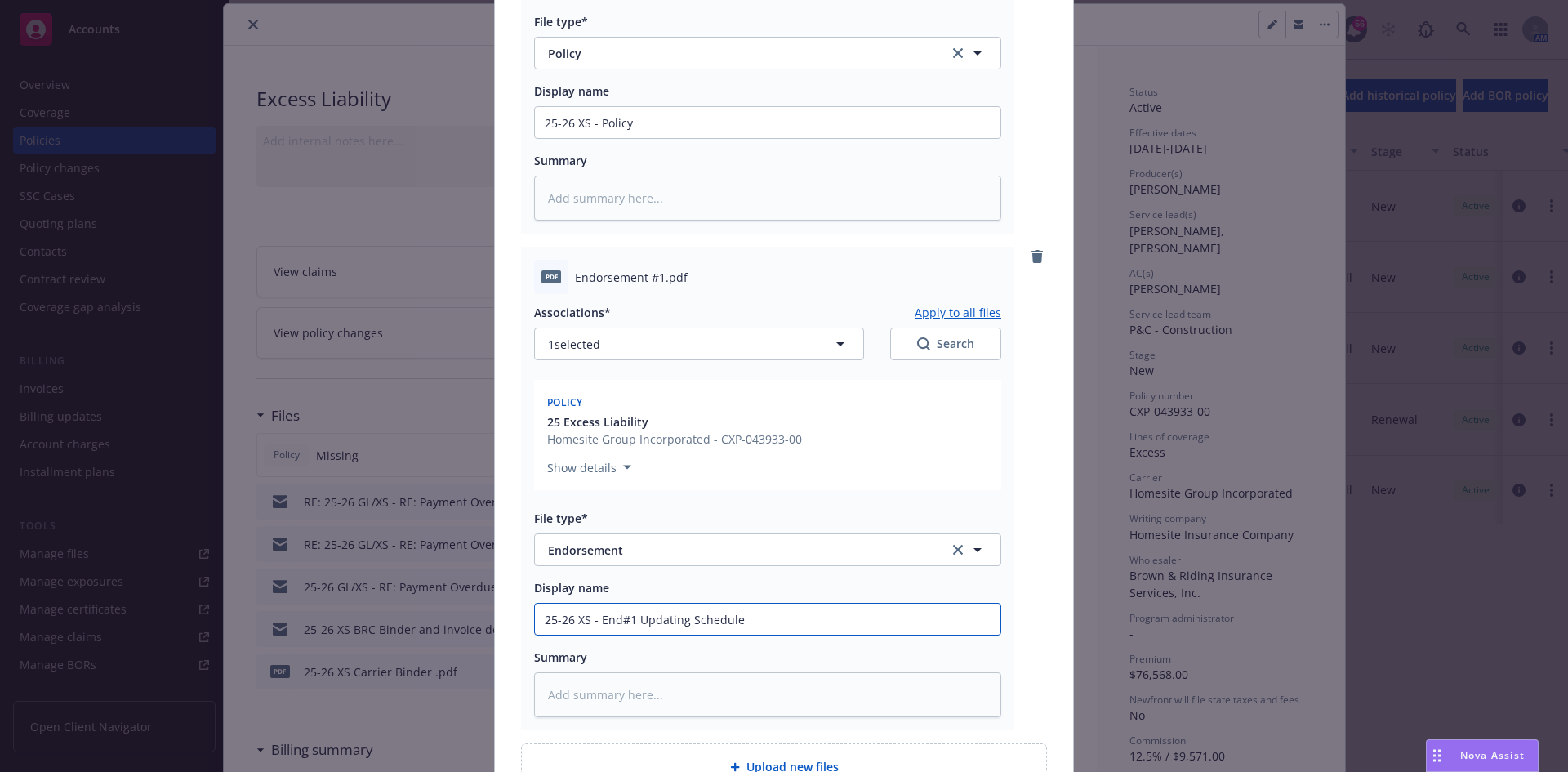
type input "25-26 XS - End#1 Updating Schedule o"
type textarea "x"
type input "25-26 XS - End#1 Updating Schedule of"
type textarea "x"
type input "25-26 XS - End#1 Updating Schedule of"
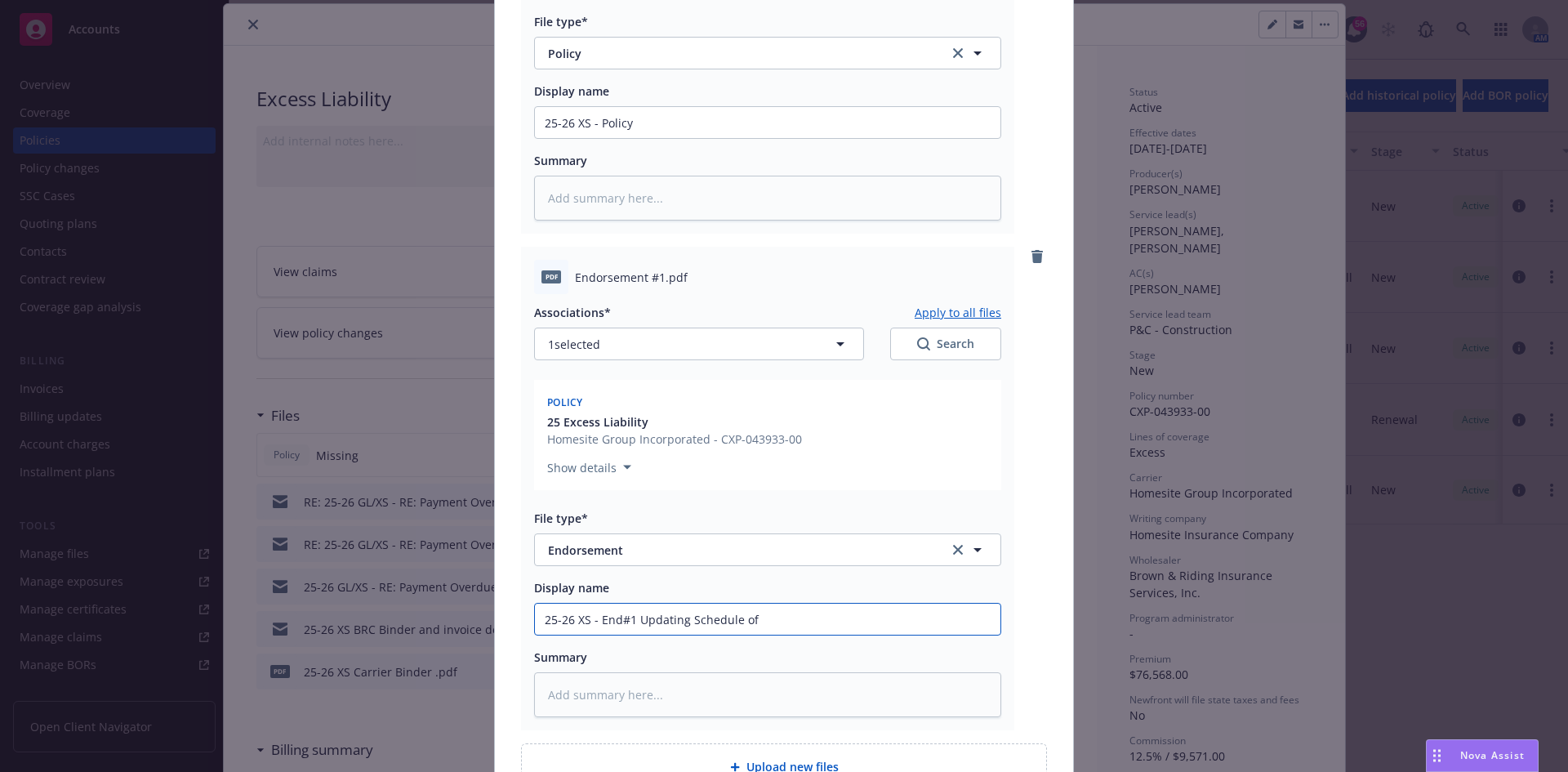
type textarea "x"
type input "25-26 XS - End#1 Updating Schedule of U"
type textarea "x"
type input "25-26 XS - End#1 Updating Schedule of Un"
type textarea "x"
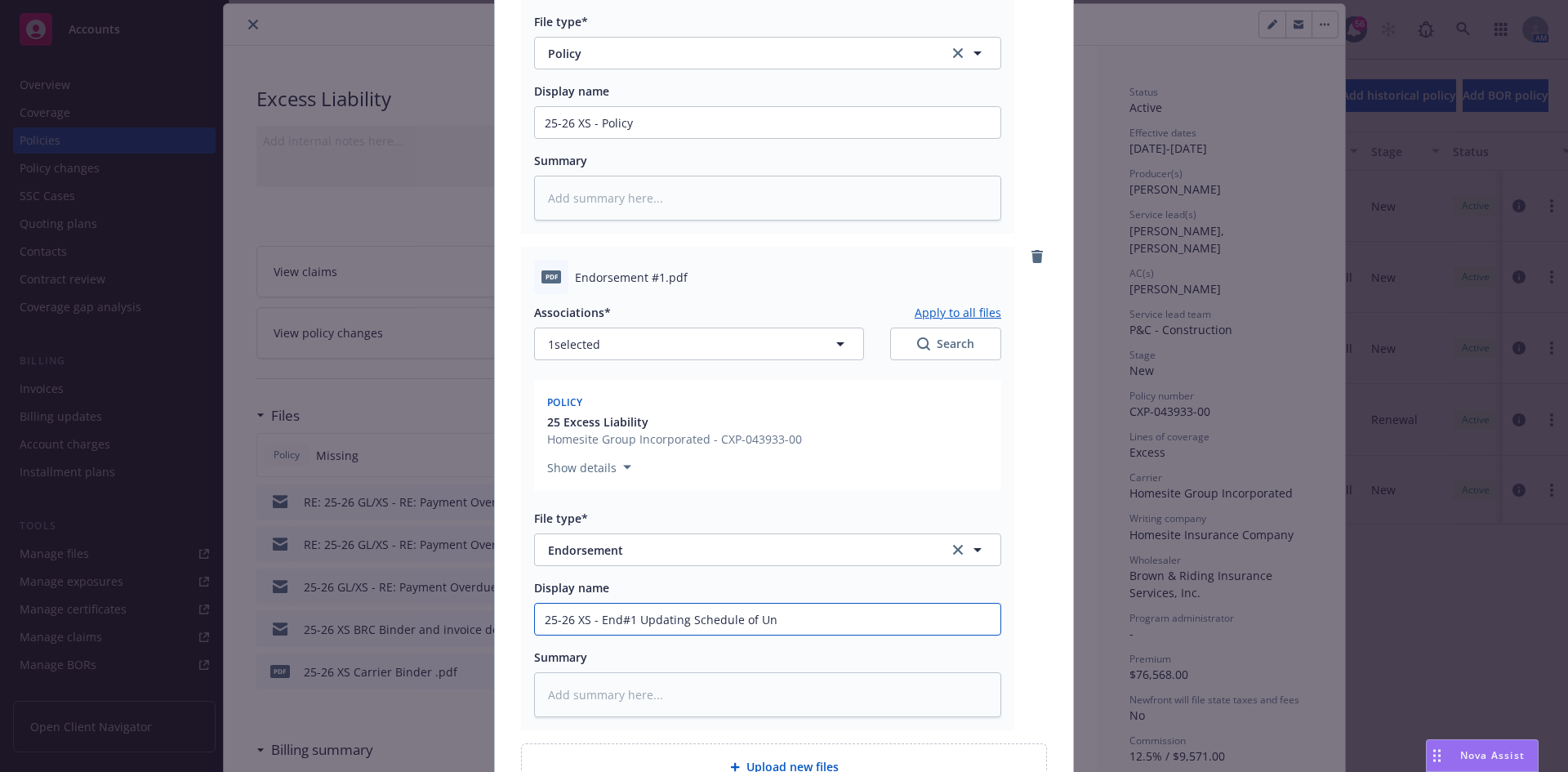
type input "25-26 XS - End#1 Updating Schedule of Und"
type textarea "x"
type input "25-26 XS - End#1 Updating Schedule of Unde"
type textarea "x"
type input "25-26 XS - End#1 Updating Schedule of Under"
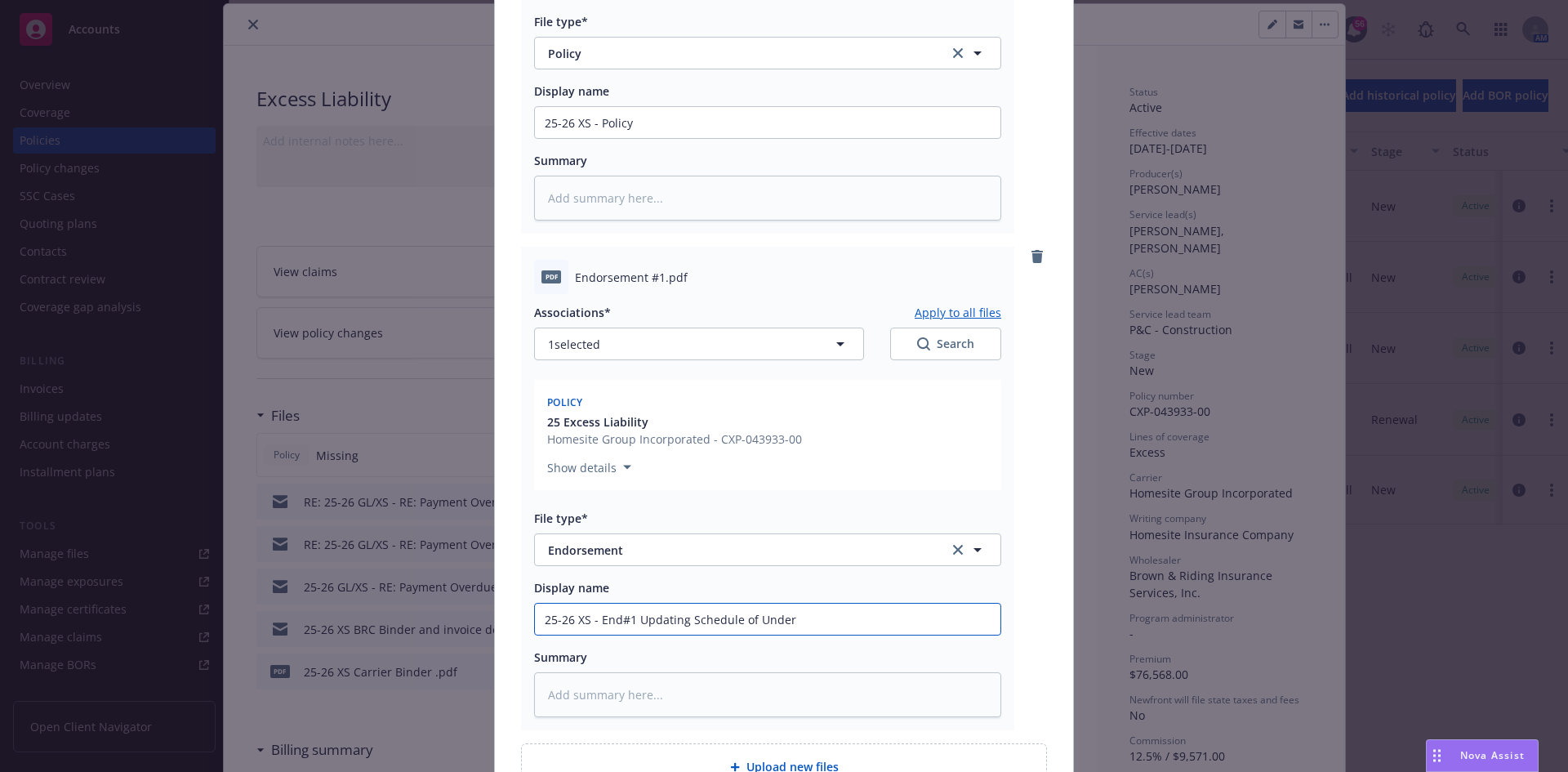
type textarea "x"
type input "25-26 XS - End#1 Updating Schedule of Underl"
type textarea "x"
type input "25-26 XS - End#1 Updating Schedule of Underly"
type textarea "x"
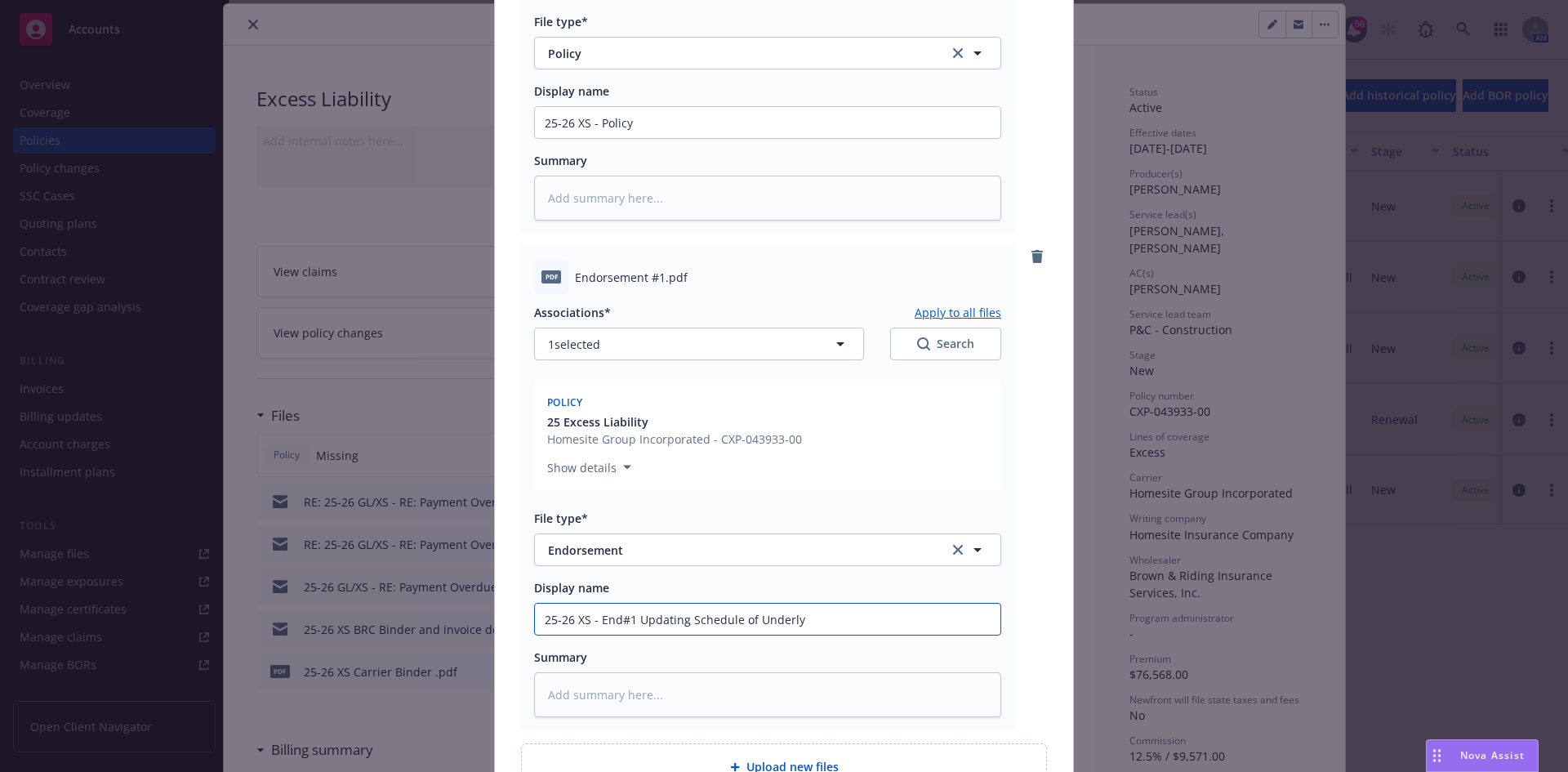
type input "25-26 XS - End#1 Updating Schedule of Underlyi"
type textarea "x"
type input "25-26 XS - End#1 Updating Schedule of Underlyin"
type textarea "x"
type input "25-26 XS - End#1 Updating Schedule of Underlying"
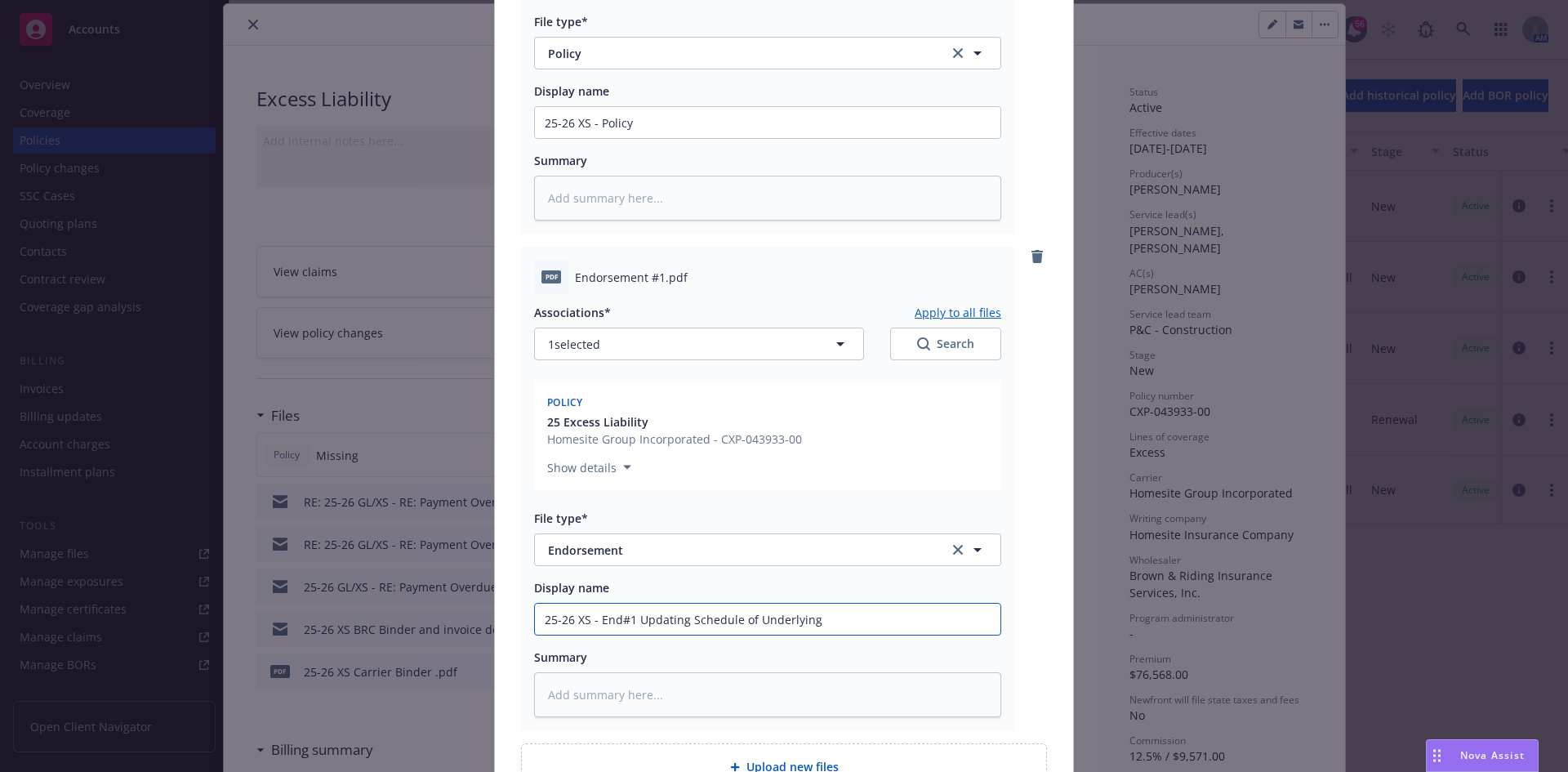
type textarea "x"
type input "25-26 XS - End#1 Updating Schedule of Underlying"
type textarea "x"
type input "25-26 XS - End#1 Updating Schedule of Underlying L"
type textarea "x"
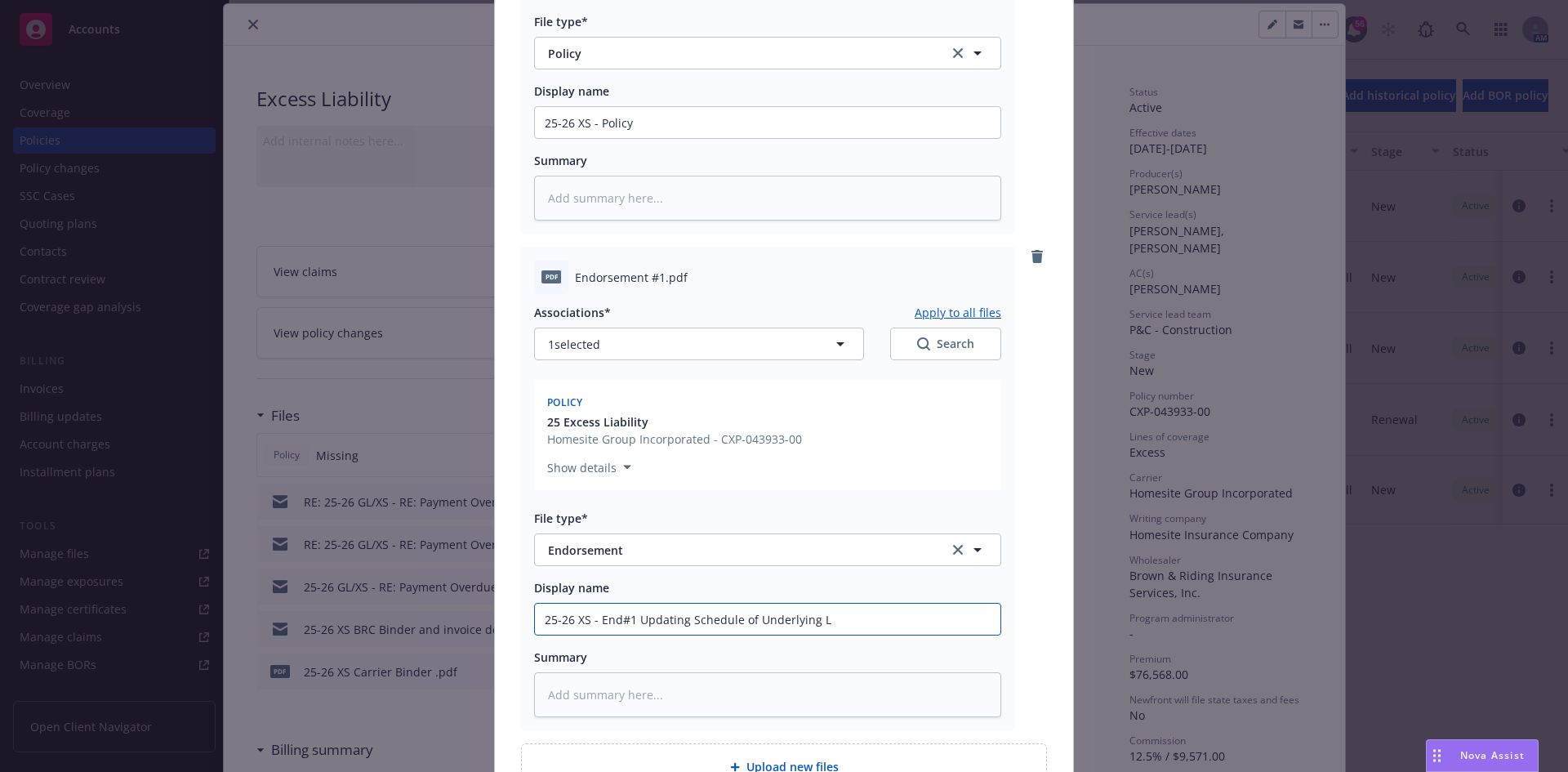
type input "25-26 XS - End#1 Updating Schedule of Underlying Li"
type textarea "x"
type input "25-26 XS - End#1 Updating Schedule of Underlying Lim"
type textarea "x"
type input "25-26 XS - End#1 Updating Schedule of Underlying Limi"
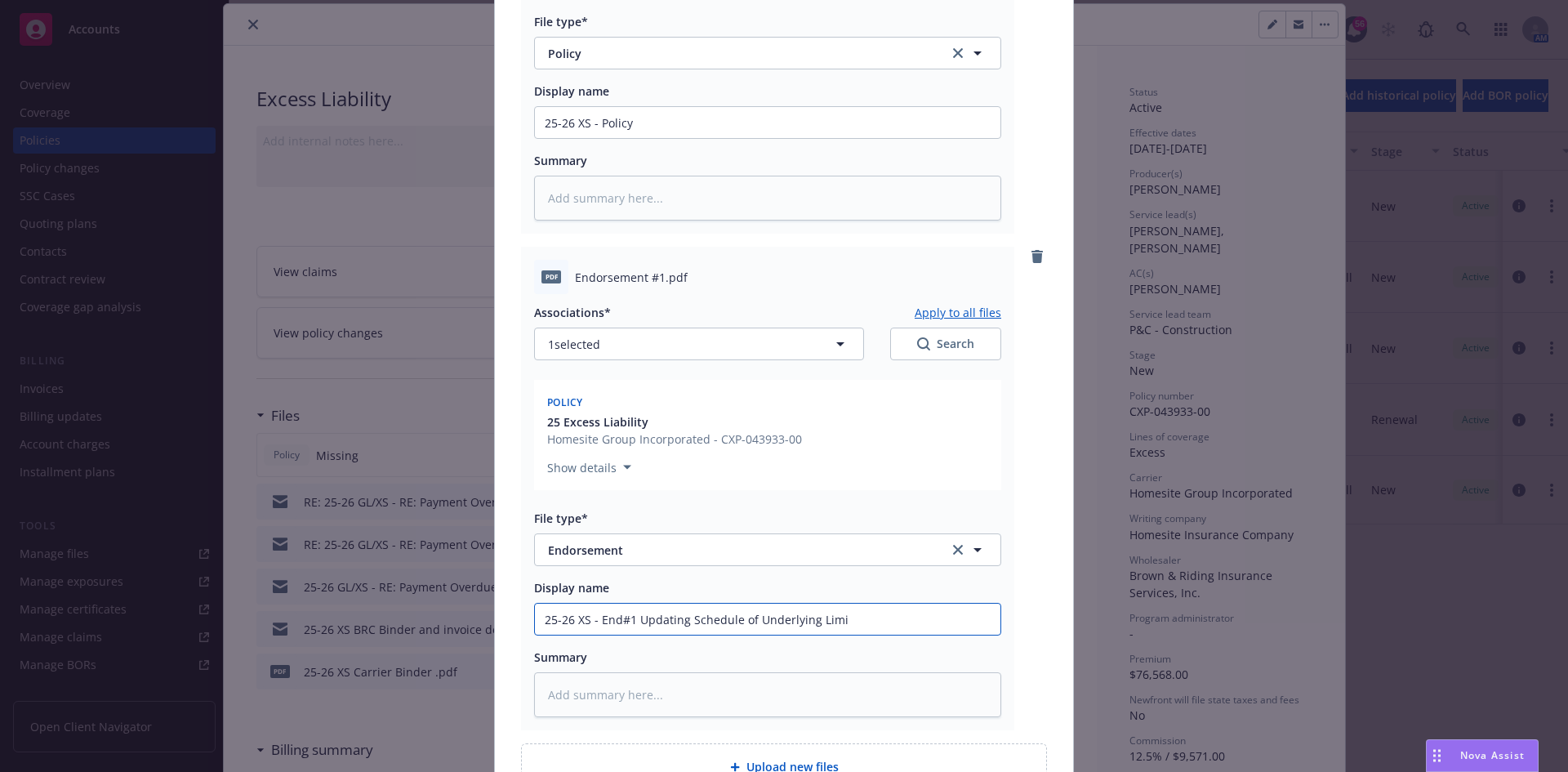
type textarea "x"
type input "25-26 XS - End#1 Updating Schedule of Underlying Limit"
type textarea "x"
type input "25-26 XS - End#1 Updating Schedule of Underlying Limits"
type textarea "x"
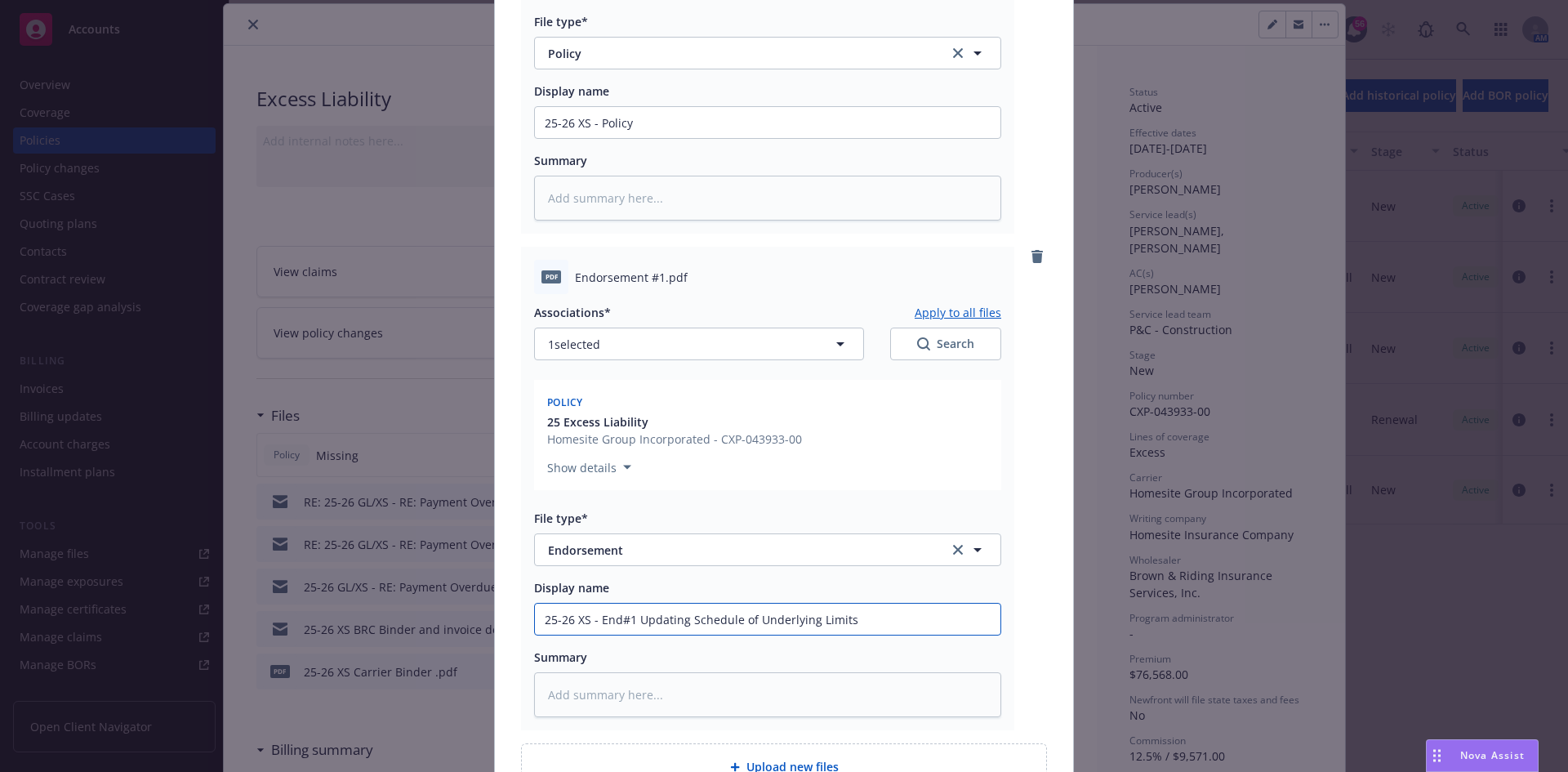
type input "25-26 XS - End#1 Updating Schedule of Underlying Limit"
type textarea "x"
type input "25-26 XS - End#1 Updating Schedule of Underlying Limi"
type textarea "x"
type input "25-26 XS - End#1 Updating Schedule of Underlying Lim"
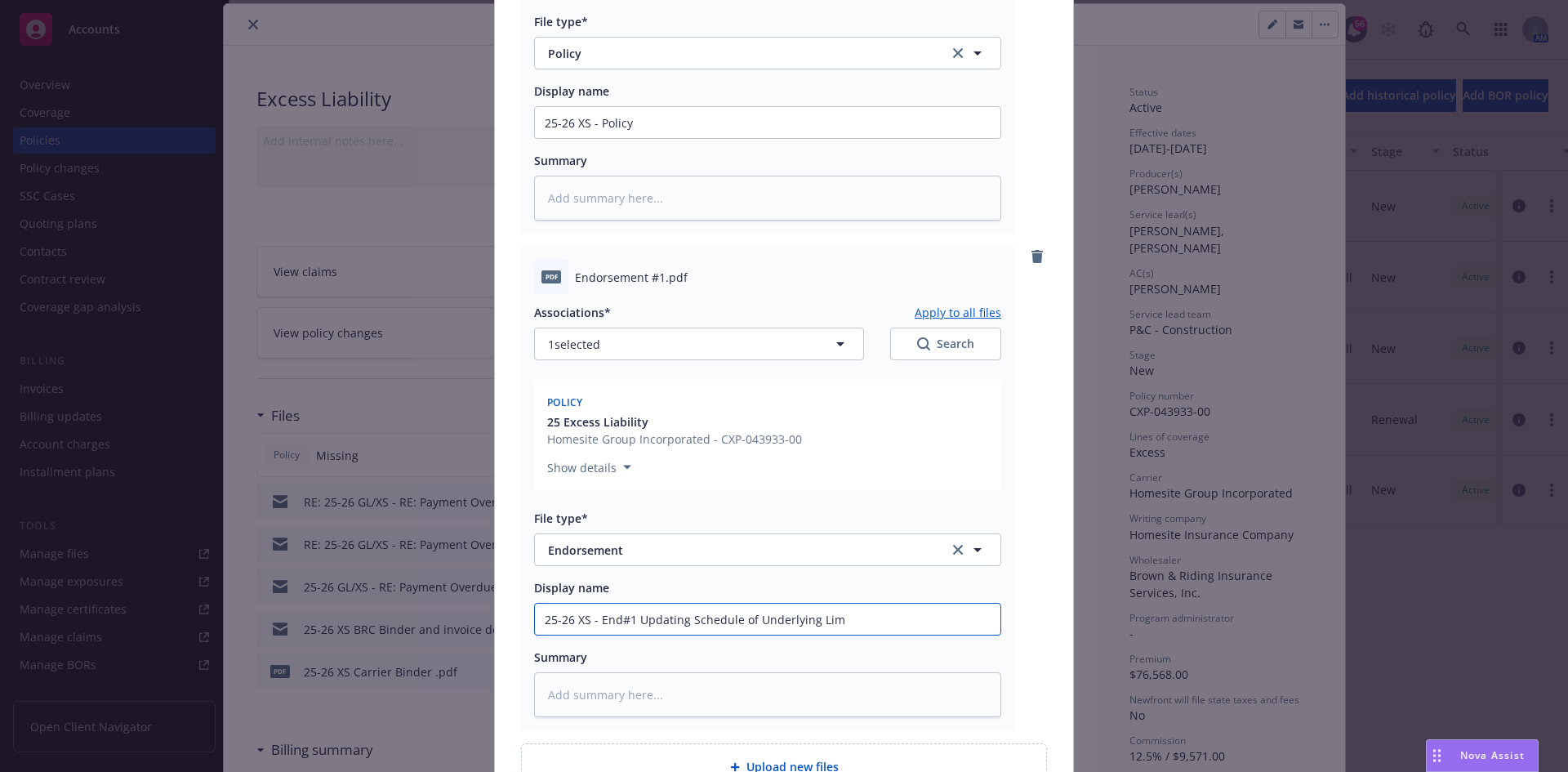
type textarea "x"
type input "25-26 XS - End#1 Updating Schedule of Underlying Li"
type textarea "x"
type input "25-26 XS - End#1 Updating Schedule of Underlying L"
type textarea "x"
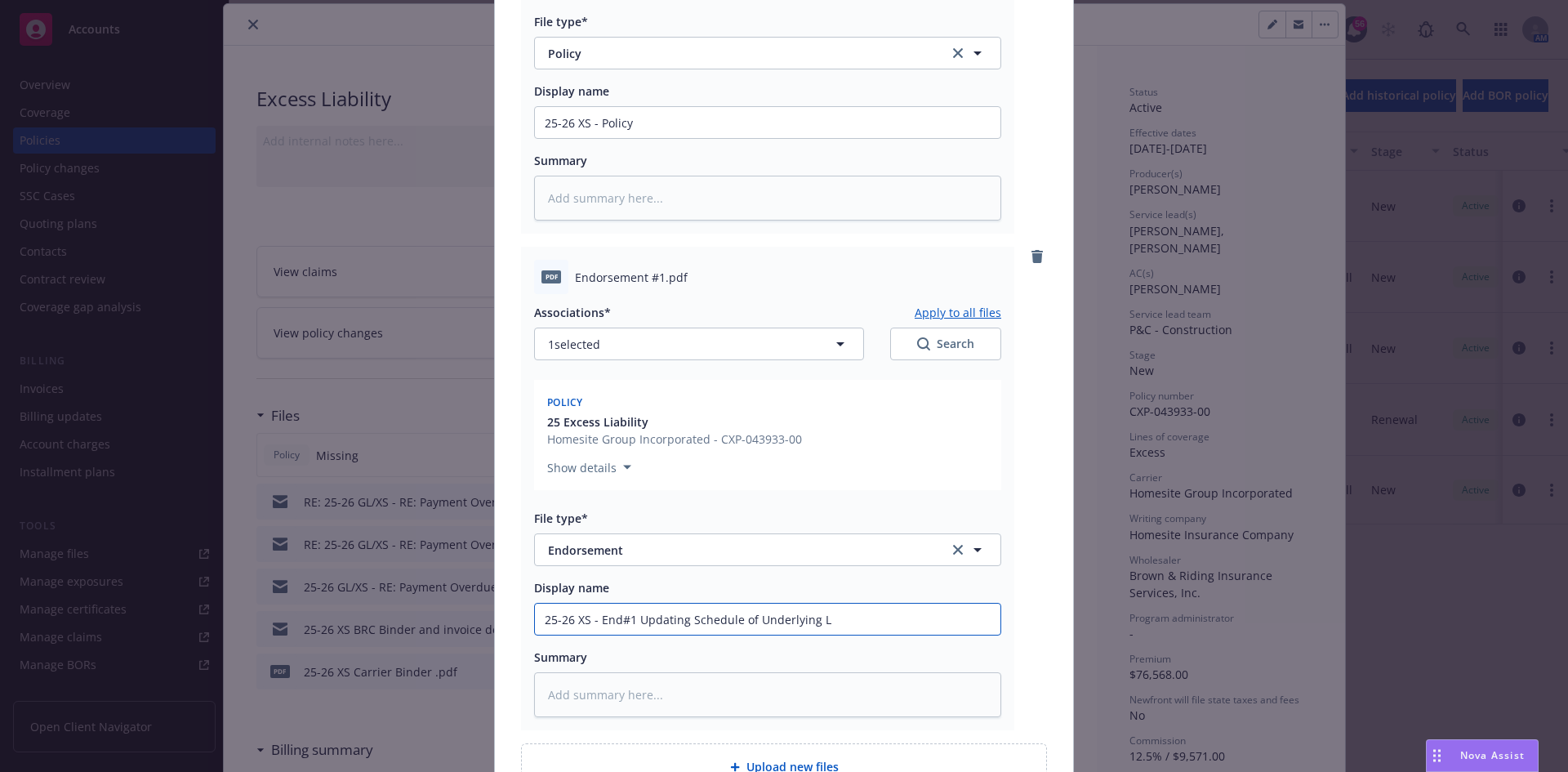
type input "25-26 XS - End#1 Updating Schedule of Underlying"
type textarea "x"
type input "25-26 XS - End#1 Updating Schedule of Underlying I"
type textarea "x"
type input "25-26 XS - End#1 Updating Schedule of Underlying In"
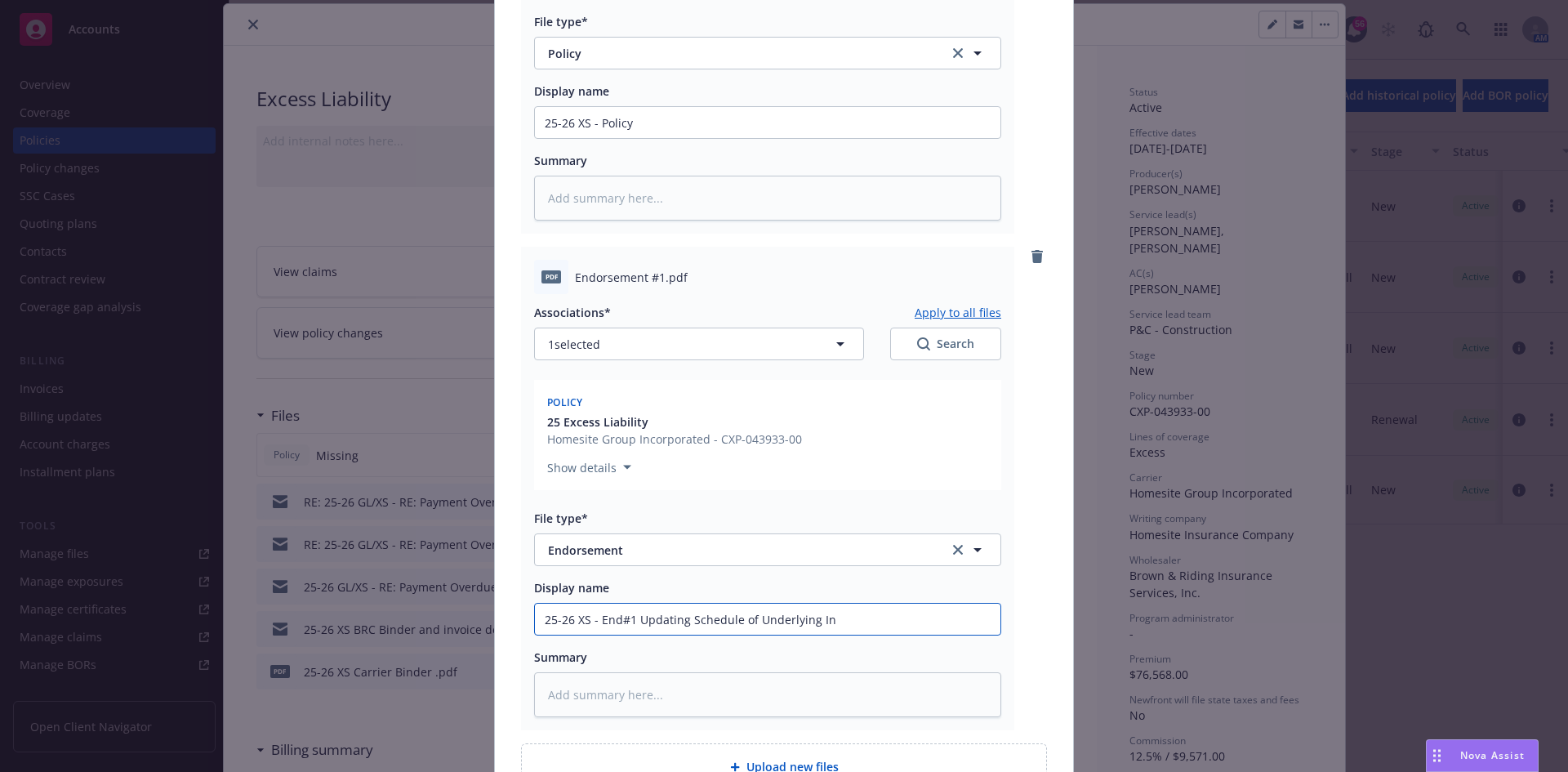
type textarea "x"
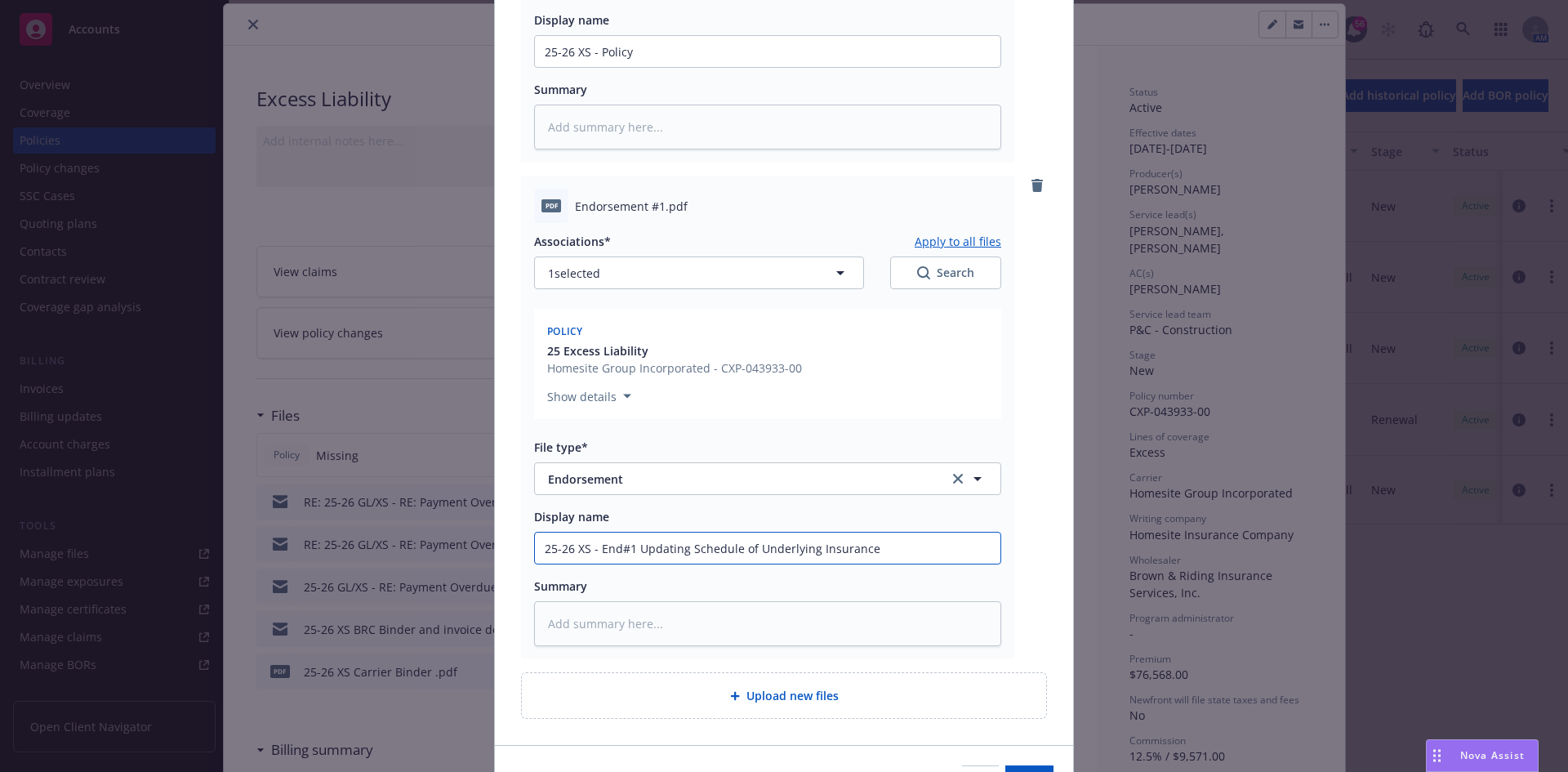
scroll to position [612, 0]
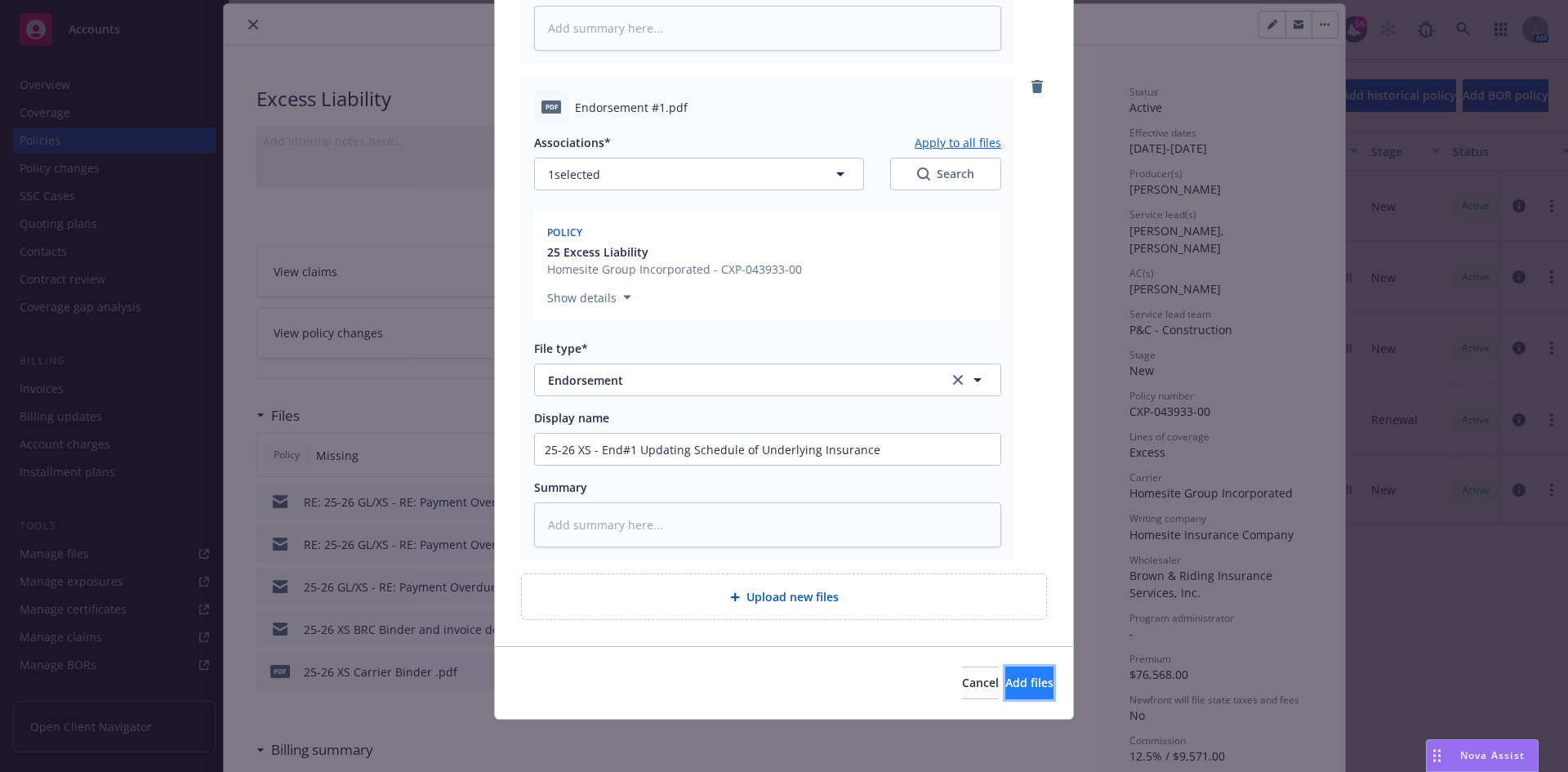
click at [1006, 688] on span "Add files" at bounding box center [1029, 682] width 48 height 15
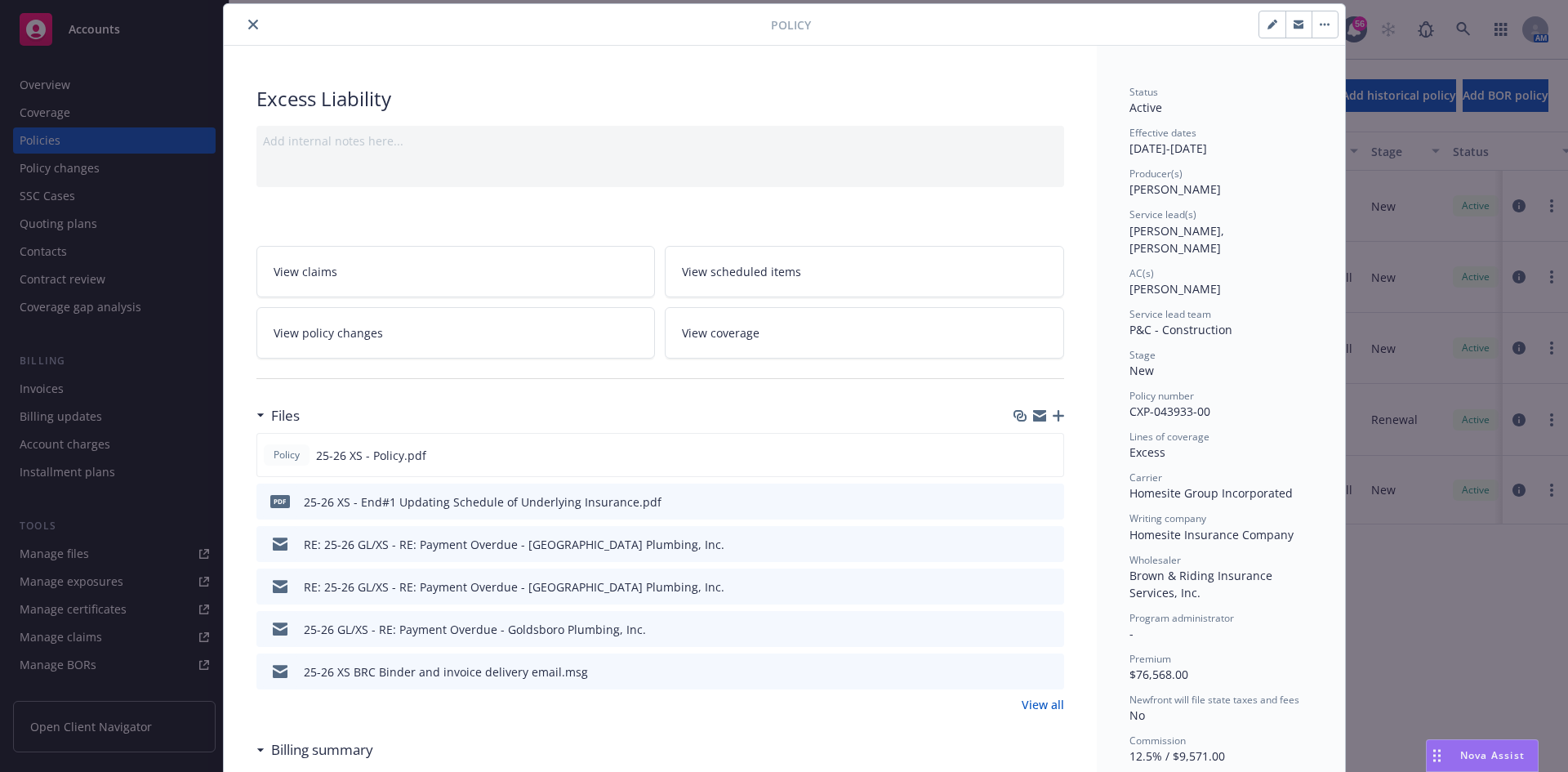
click at [250, 28] on icon "close" at bounding box center [253, 24] width 10 height 10
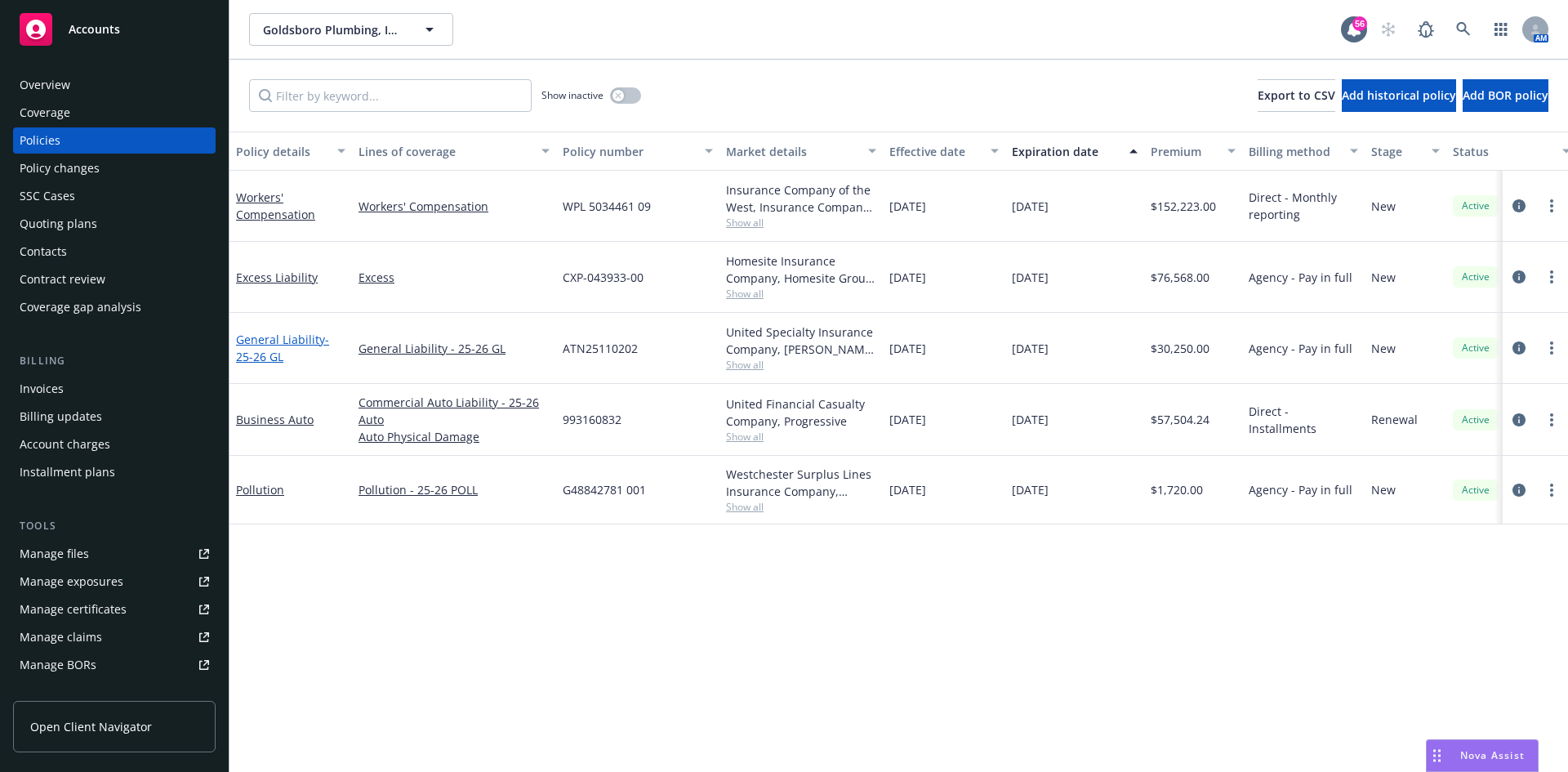
click at [288, 342] on link "General Liability - 25-26 GL" at bounding box center [283, 348] width 93 height 33
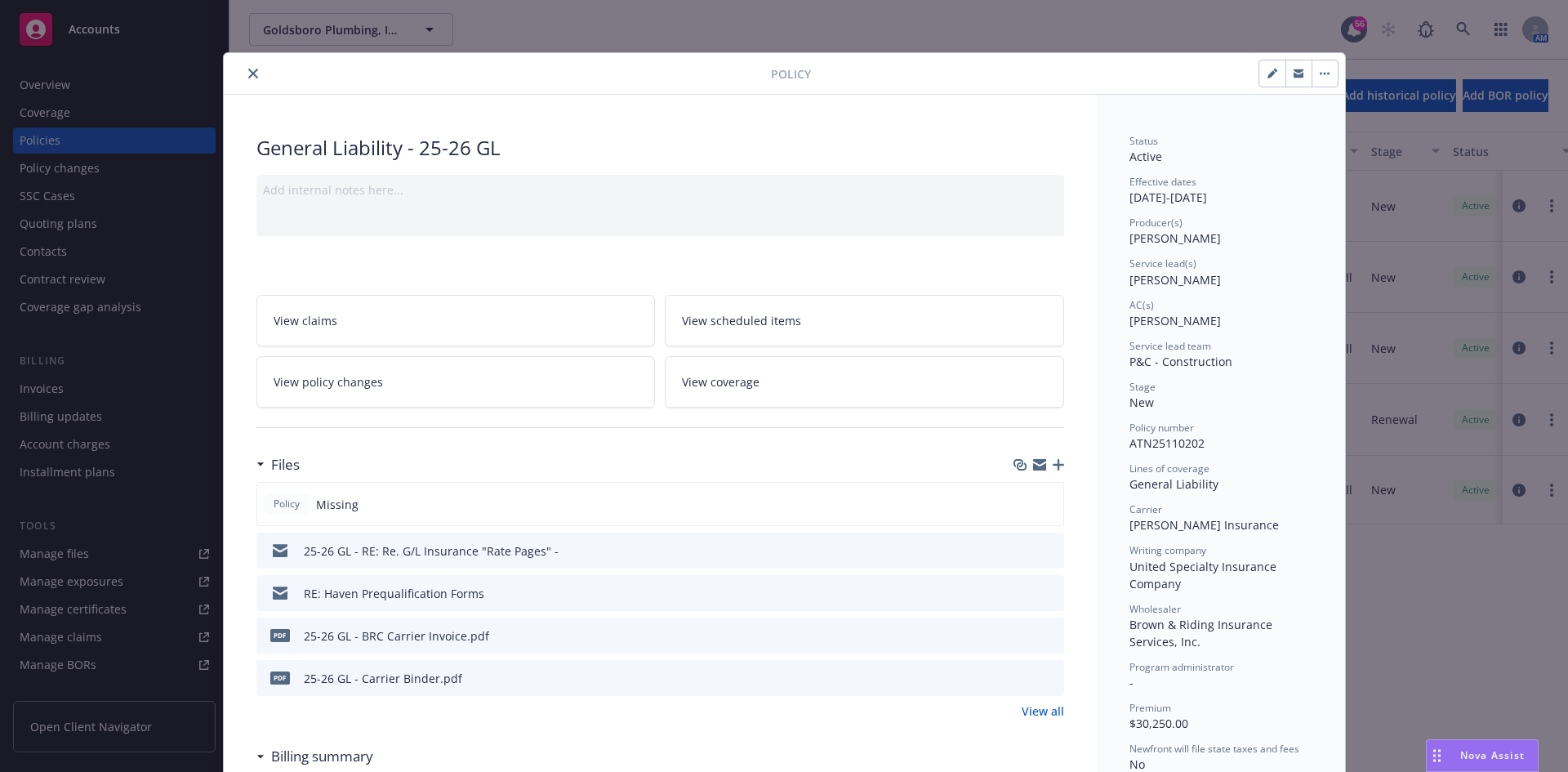
click at [1050, 470] on div at bounding box center [1039, 465] width 51 height 13
click at [1053, 459] on icon "button" at bounding box center [1059, 465] width 12 height 12
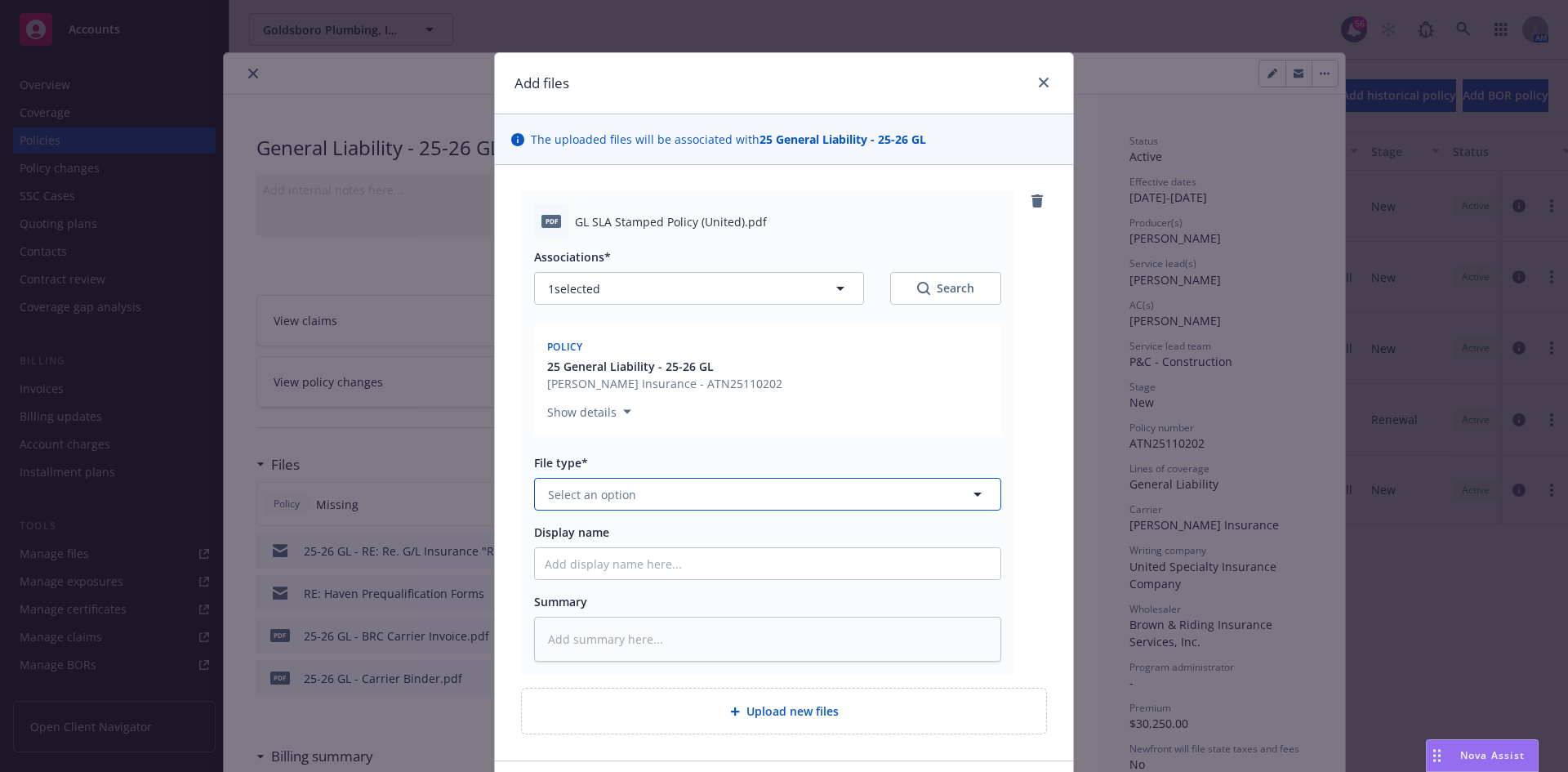
click at [629, 490] on button "Select an option" at bounding box center [768, 494] width 467 height 33
click at [630, 489] on button "Select an option" at bounding box center [768, 494] width 467 height 33
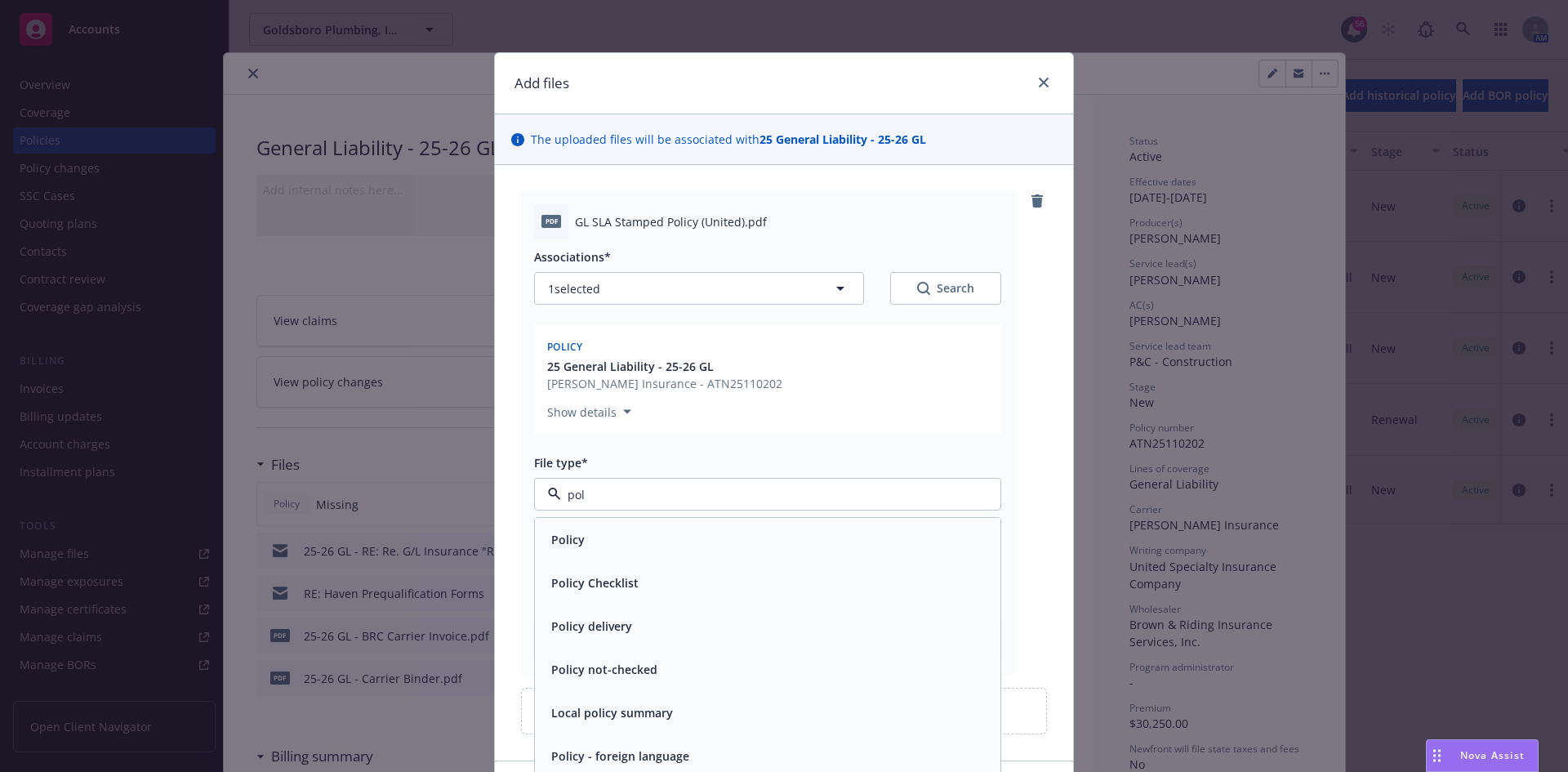
click at [577, 533] on span "Policy" at bounding box center [568, 540] width 34 height 17
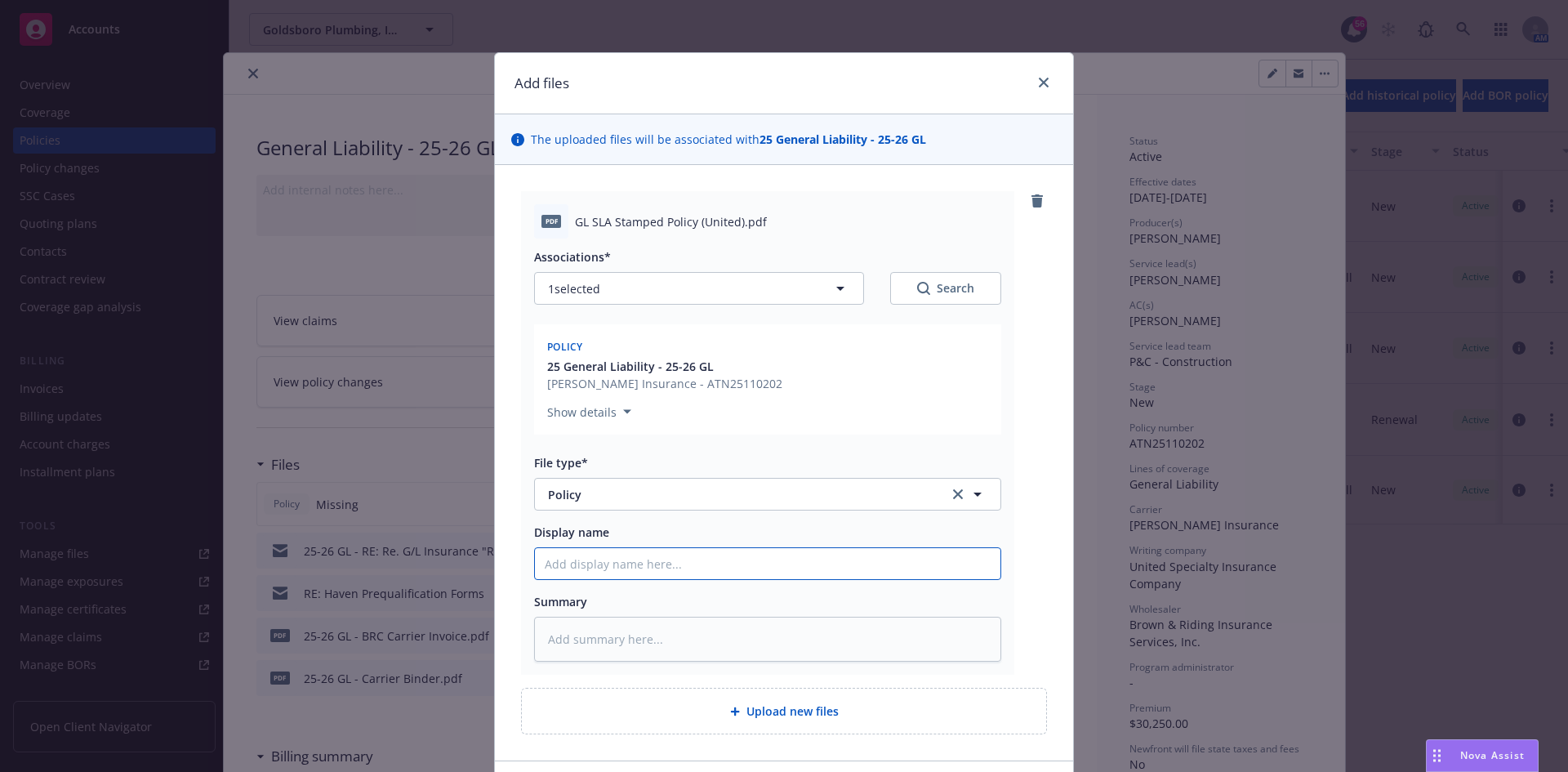
click at [578, 566] on input "Display name" at bounding box center [768, 563] width 465 height 31
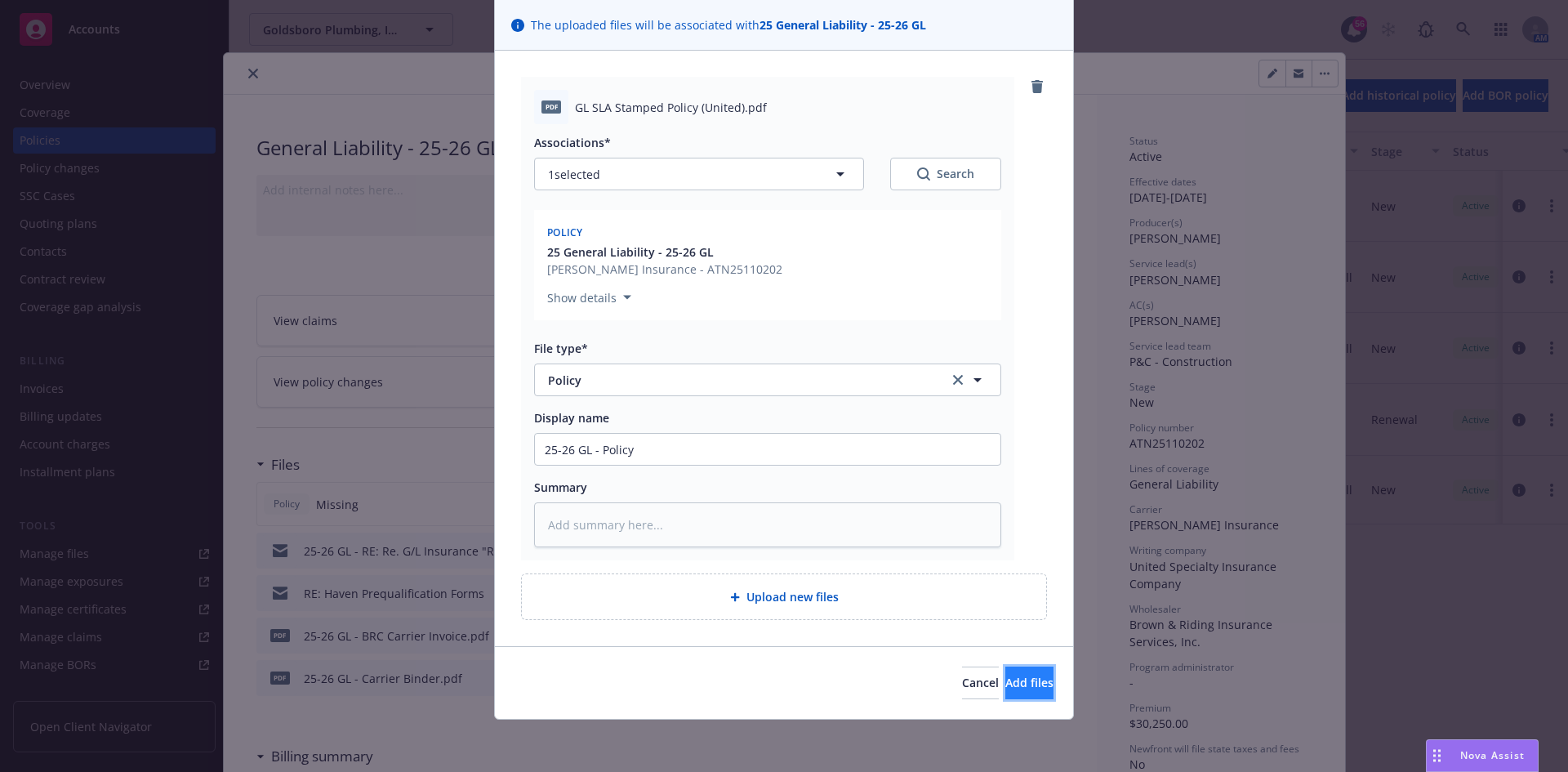
click at [1017, 684] on span "Add files" at bounding box center [1029, 682] width 48 height 15
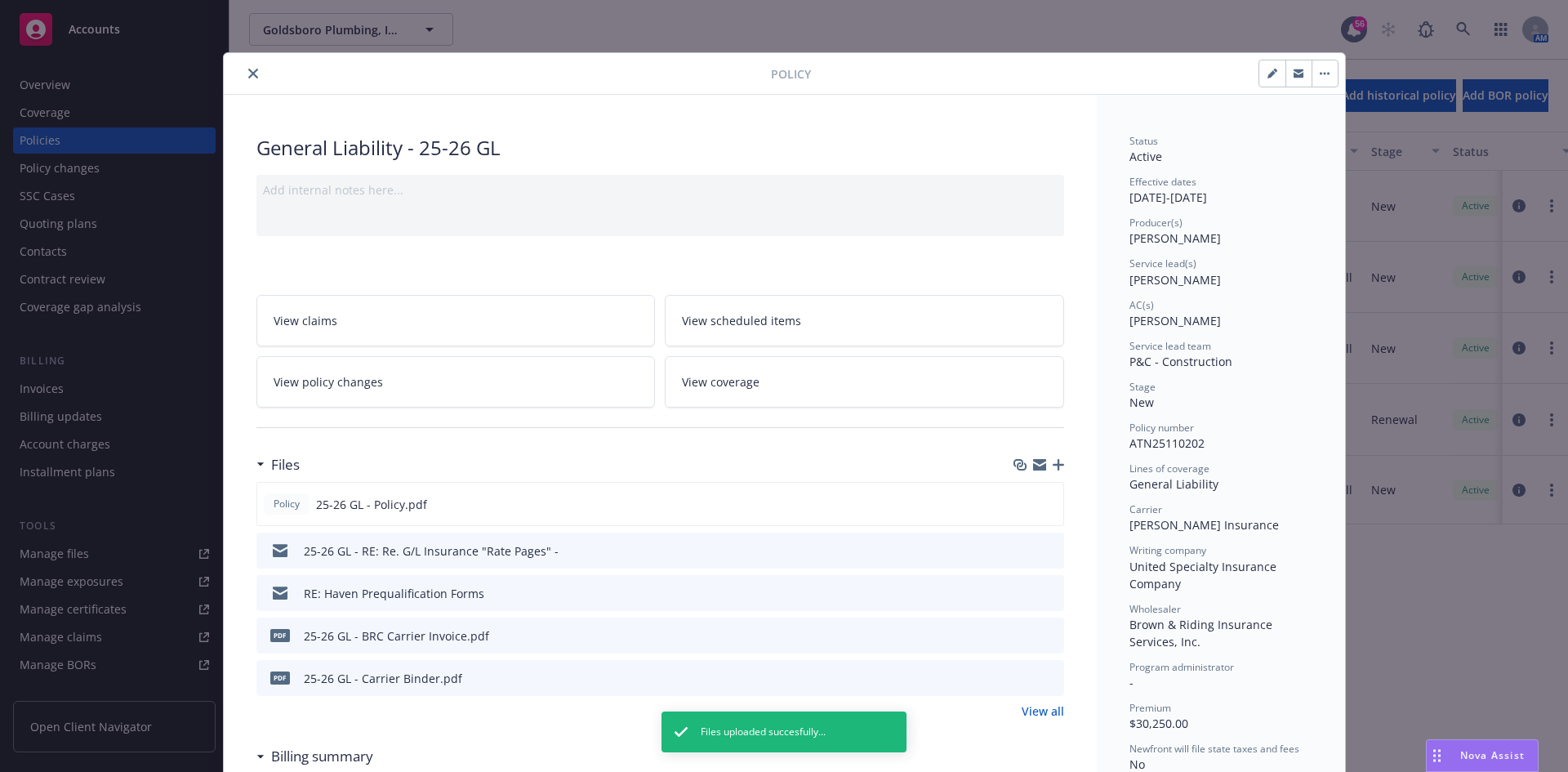
click at [243, 75] on button "close" at bounding box center [252, 73] width 19 height 19
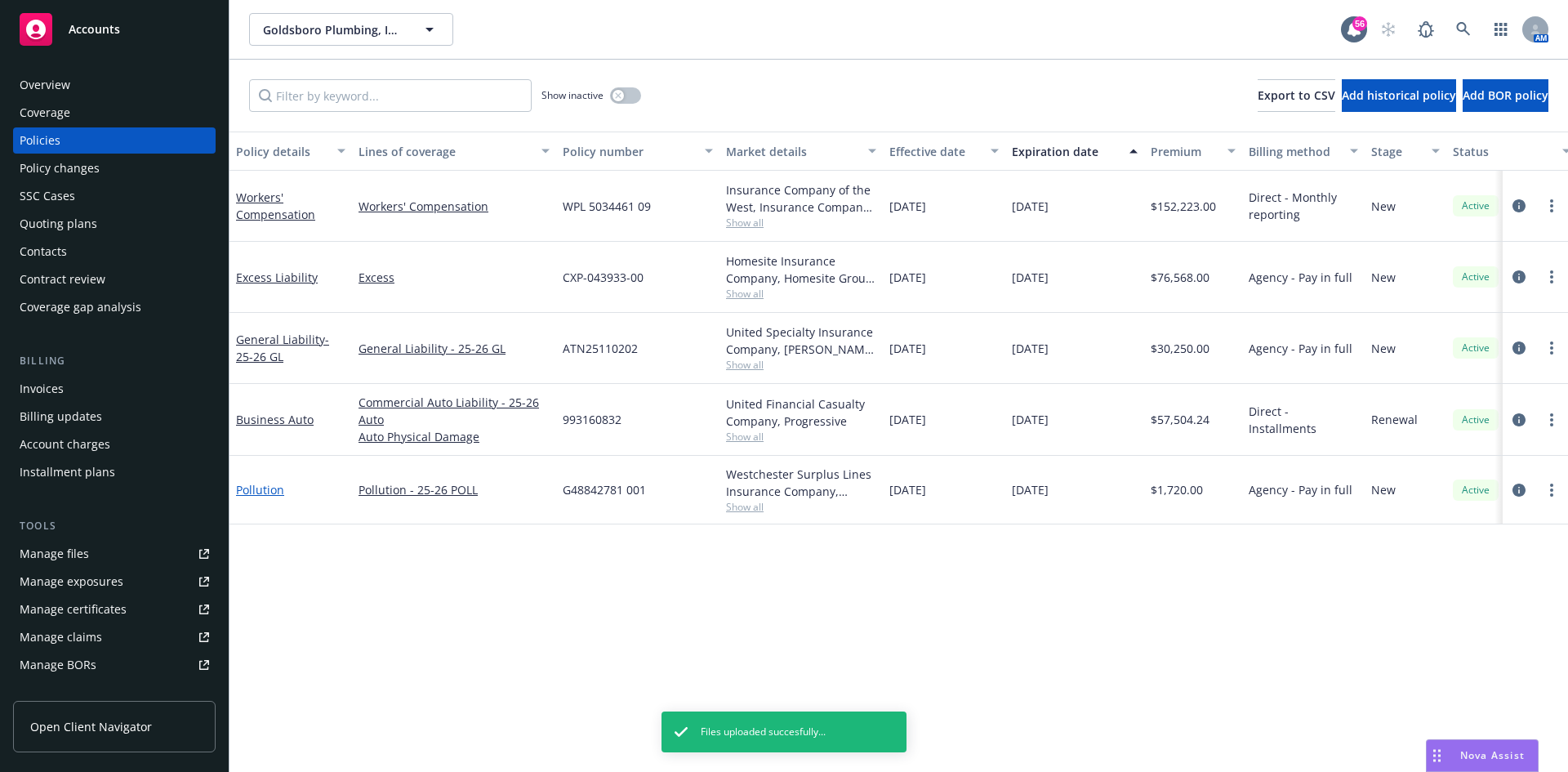
click at [250, 496] on link "Pollution" at bounding box center [260, 490] width 48 height 15
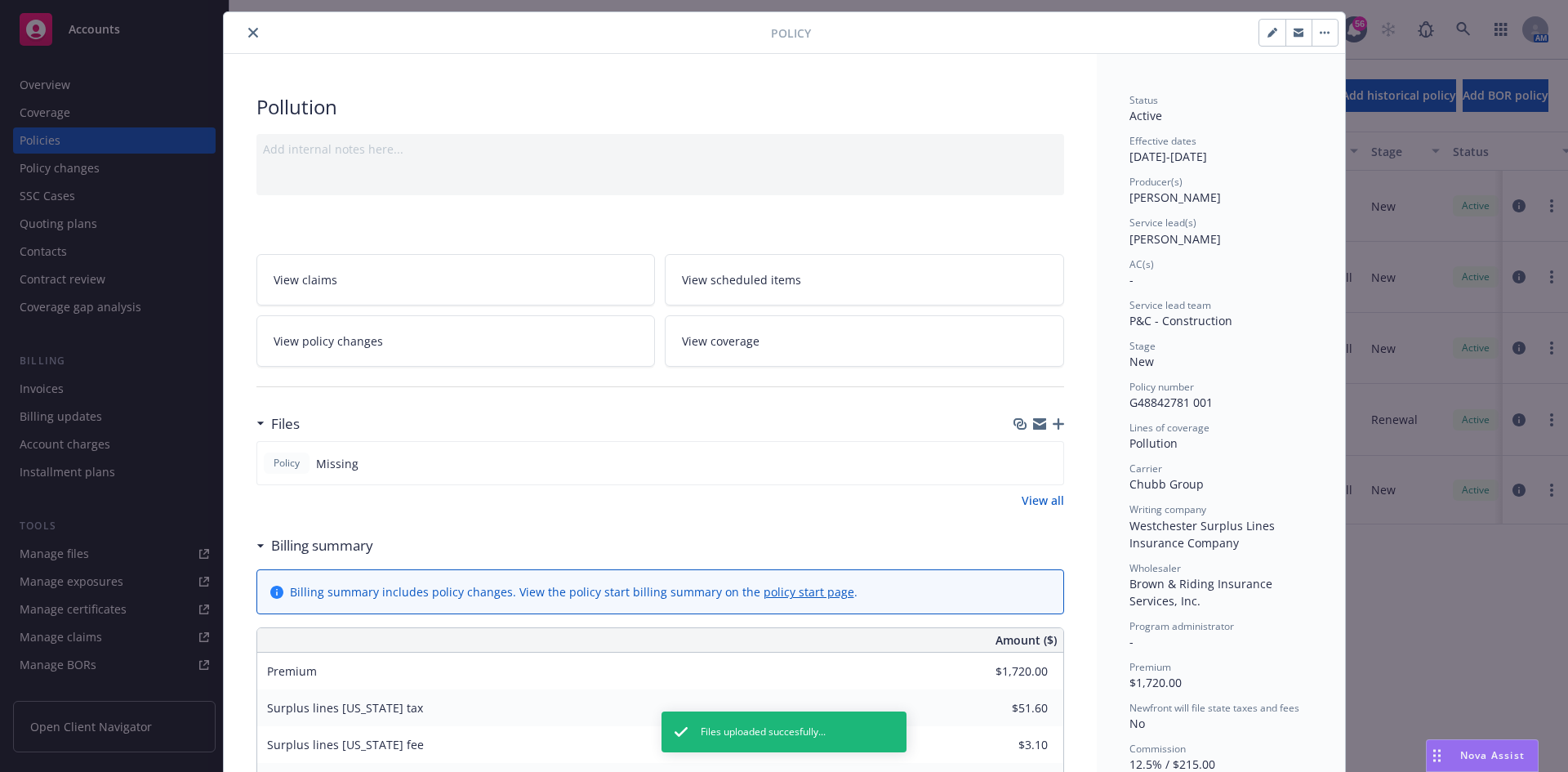
scroll to position [82, 0]
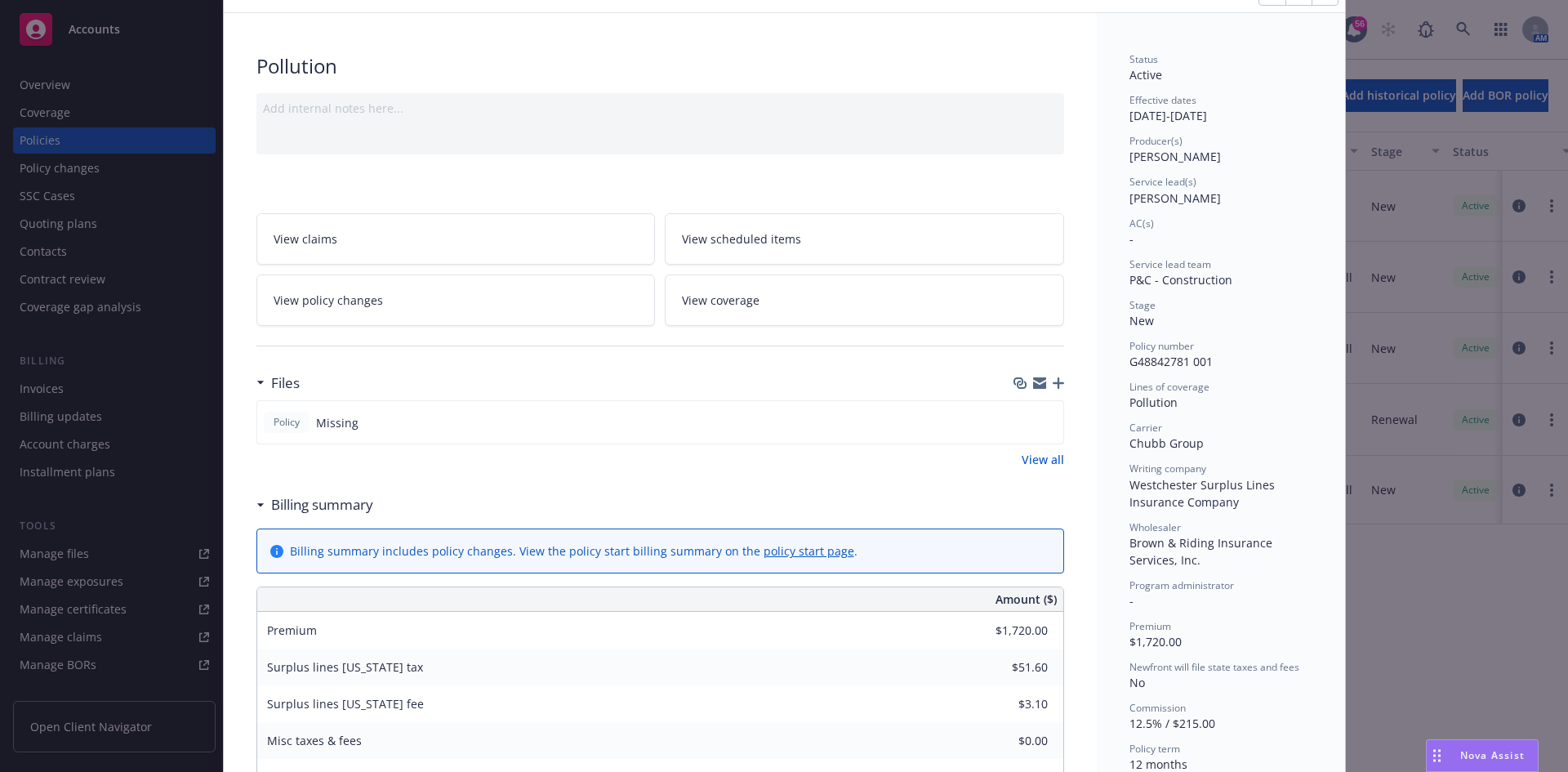
click at [1055, 387] on icon "button" at bounding box center [1059, 383] width 12 height 12
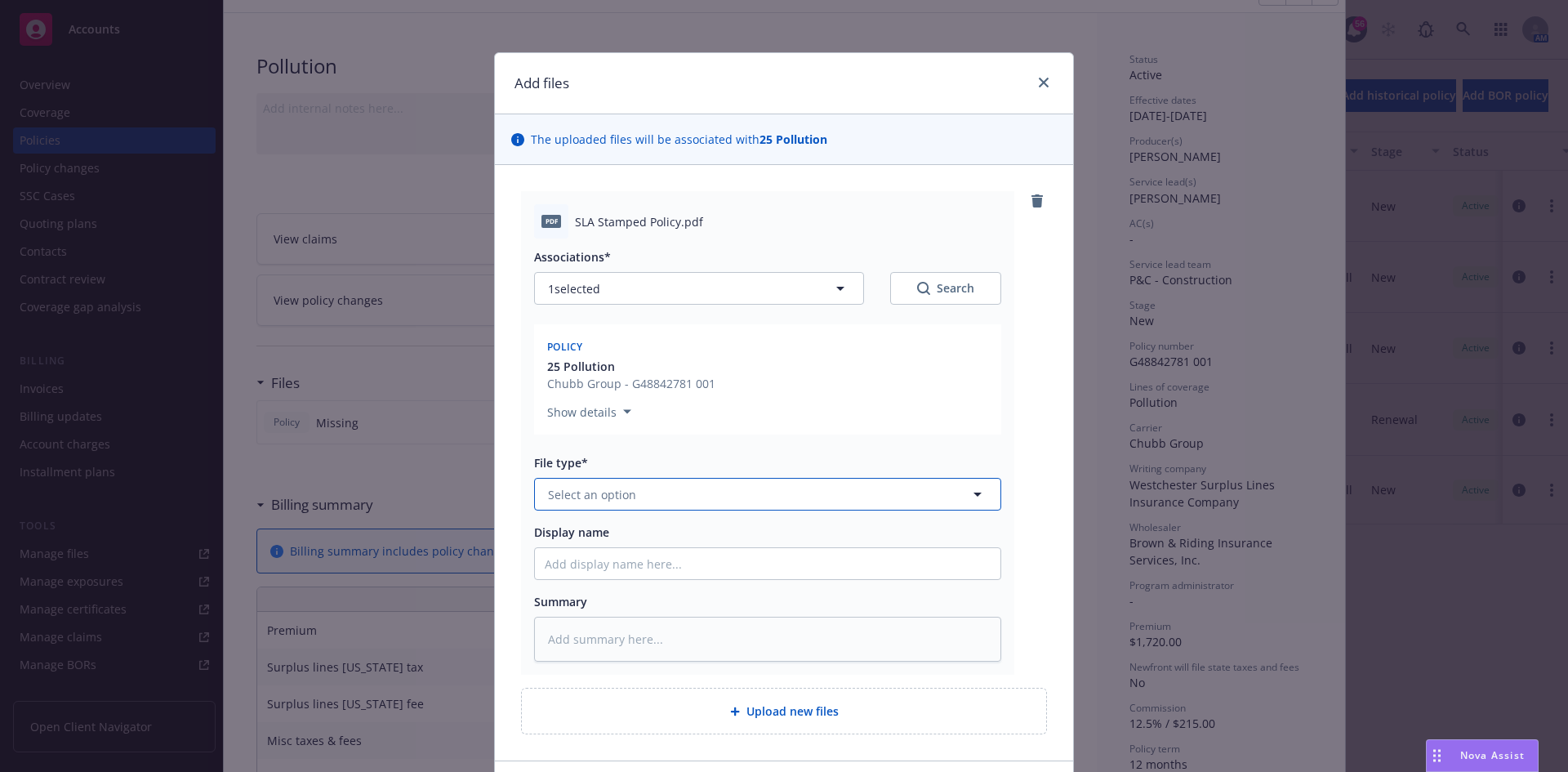
click at [674, 496] on button "Select an option" at bounding box center [768, 494] width 467 height 33
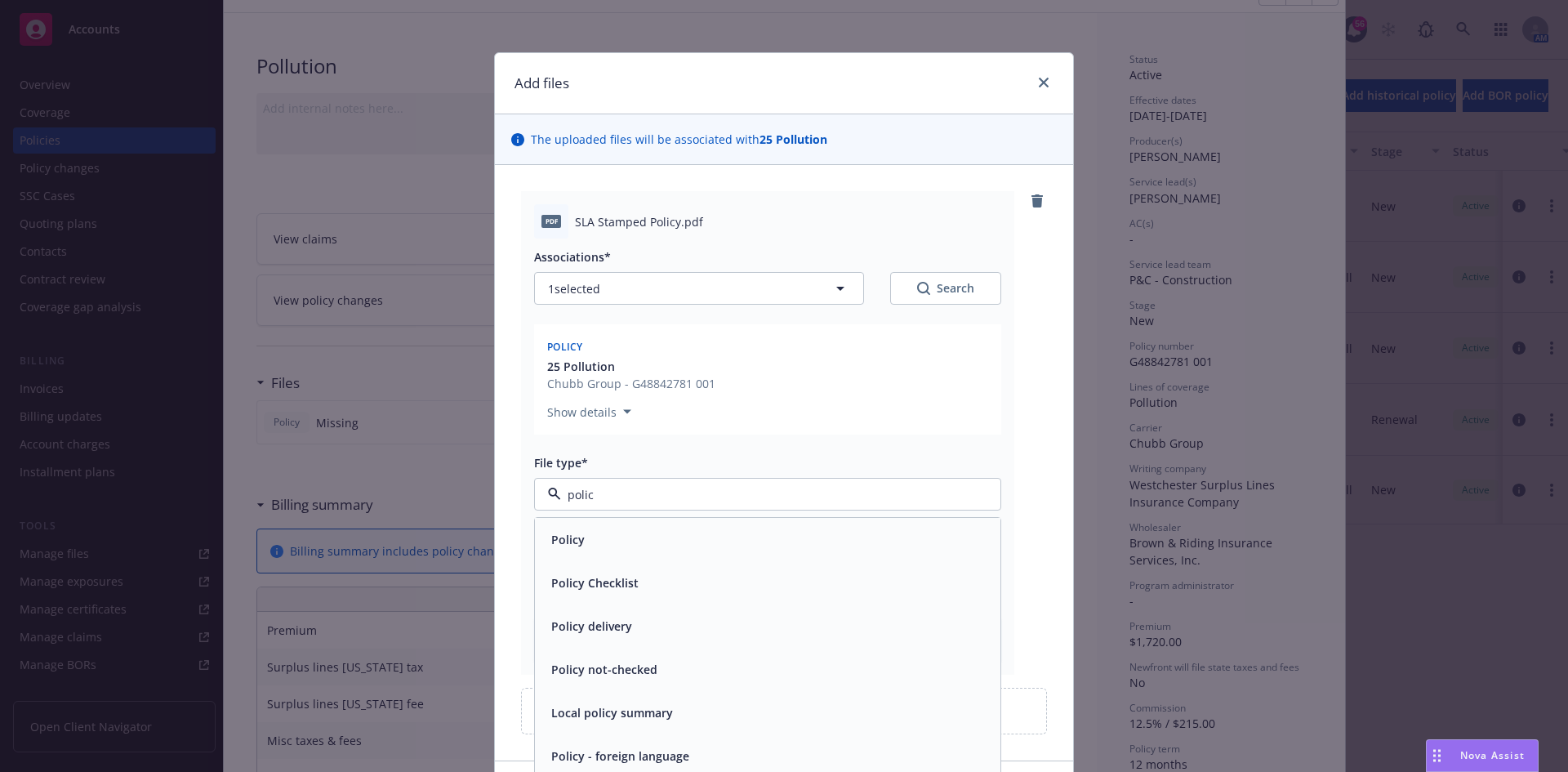
click at [551, 541] on span "Policy" at bounding box center [568, 540] width 34 height 17
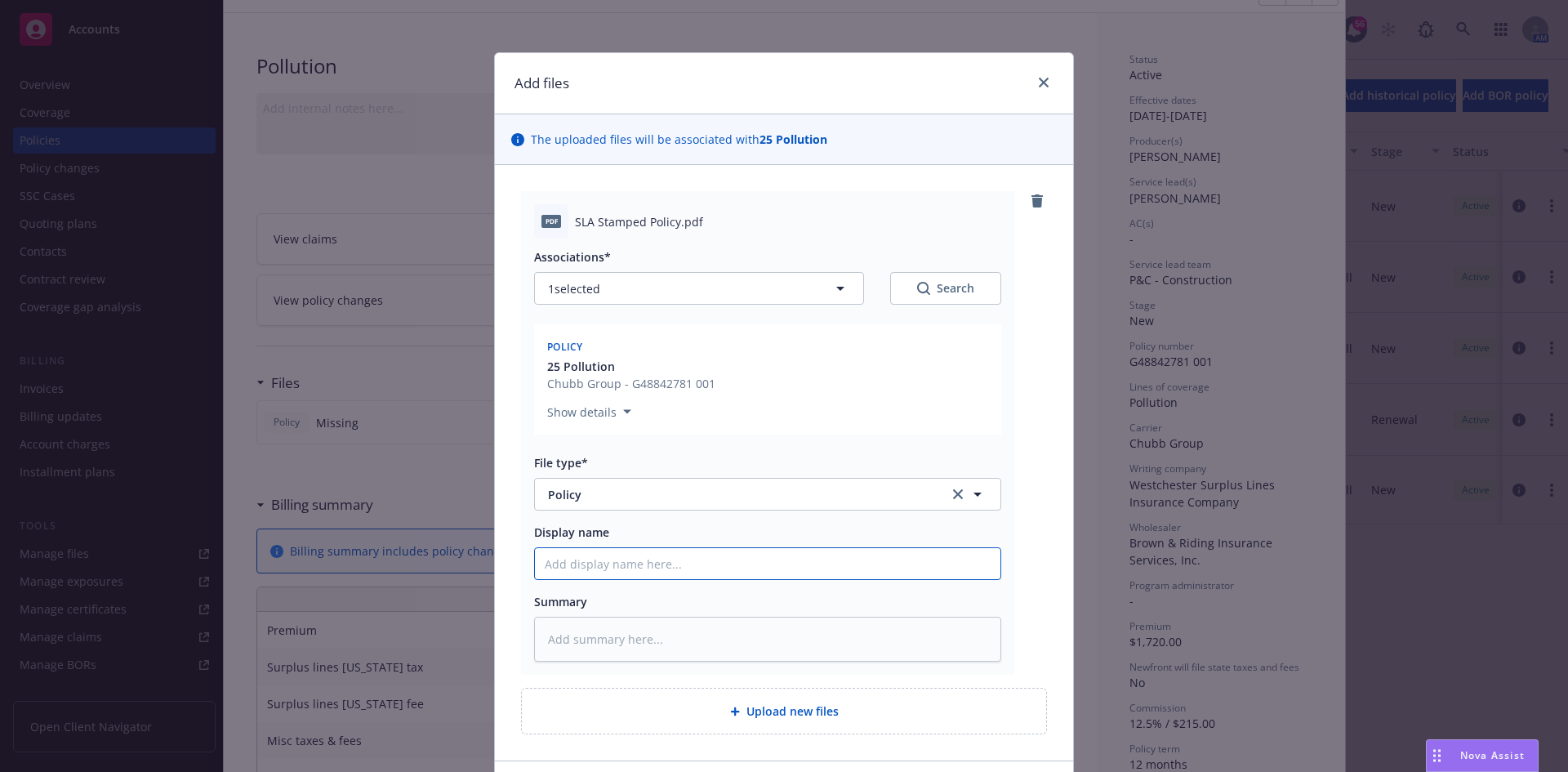
click at [575, 559] on input "Display name" at bounding box center [768, 563] width 465 height 31
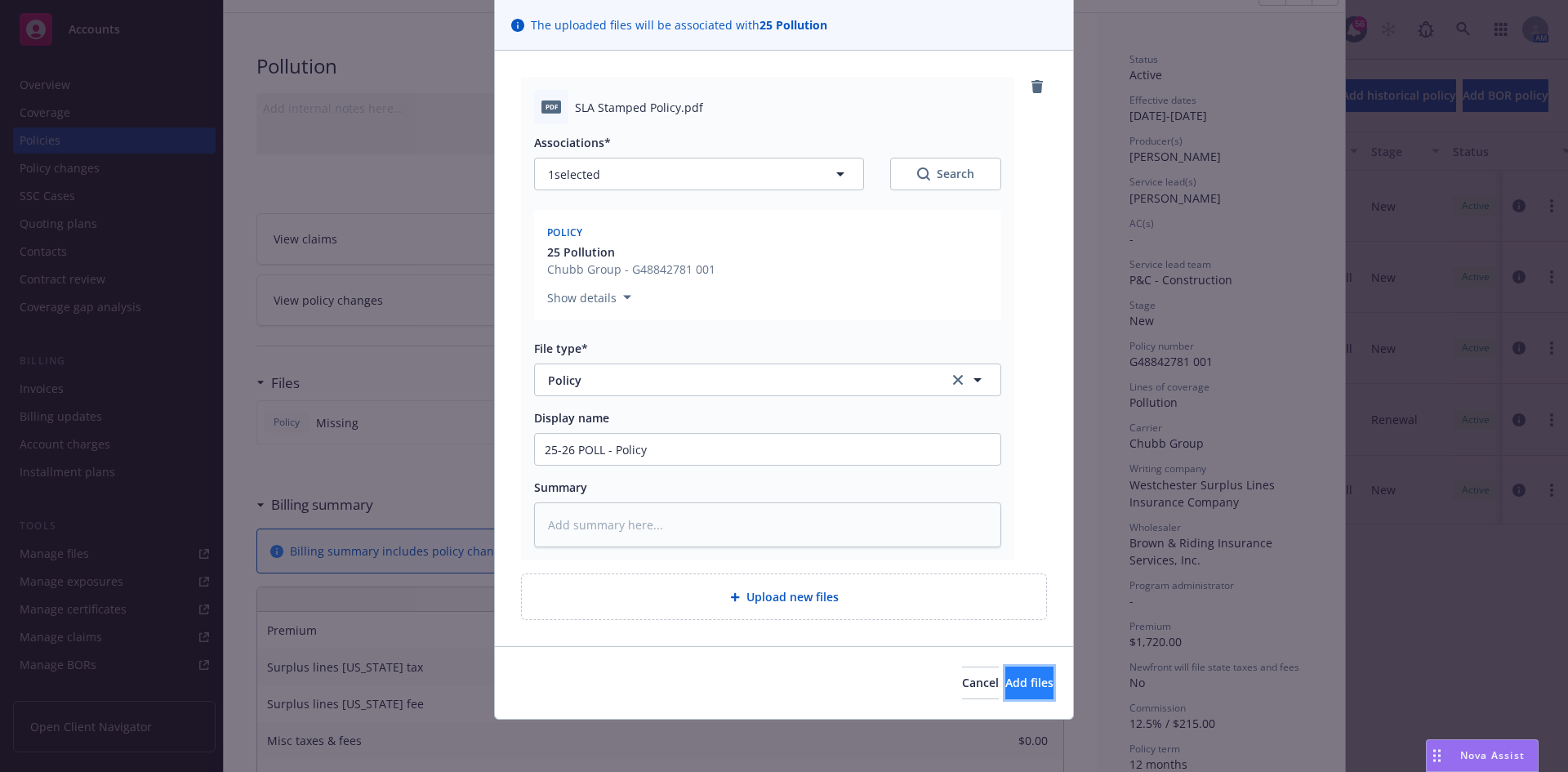
click at [1010, 688] on span "Add files" at bounding box center [1029, 682] width 48 height 15
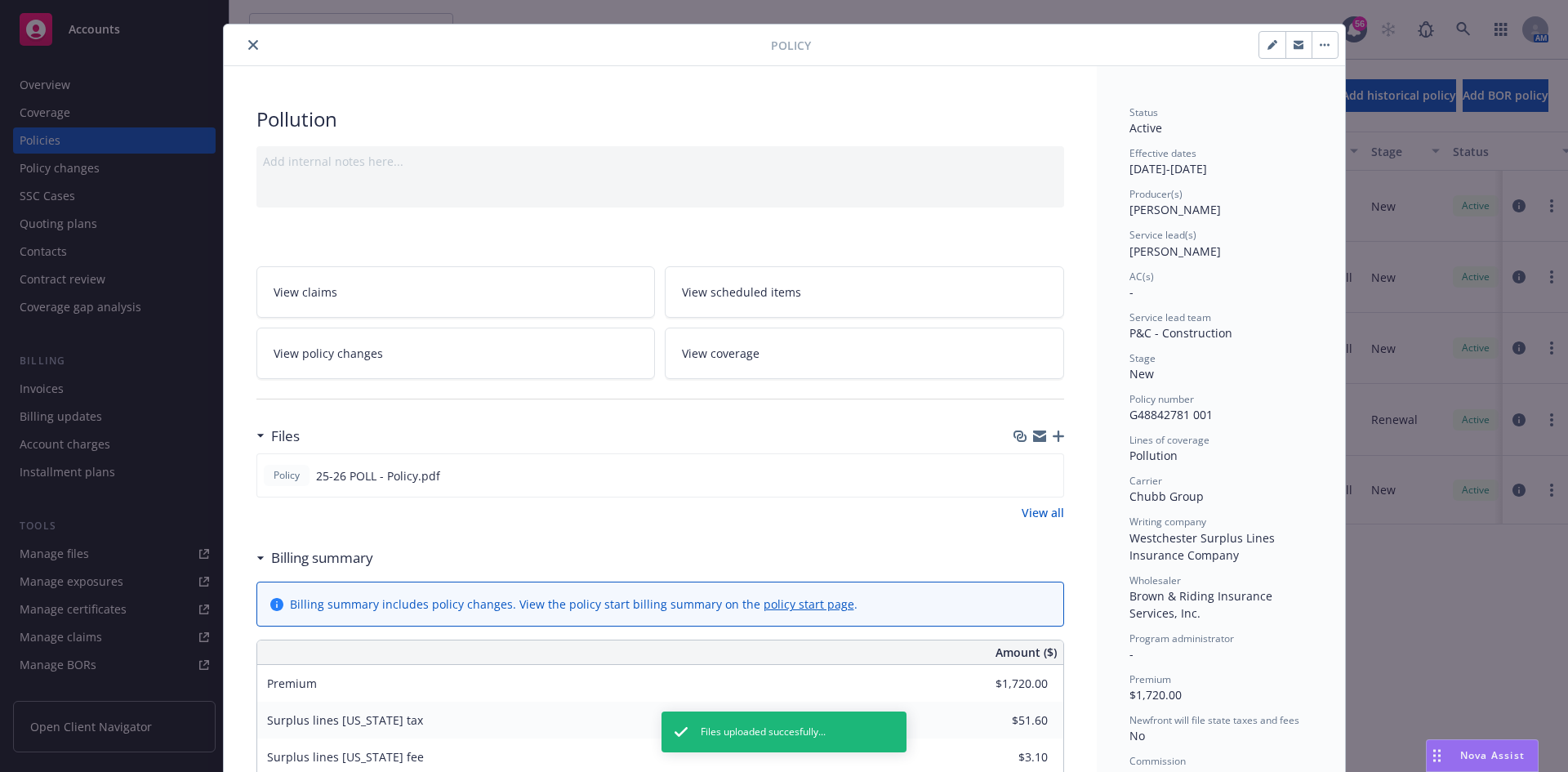
scroll to position [0, 0]
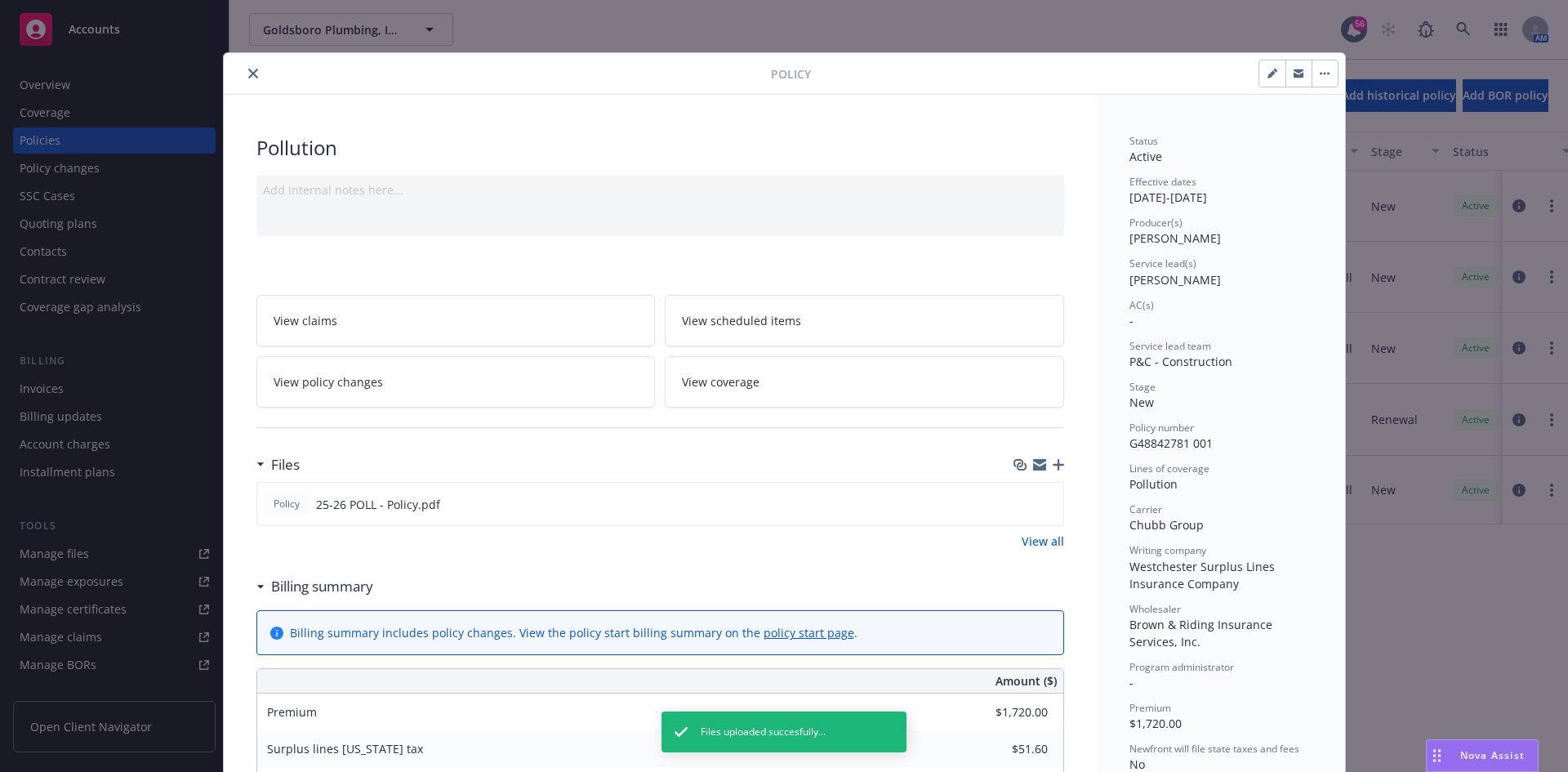
click at [248, 73] on icon "close" at bounding box center [253, 73] width 10 height 10
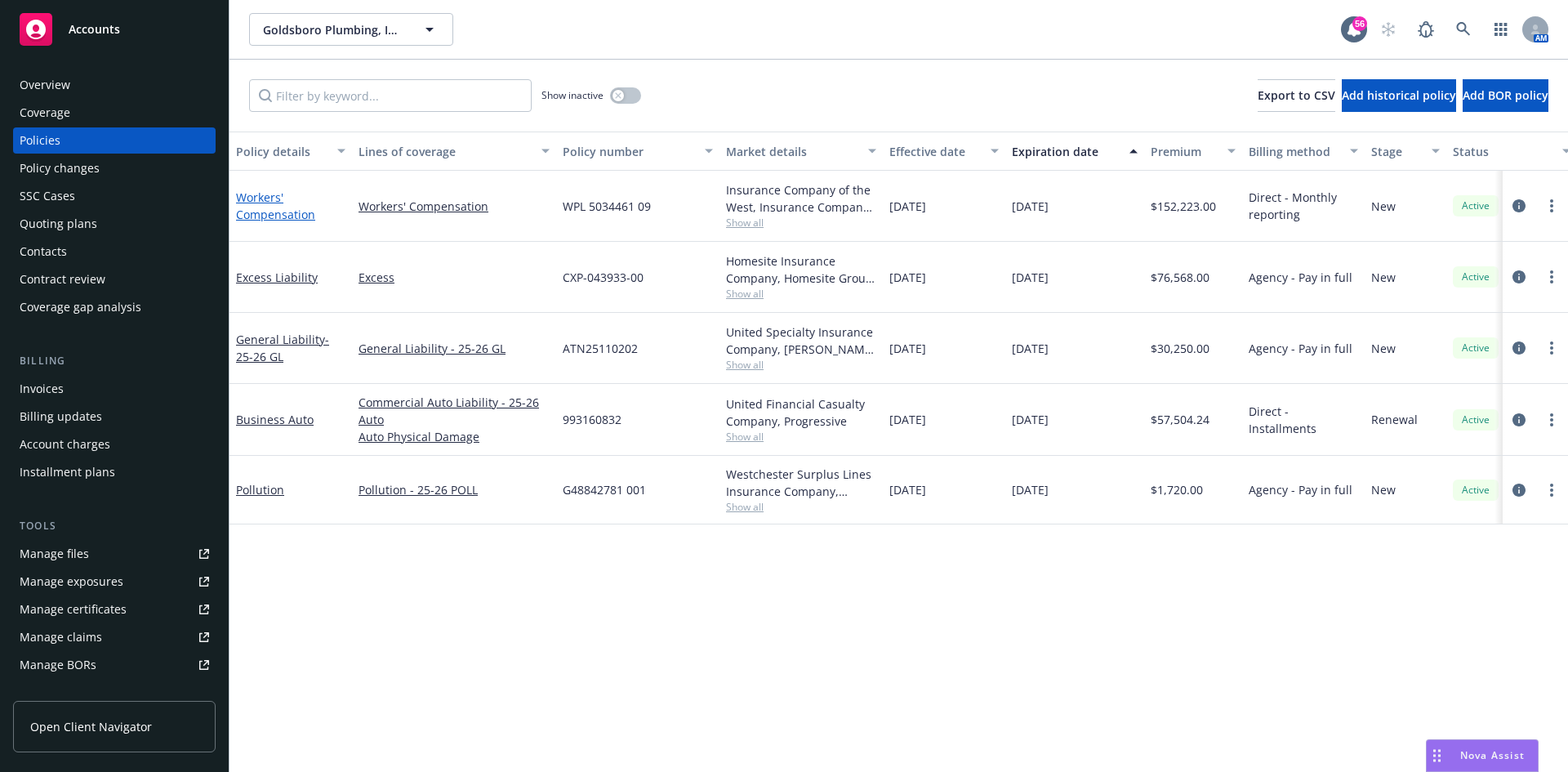
click at [259, 195] on link "Workers' Compensation" at bounding box center [276, 205] width 79 height 33
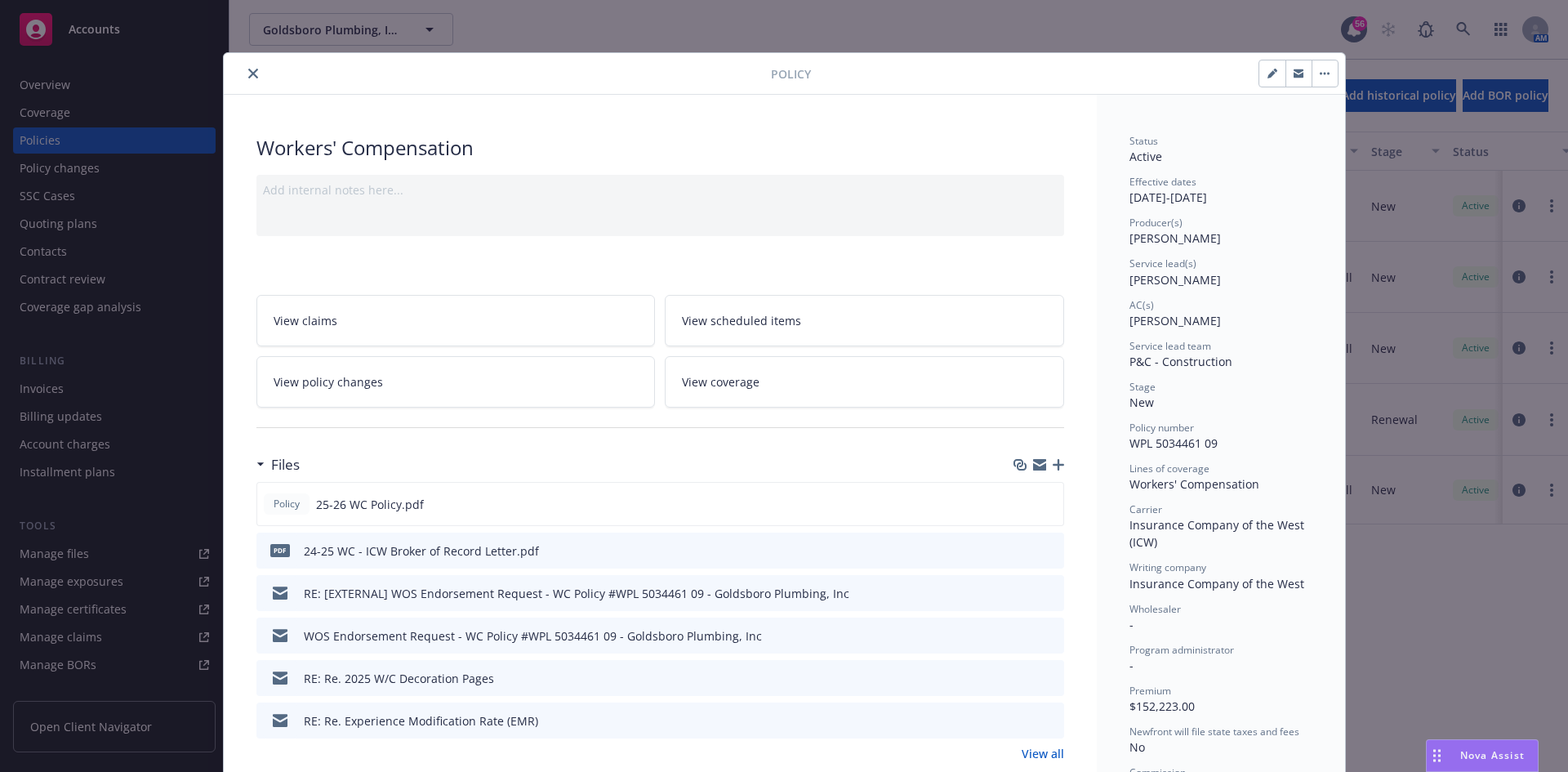
click at [248, 71] on icon "close" at bounding box center [253, 73] width 10 height 10
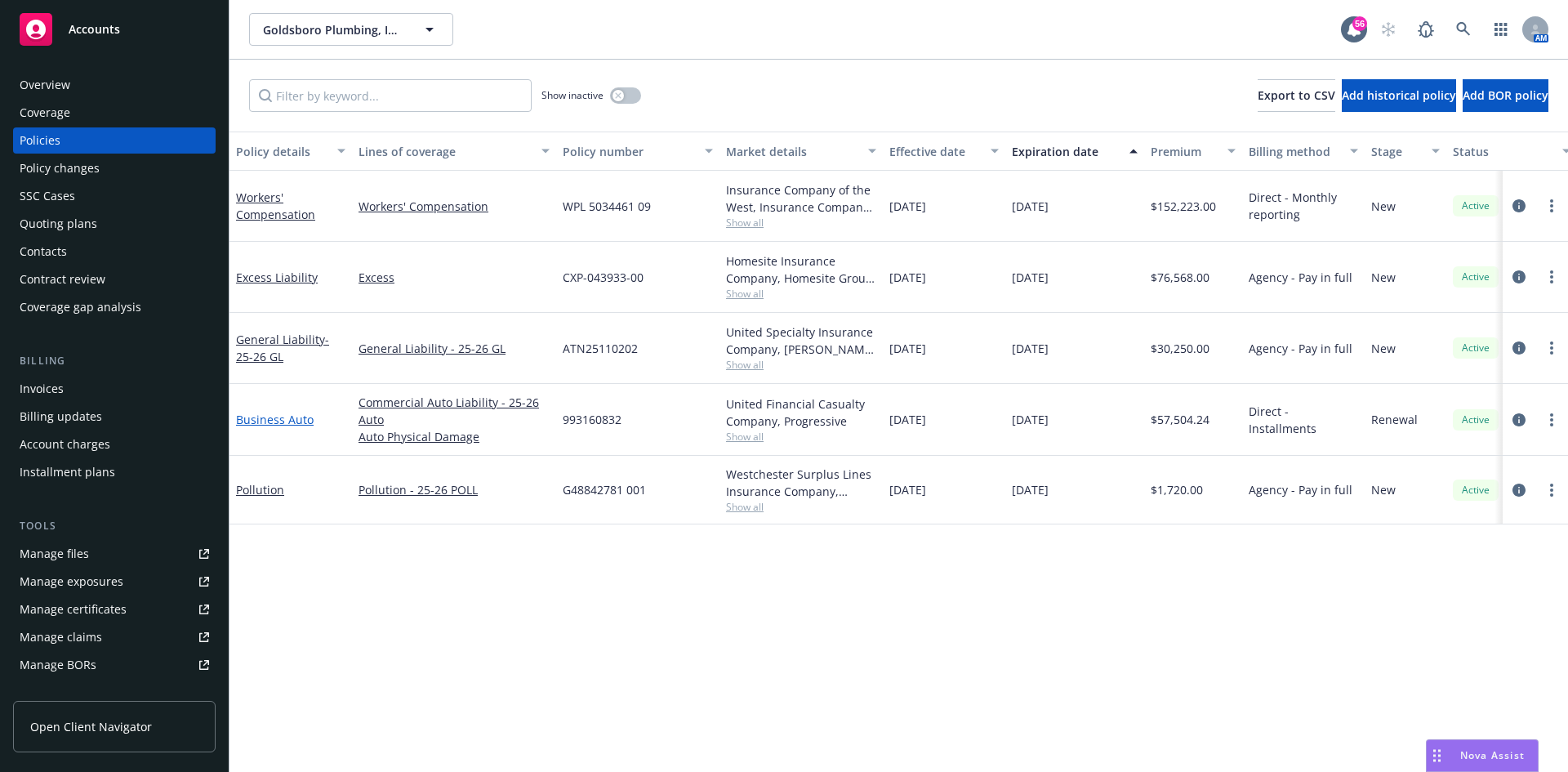
click at [277, 420] on link "Business Auto" at bounding box center [275, 420] width 78 height 15
